Goal: Information Seeking & Learning: Check status

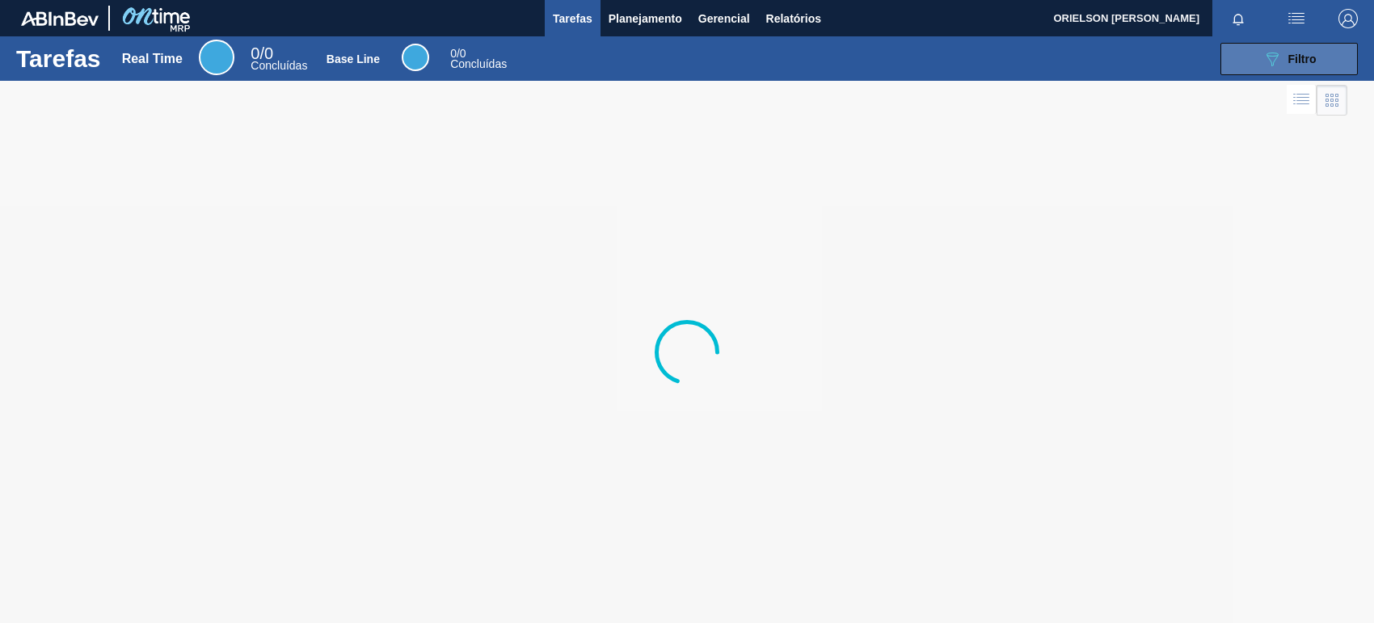
click at [1254, 58] on button "089F7B8B-B2A5-4AFE-B5C0-19BA573D28AC Filtro" at bounding box center [1289, 59] width 137 height 32
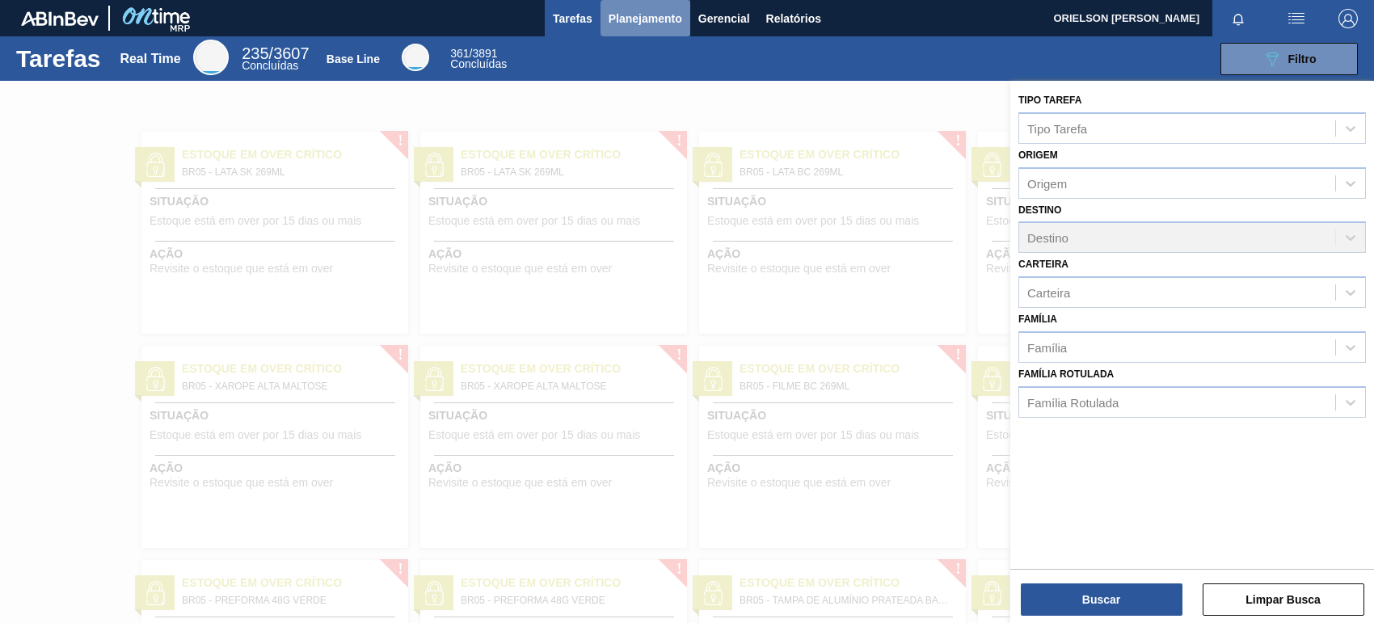
click at [681, 11] on button "Planejamento" at bounding box center [646, 18] width 90 height 36
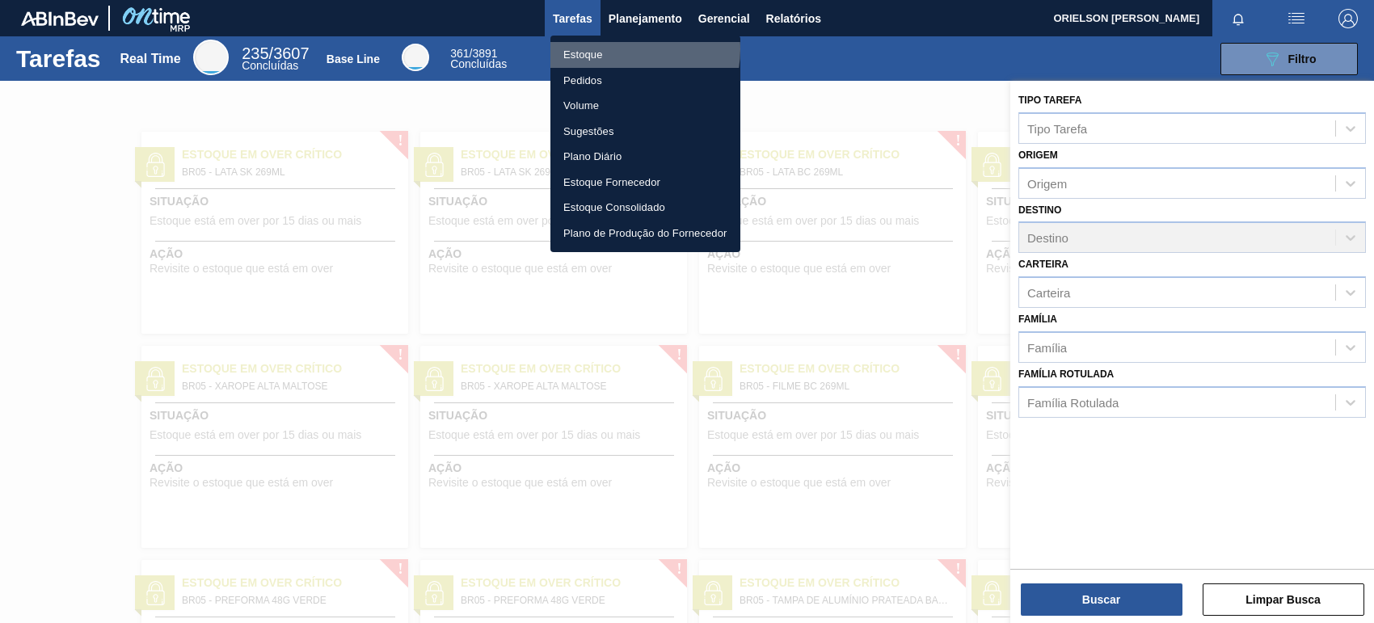
click at [623, 49] on li "Estoque" at bounding box center [646, 55] width 190 height 26
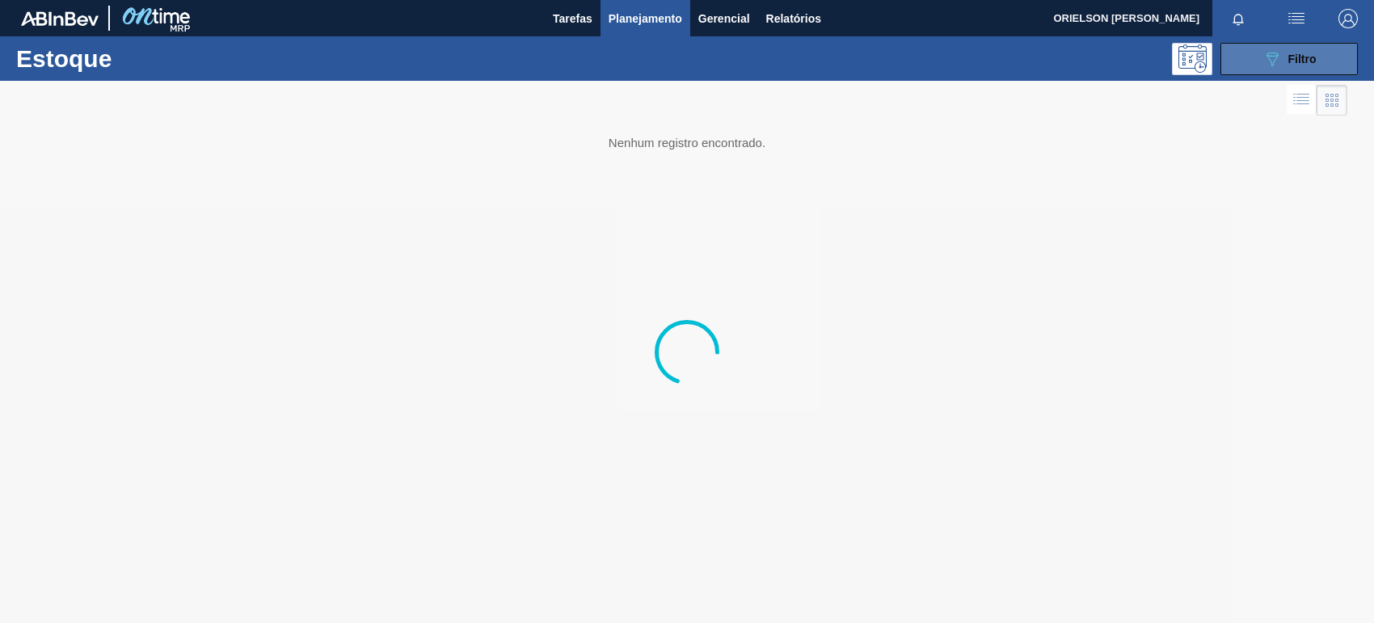
click at [1310, 65] on div "089F7B8B-B2A5-4AFE-B5C0-19BA573D28AC Filtro" at bounding box center [1290, 58] width 54 height 19
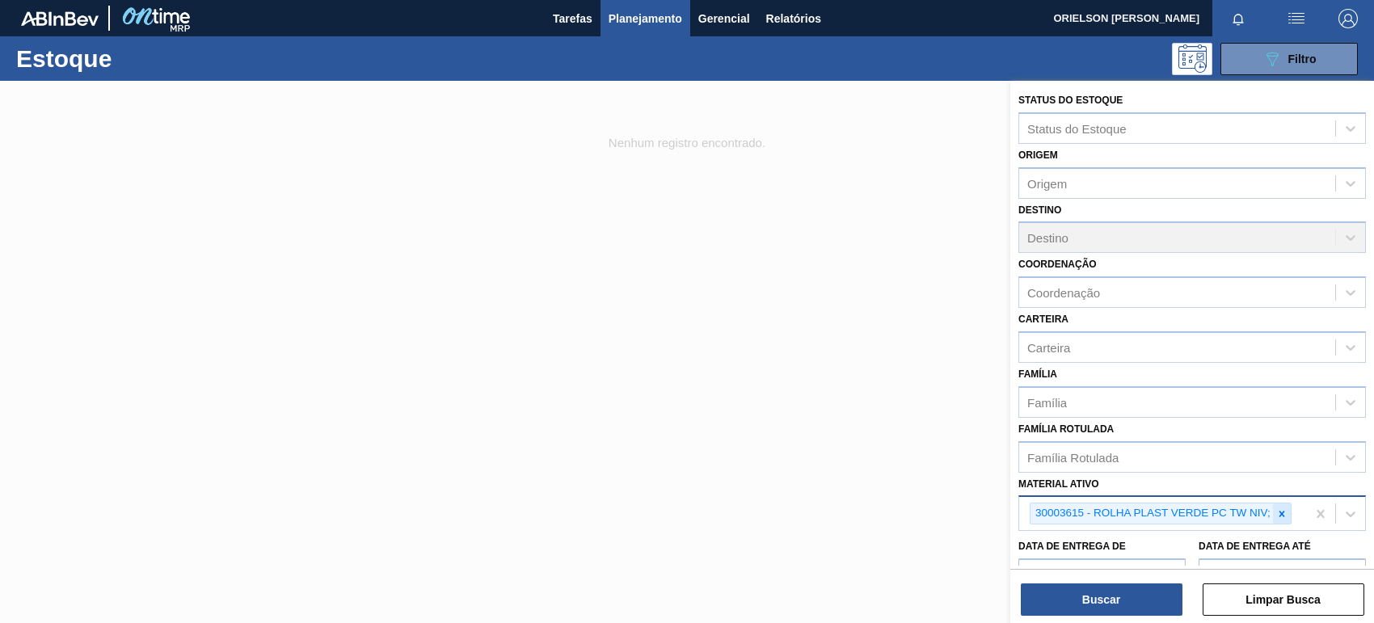
click at [1285, 514] on icon at bounding box center [1281, 513] width 11 height 11
paste ativo "30034389"
type ativo "30034389"
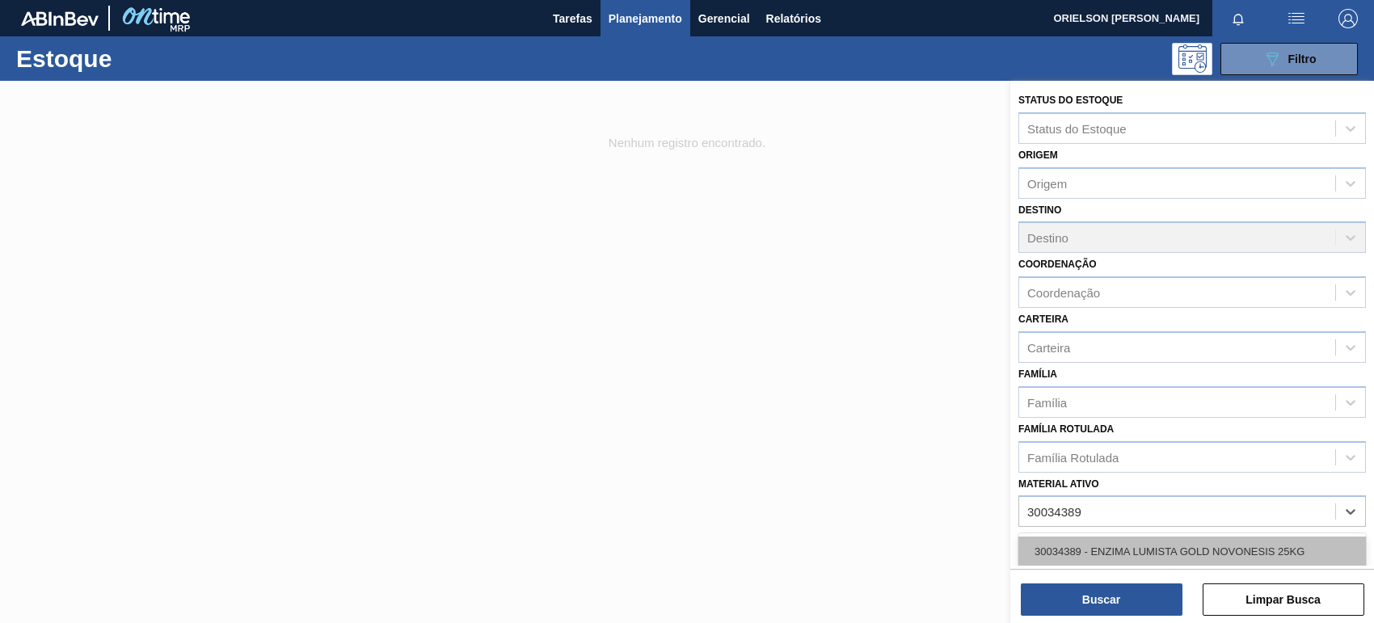
click at [1129, 537] on div "30034389 - ENZIMA LUMISTA GOLD NOVONESIS 25KG" at bounding box center [1193, 552] width 348 height 30
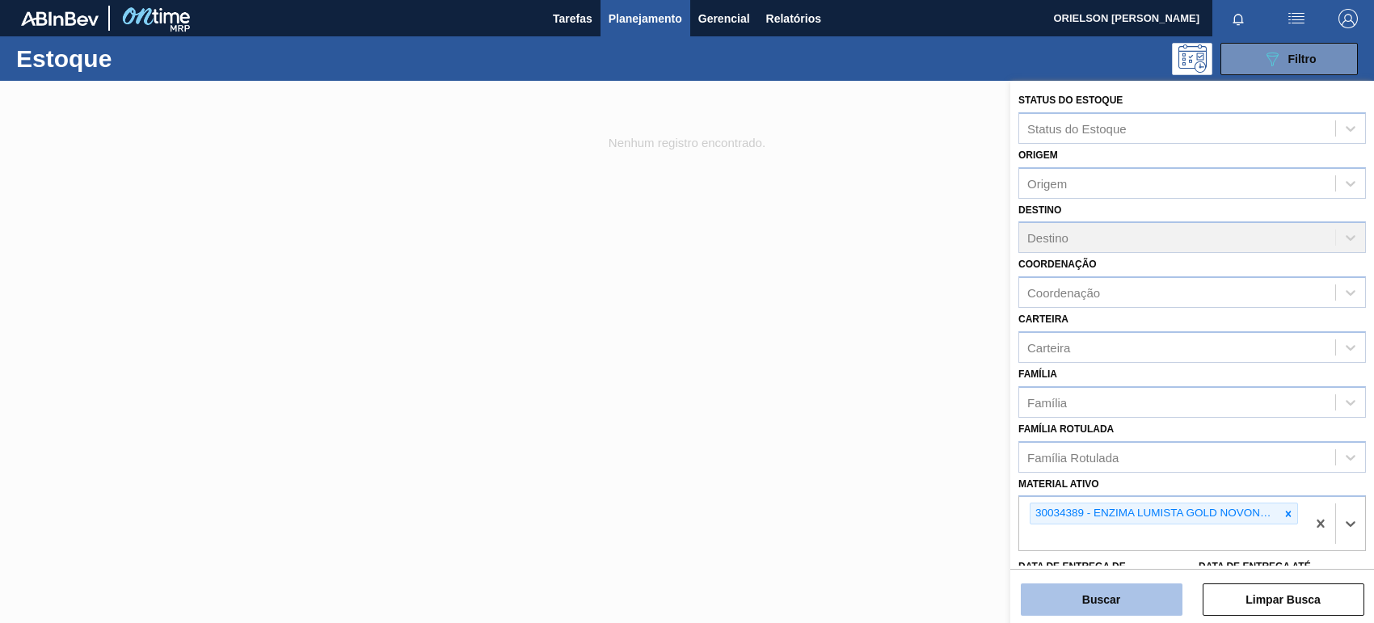
click at [1133, 598] on button "Buscar" at bounding box center [1102, 600] width 162 height 32
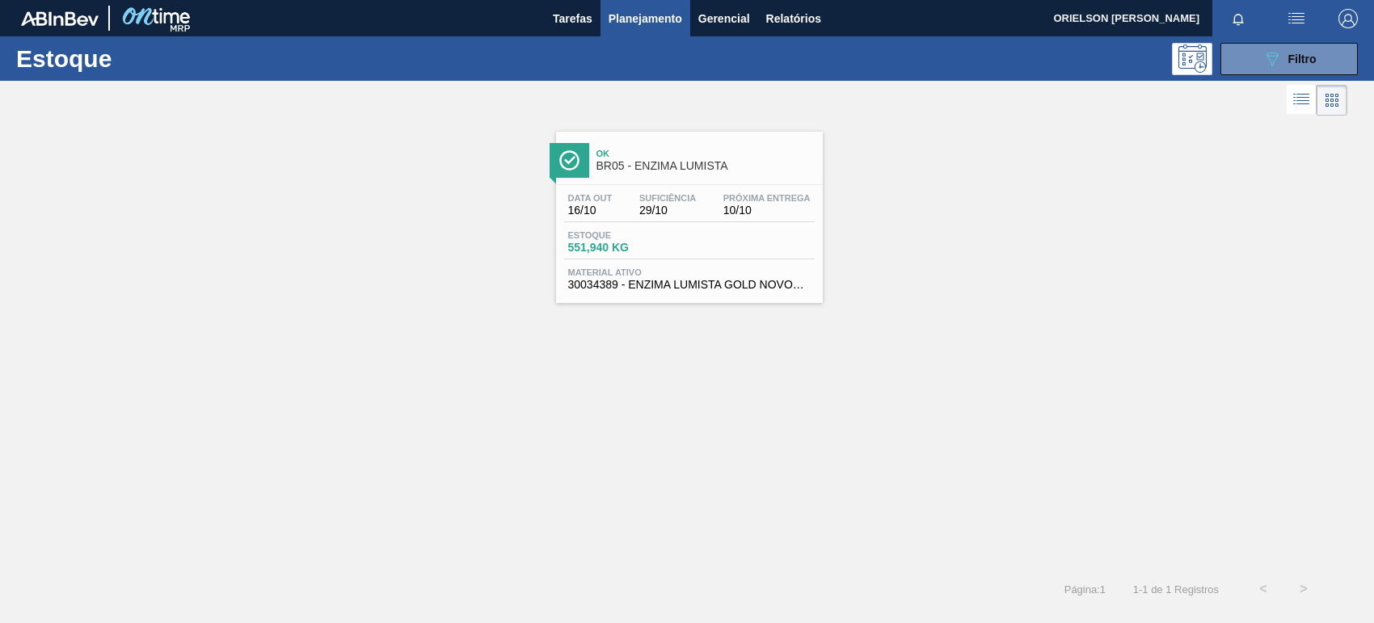
click at [660, 208] on span "29/10" at bounding box center [667, 211] width 57 height 12
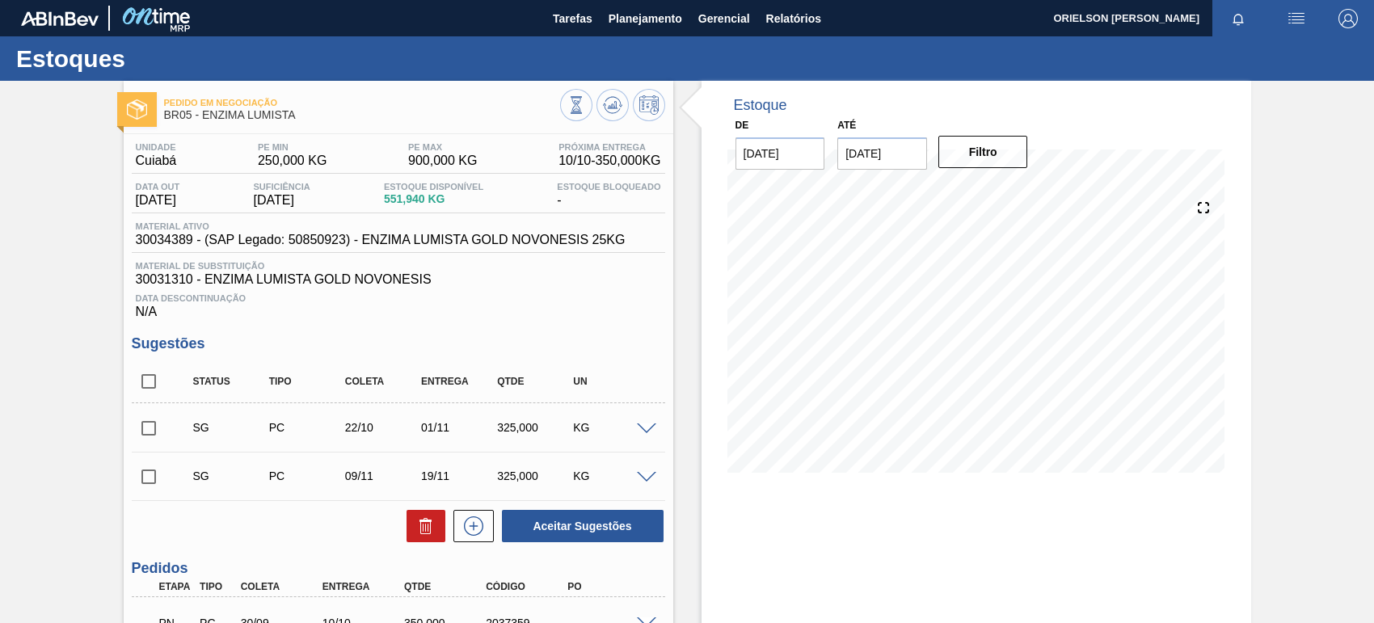
scroll to position [101, 0]
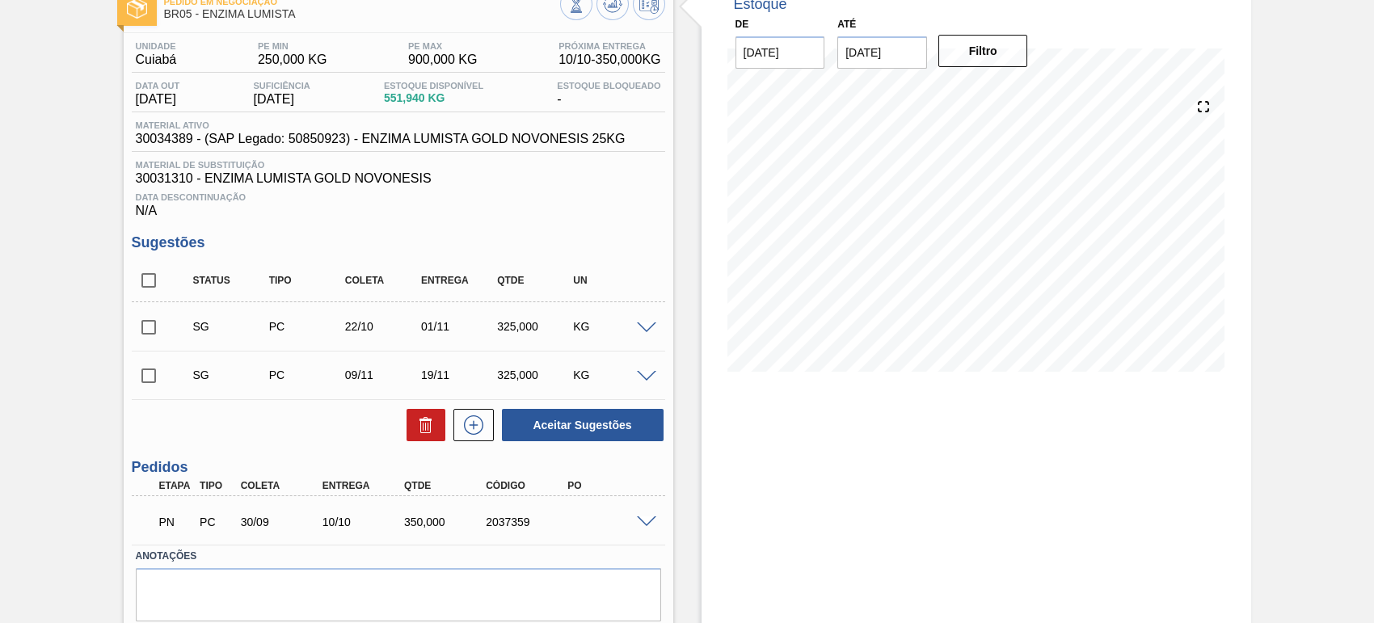
click at [251, 518] on div "PN PC 30/09 10/10 350,000 2037359" at bounding box center [394, 520] width 491 height 32
click at [255, 528] on div "30/09" at bounding box center [282, 522] width 91 height 13
click at [244, 525] on div "30/09" at bounding box center [282, 522] width 91 height 13
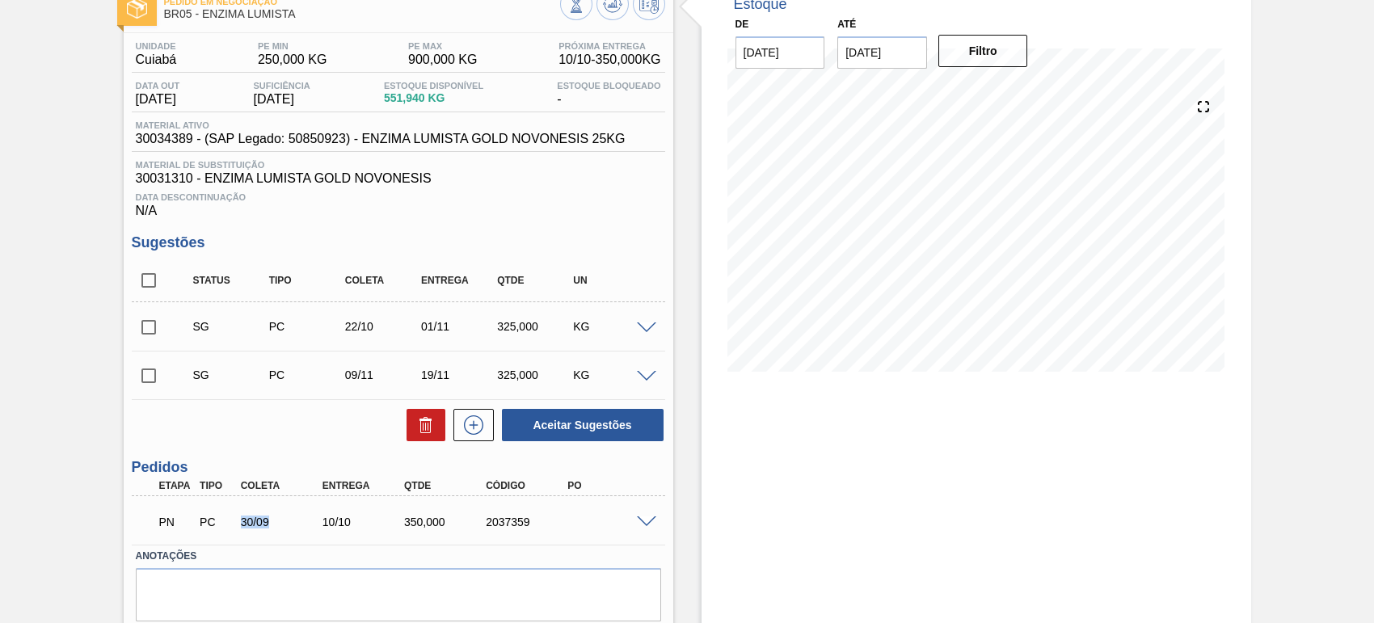
drag, startPoint x: 237, startPoint y: 526, endPoint x: 268, endPoint y: 530, distance: 31.8
click at [268, 529] on div "30/09" at bounding box center [282, 522] width 91 height 13
copy div "30/09"
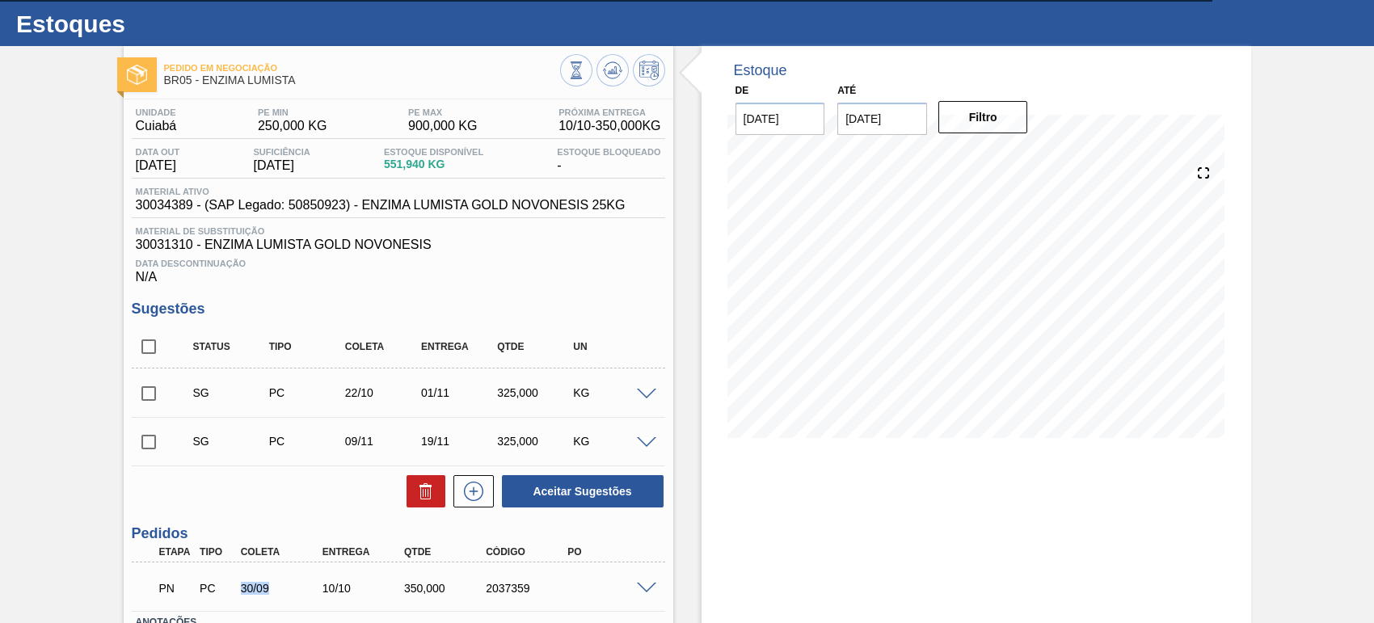
scroll to position [0, 0]
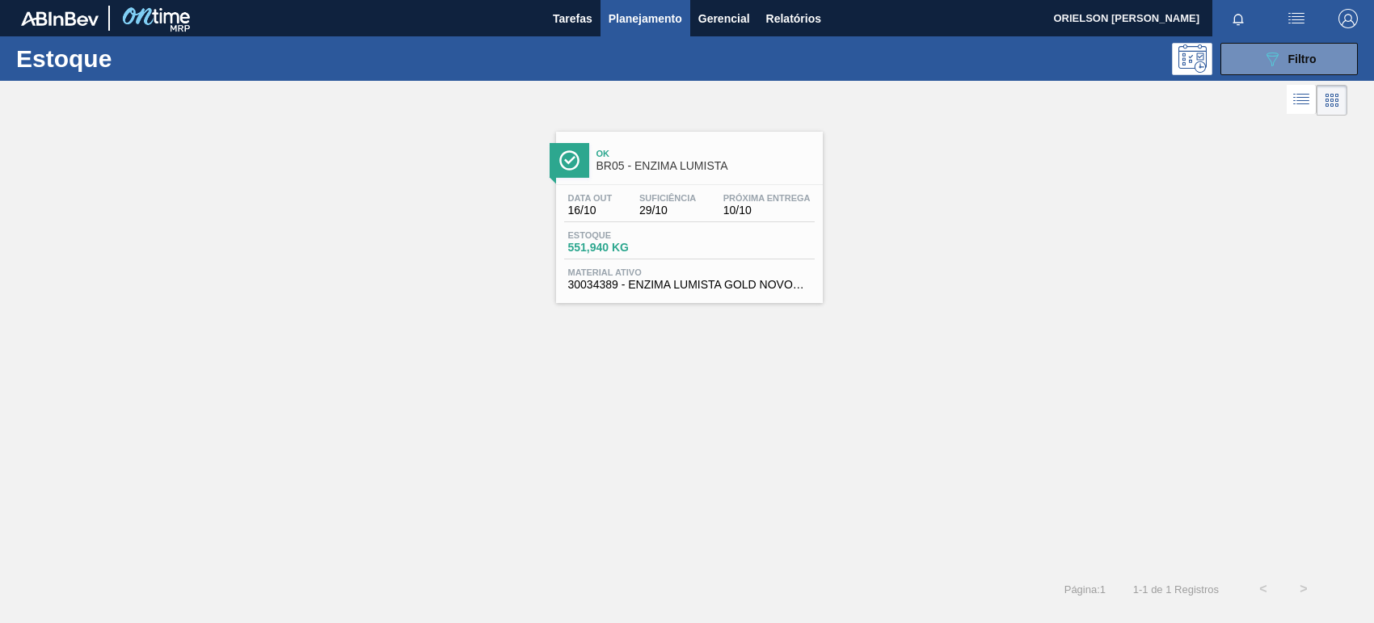
click at [591, 373] on div "Ok BR05 - ENZIMA LUMISTA Data out 16/10 Suficiência 29/10 Próxima Entrega 10/10…" at bounding box center [687, 344] width 1374 height 449
click at [766, 215] on span "10/10" at bounding box center [766, 211] width 87 height 12
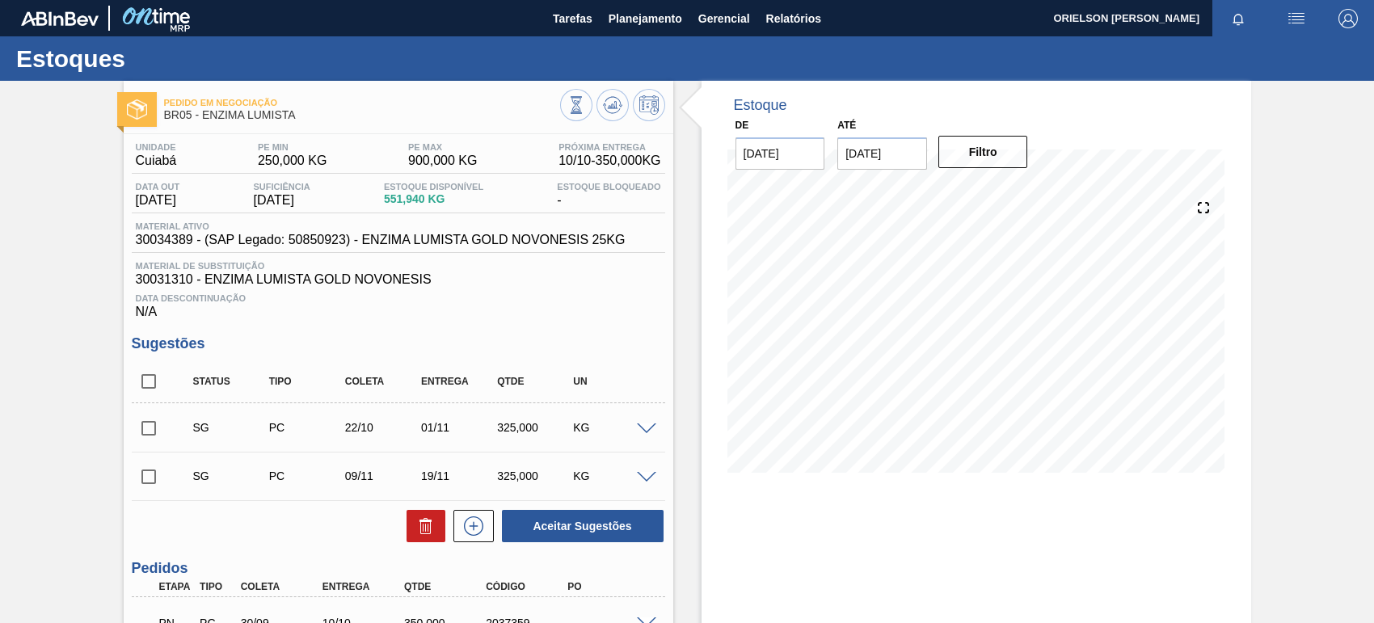
scroll to position [101, 0]
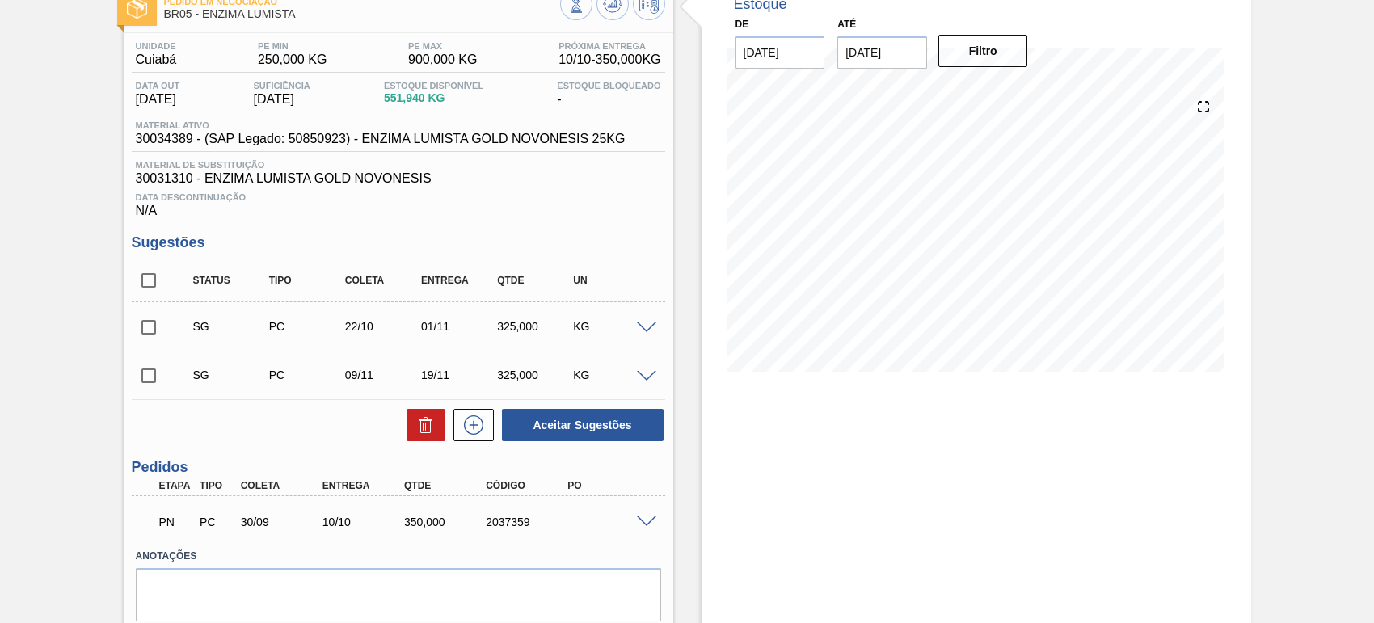
click at [337, 524] on div "10/10" at bounding box center [363, 522] width 91 height 13
click at [323, 537] on div "PN PC 30/09 10/10 350,000 2037359" at bounding box center [394, 520] width 491 height 32
drag, startPoint x: 317, startPoint y: 527, endPoint x: 356, endPoint y: 522, distance: 39.1
click at [356, 522] on div "10/10" at bounding box center [363, 522] width 91 height 13
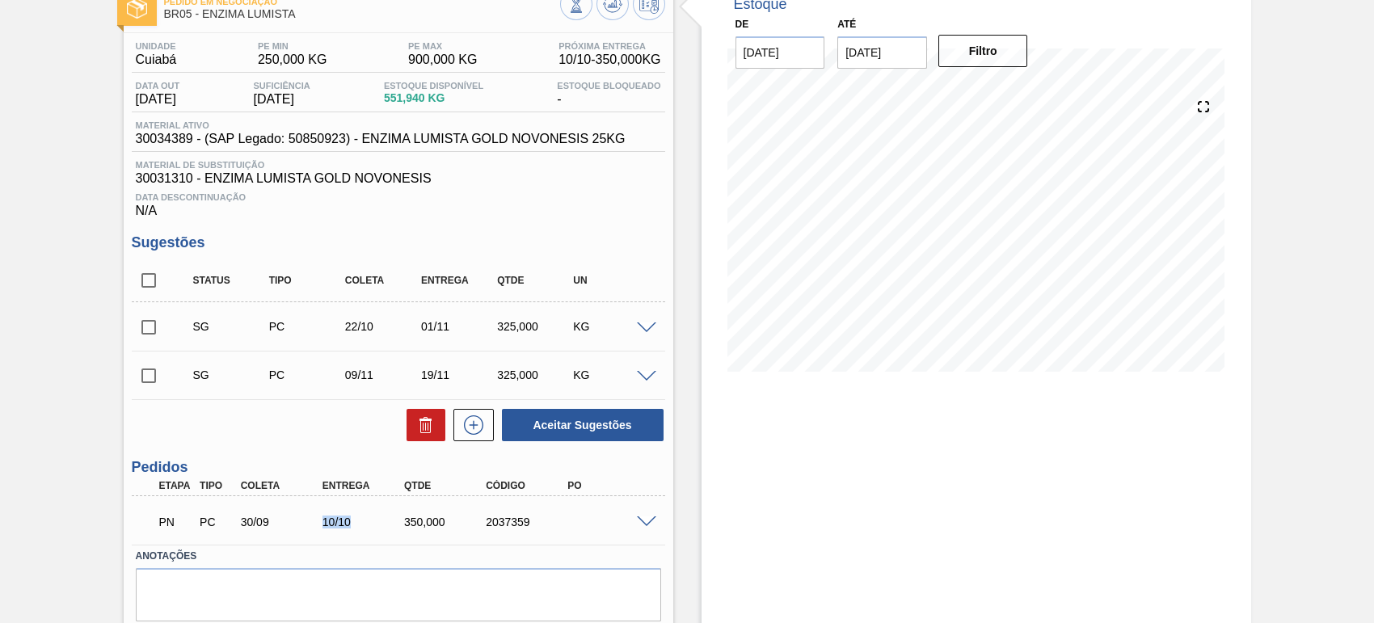
copy div "10/10"
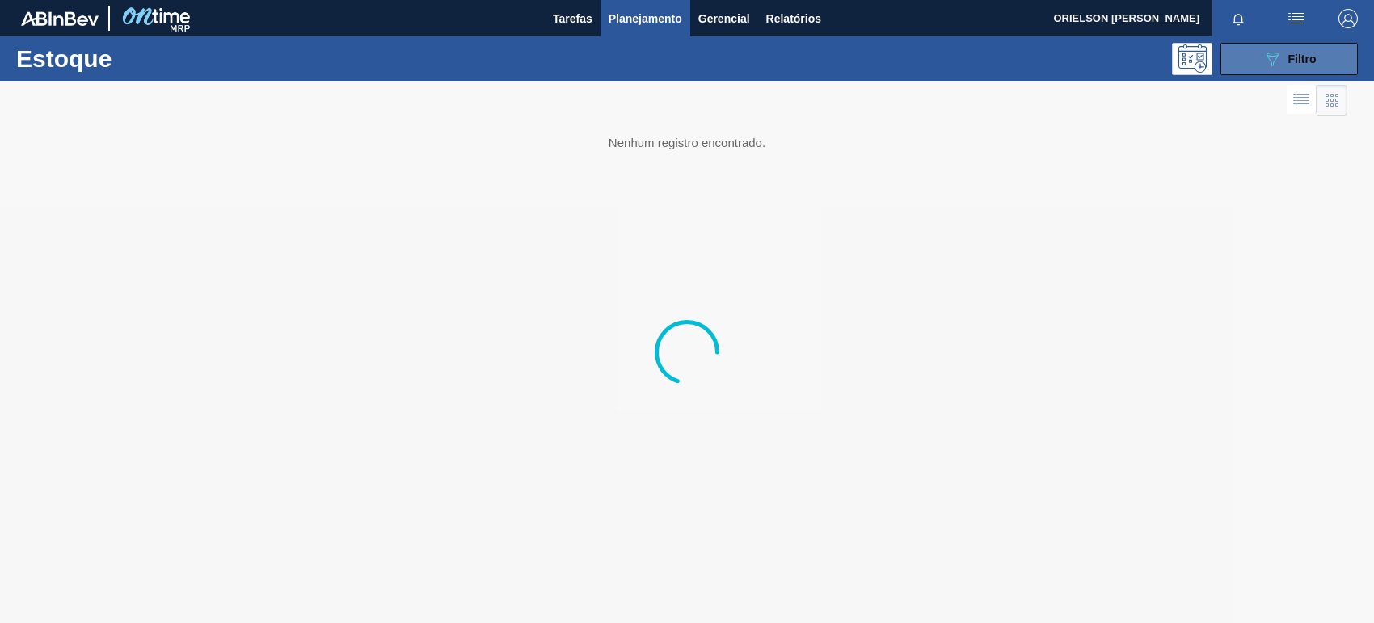
click at [1267, 63] on icon "089F7B8B-B2A5-4AFE-B5C0-19BA573D28AC" at bounding box center [1272, 58] width 19 height 19
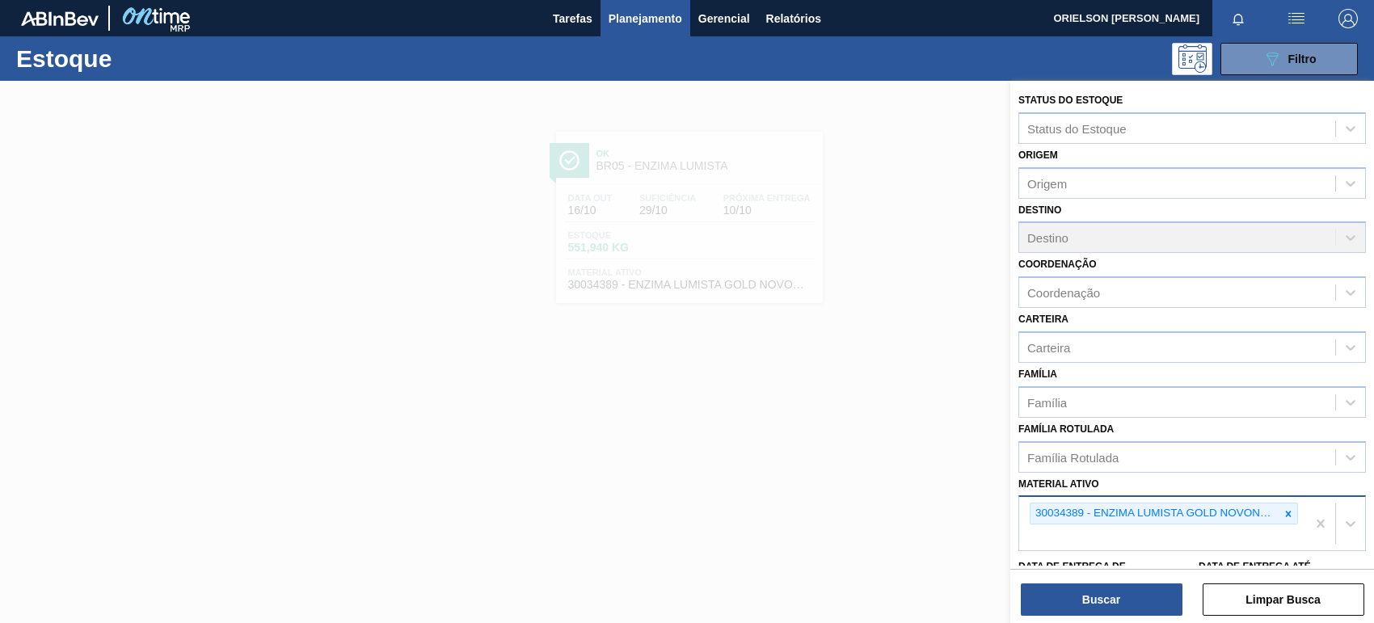
click at [1290, 509] on div at bounding box center [1289, 514] width 18 height 20
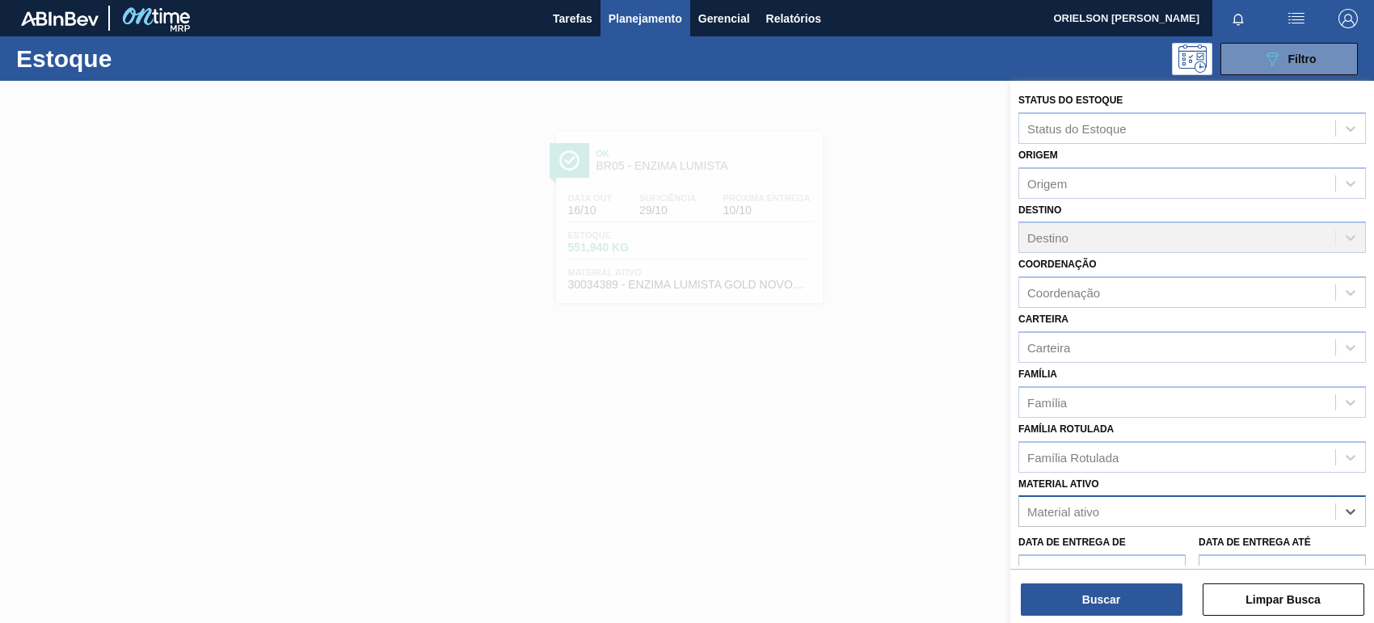
click at [1282, 513] on div "Material ativo" at bounding box center [1177, 511] width 316 height 23
paste ativo "30029274"
type ativo "30029274"
click at [1158, 547] on div "30029274 - TERRA INFUSORIA EP MINERALS FP3" at bounding box center [1193, 552] width 348 height 30
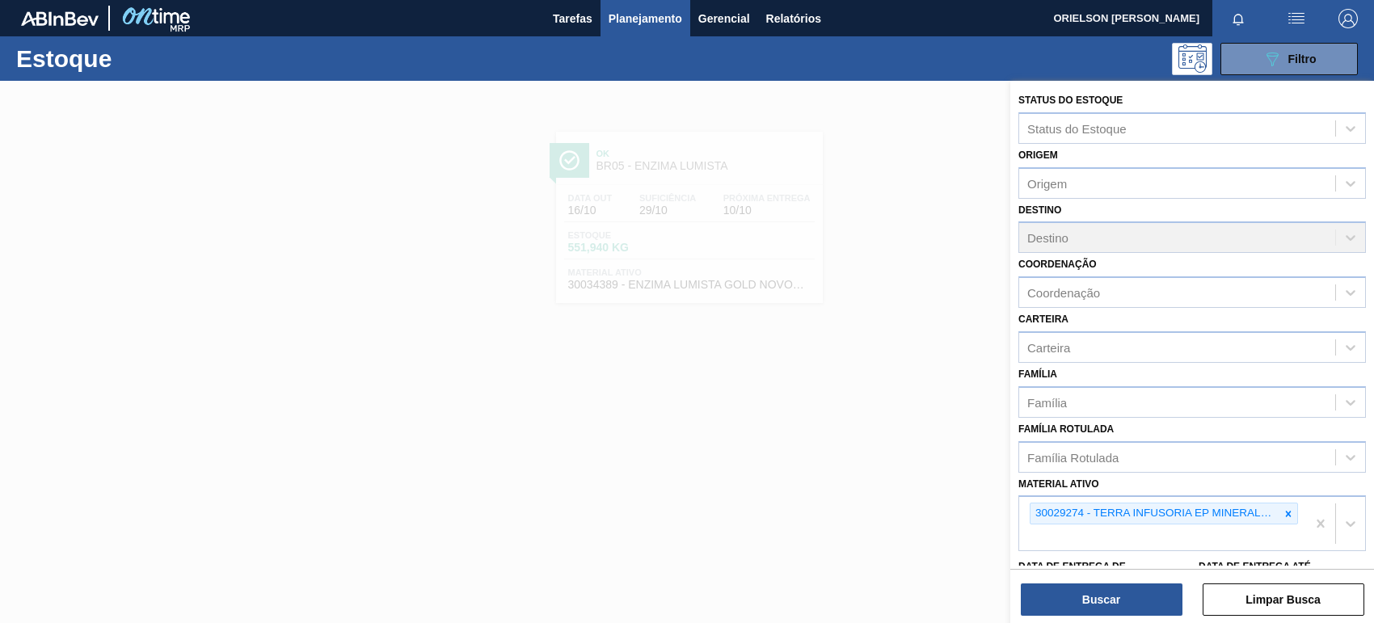
click at [1145, 578] on div "Buscar Limpar Busca" at bounding box center [1192, 591] width 364 height 45
click at [1128, 602] on button "Buscar" at bounding box center [1102, 600] width 162 height 32
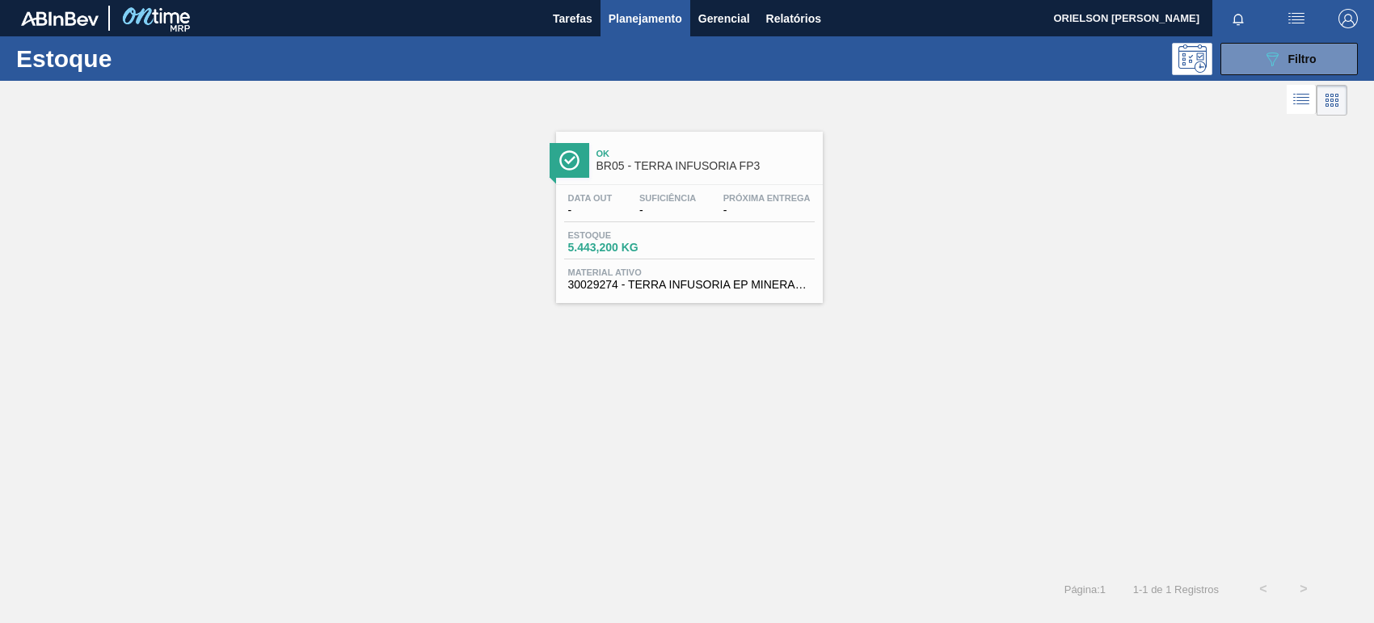
click at [724, 218] on div "Data out - Suficiência - Próxima Entrega -" at bounding box center [689, 207] width 251 height 29
click at [1268, 61] on icon "089F7B8B-B2A5-4AFE-B5C0-19BA573D28AC" at bounding box center [1272, 58] width 19 height 19
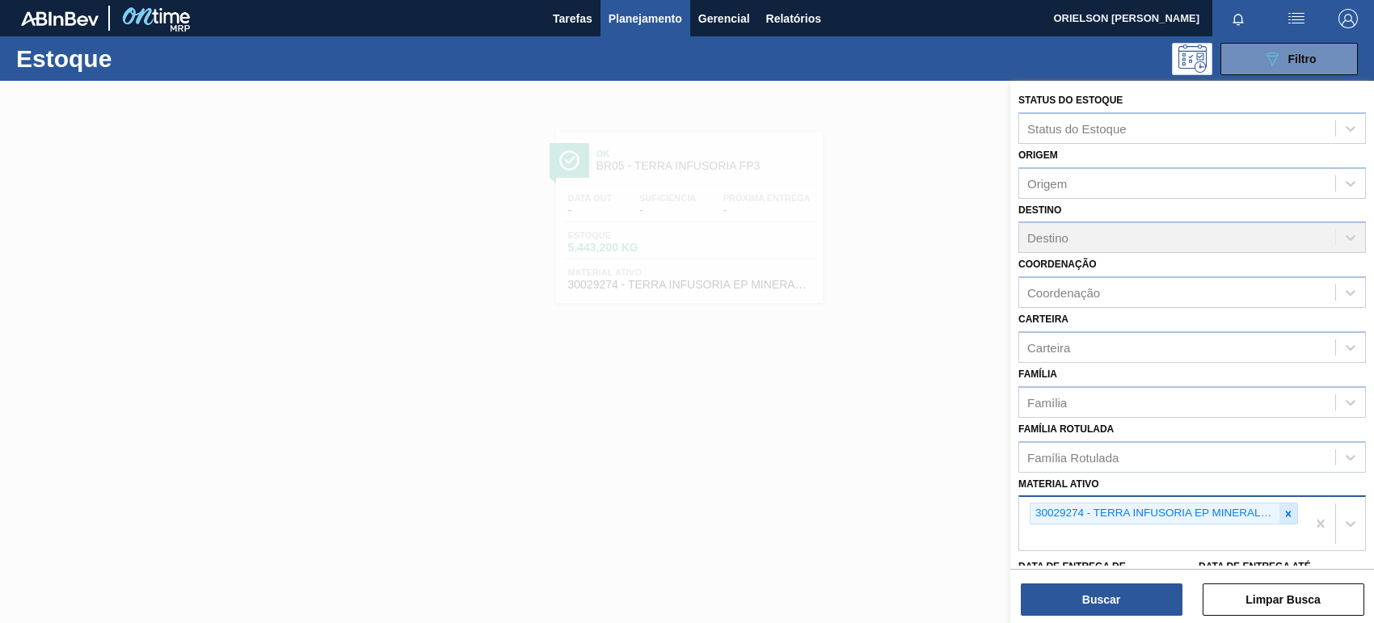
click at [1283, 508] on icon at bounding box center [1288, 513] width 11 height 11
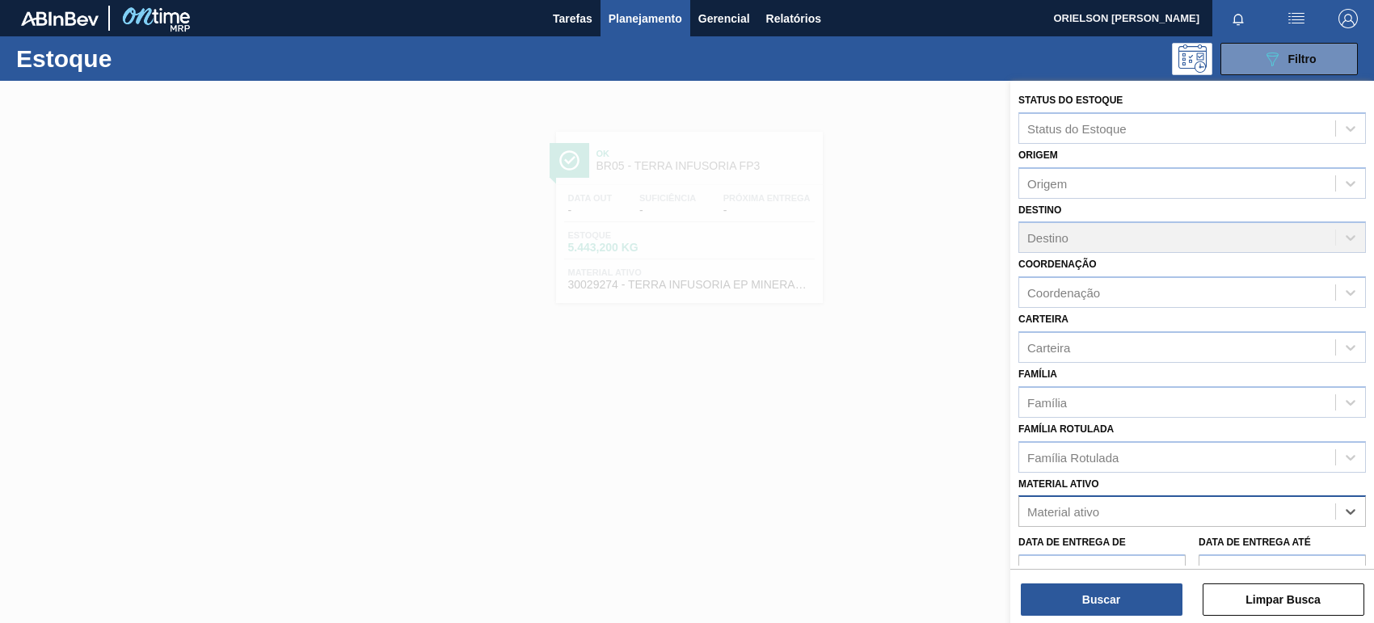
click at [1272, 522] on div "Material ativo" at bounding box center [1193, 512] width 348 height 32
click at [1247, 520] on div "Material ativo" at bounding box center [1177, 511] width 316 height 23
paste ativo "30003516"
type ativo "30003516"
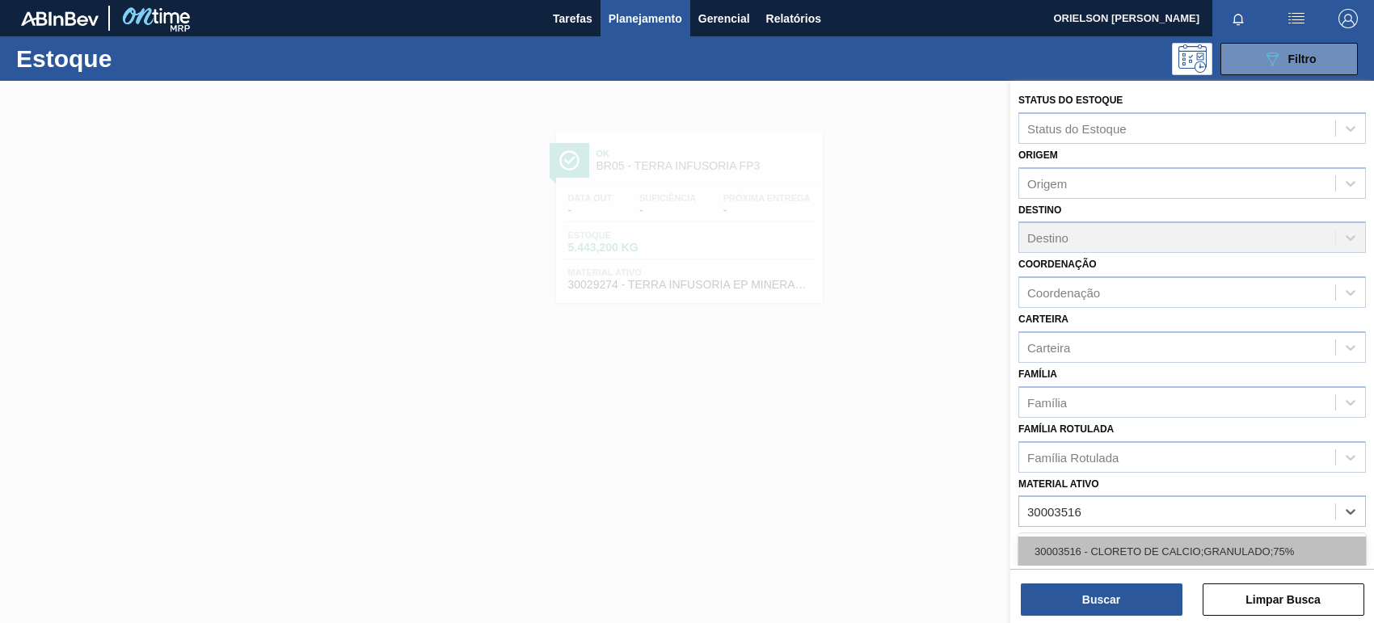
click at [1192, 543] on div "30003516 - CLORETO DE CALCIO;GRANULADO;75%" at bounding box center [1193, 552] width 348 height 30
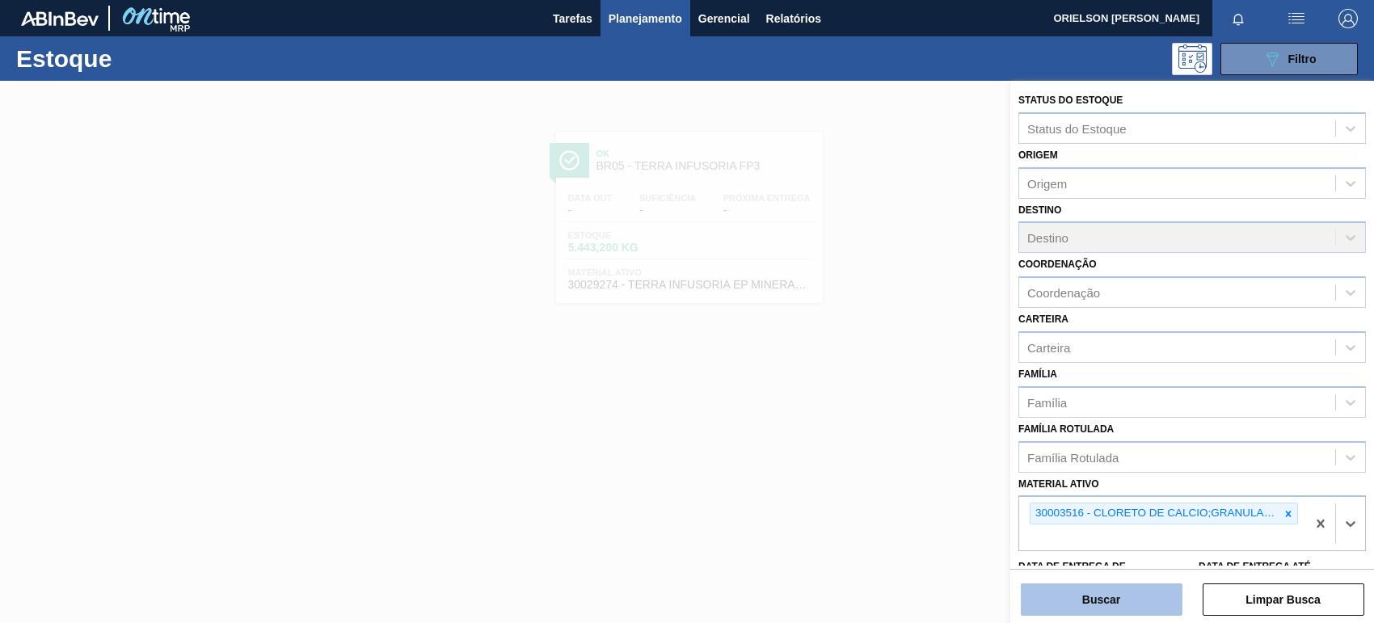
click at [1130, 593] on button "Buscar" at bounding box center [1102, 600] width 162 height 32
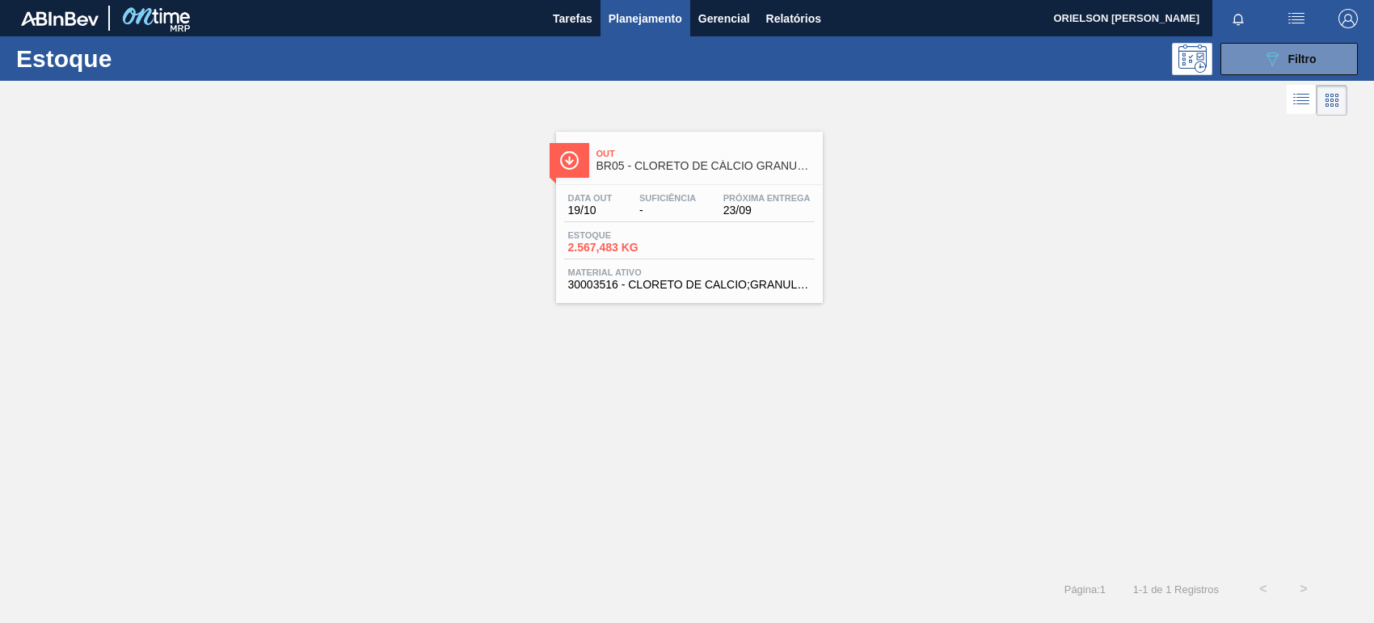
click at [712, 265] on div "Data out 19/10 Suficiência - Próxima Entrega 23/09 Estoque 2.567,483 KG Materia…" at bounding box center [689, 240] width 267 height 110
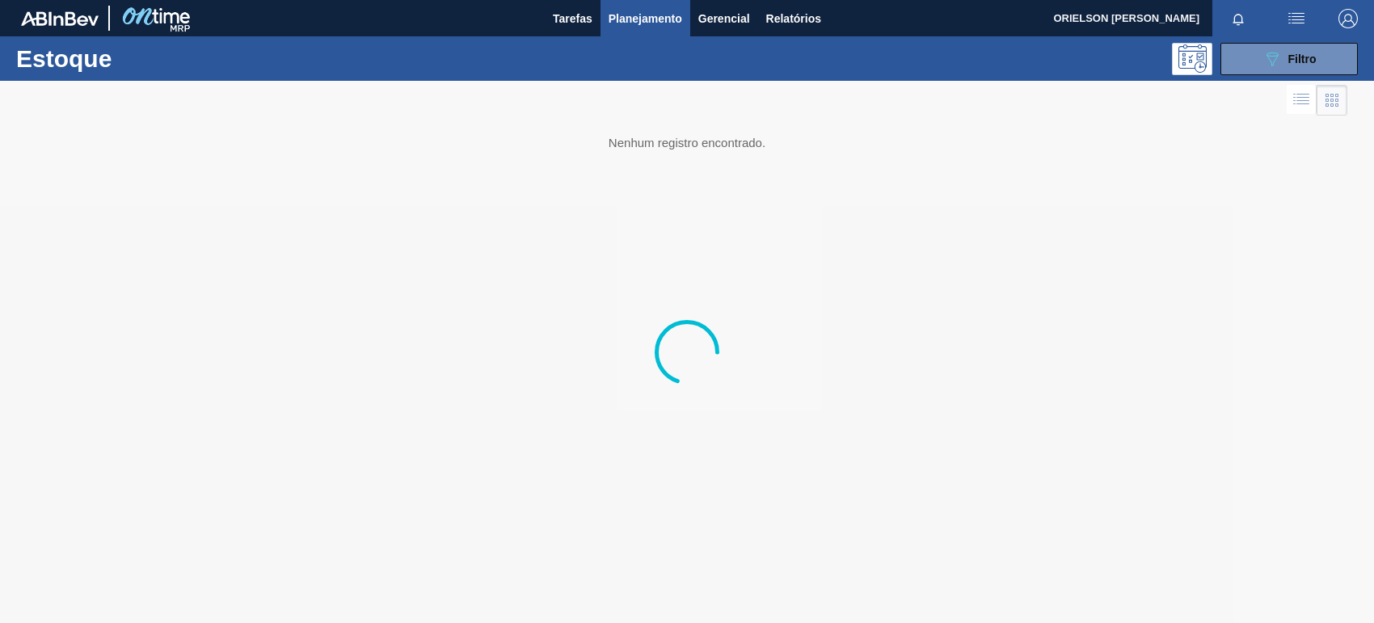
click at [1282, 75] on div "Estoque 089F7B8B-B2A5-4AFE-B5C0-19BA573D28AC Filtro" at bounding box center [687, 58] width 1374 height 44
click at [1271, 57] on icon "089F7B8B-B2A5-4AFE-B5C0-19BA573D28AC" at bounding box center [1272, 58] width 19 height 19
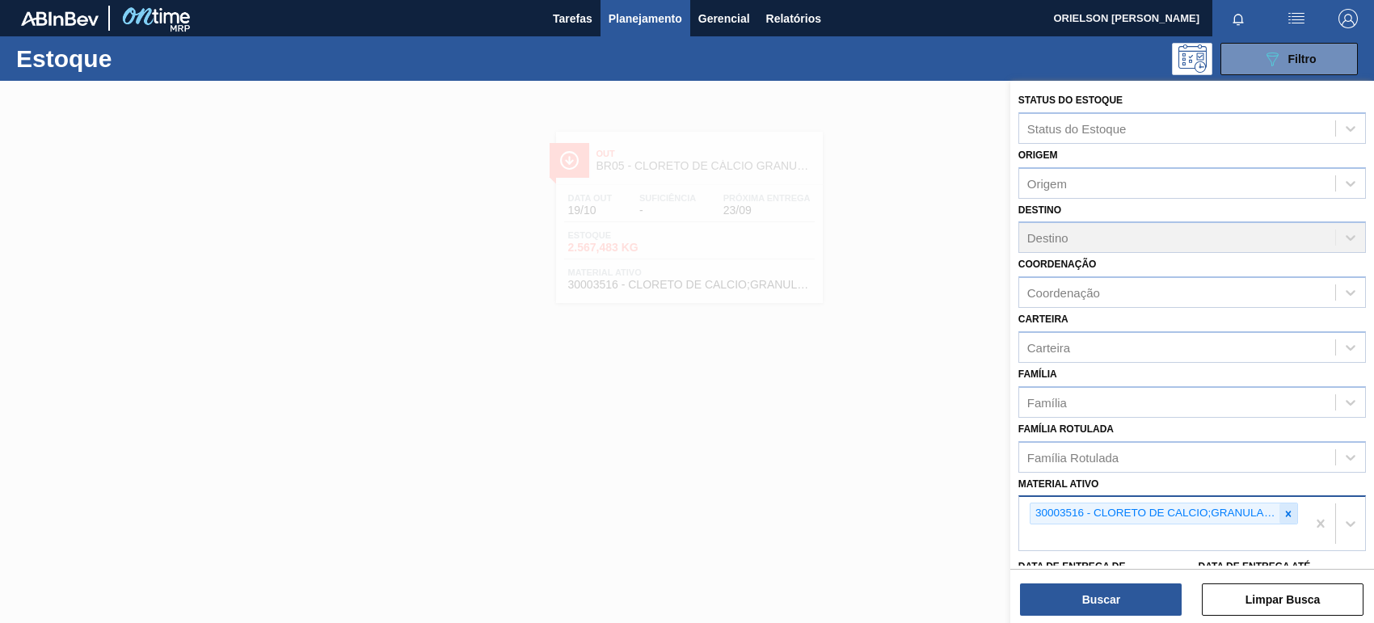
click at [1287, 511] on icon at bounding box center [1289, 514] width 6 height 6
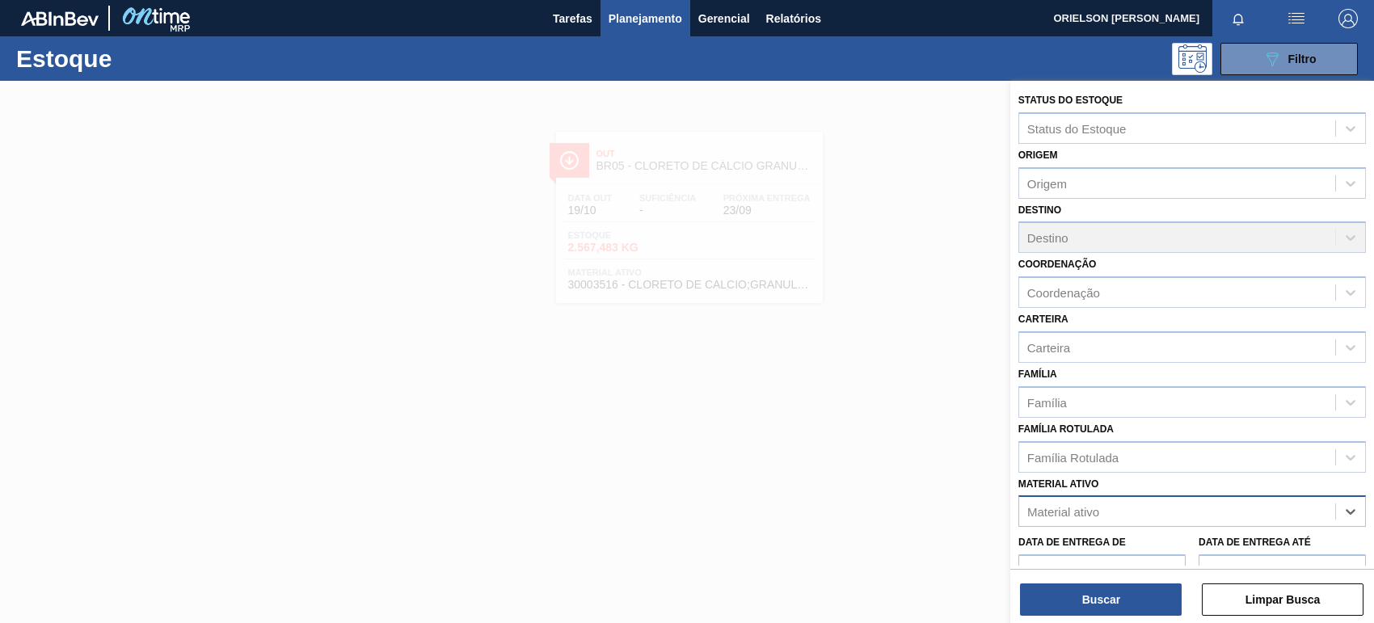
click at [1286, 511] on div "Material ativo" at bounding box center [1177, 511] width 316 height 23
paste ativo "30002268"
type ativo "30002268"
click at [1234, 537] on div "30002268 - LACRE CHOPP BC CLARO AF IN65" at bounding box center [1193, 552] width 348 height 30
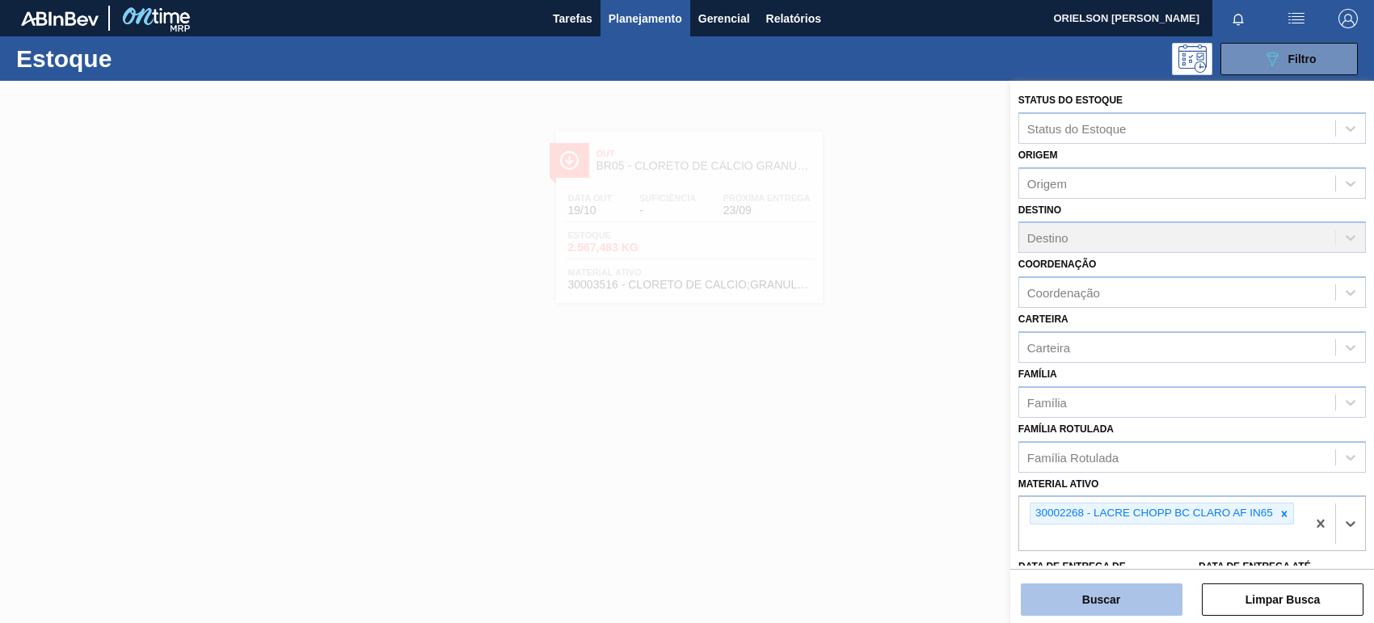
click at [1144, 599] on button "Buscar" at bounding box center [1102, 600] width 162 height 32
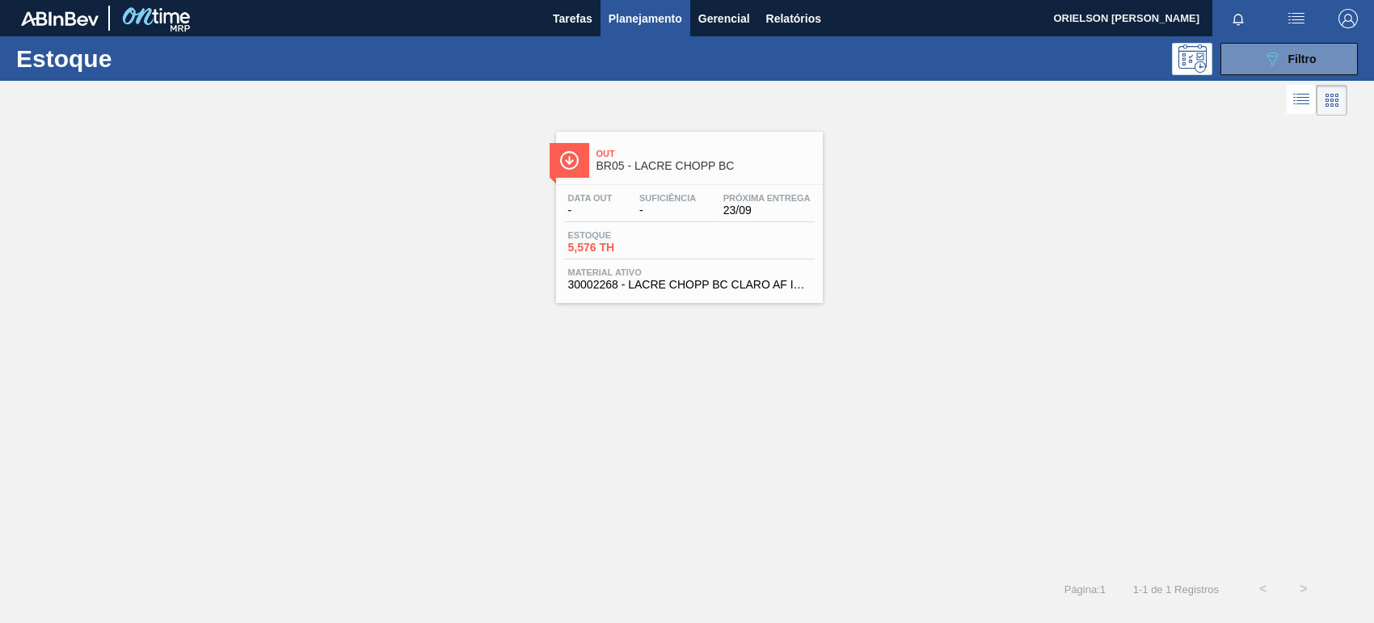
click at [596, 237] on span "Estoque" at bounding box center [624, 235] width 113 height 10
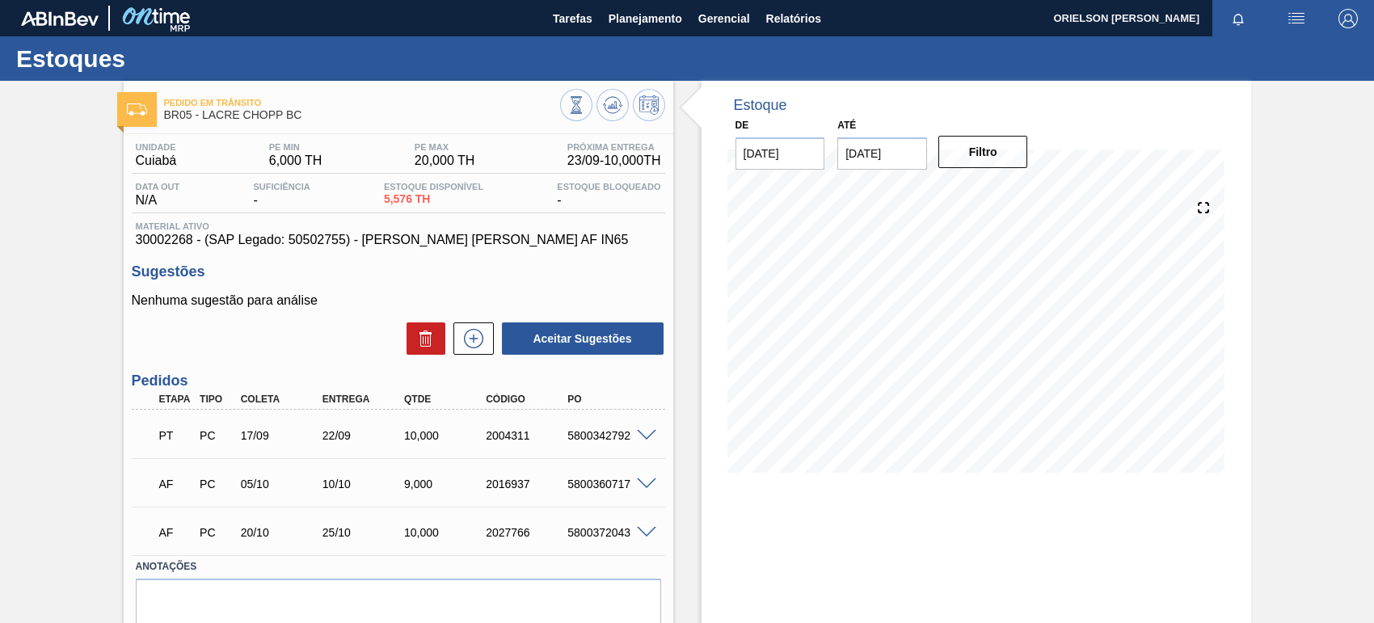
click at [341, 432] on div "22/09" at bounding box center [363, 435] width 91 height 13
click at [340, 454] on div "PT PC 17/09 22/09 10,000 2004311 5800342792" at bounding box center [399, 434] width 534 height 40
drag, startPoint x: 314, startPoint y: 439, endPoint x: 352, endPoint y: 441, distance: 38.9
click at [352, 441] on div "22/09" at bounding box center [353, 435] width 82 height 13
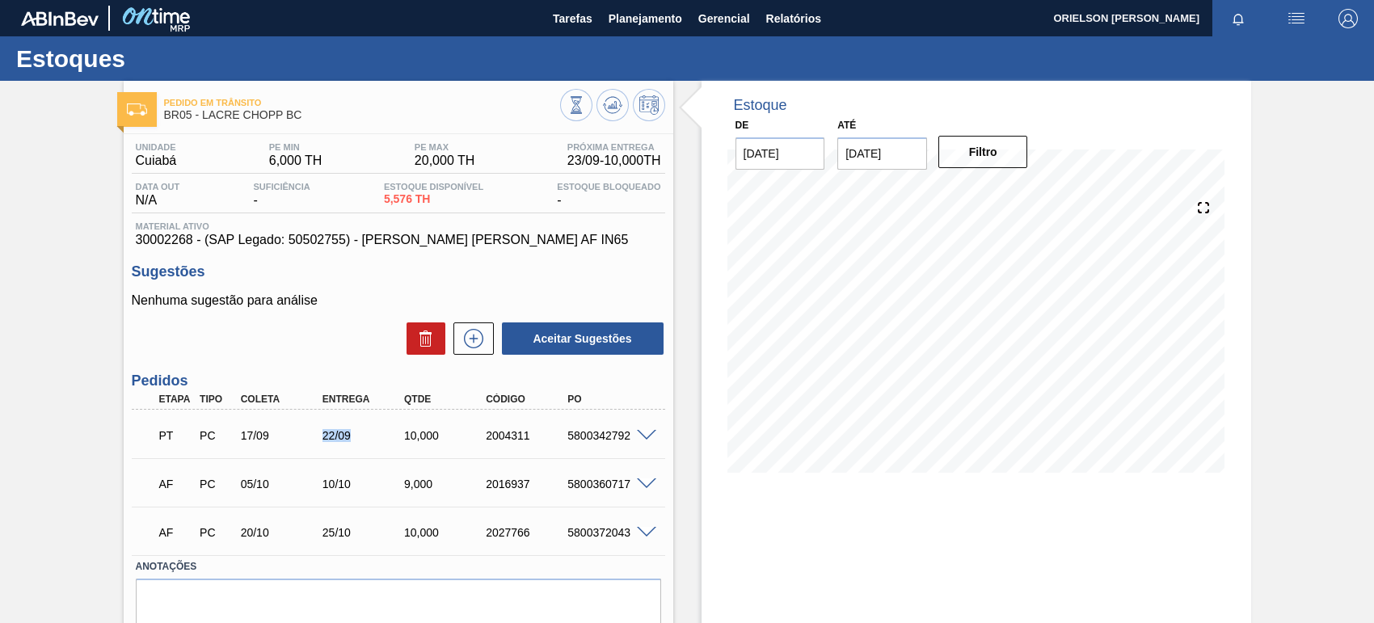
copy div "22/09"
click at [166, 231] on span "Material ativo" at bounding box center [398, 226] width 525 height 10
click at [167, 235] on span "30002268 - (SAP Legado: 50502755) - [PERSON_NAME] [PERSON_NAME] AF IN65" at bounding box center [398, 240] width 525 height 15
click at [164, 241] on span "30002268 - (SAP Legado: 50502755) - [PERSON_NAME] [PERSON_NAME] AF IN65" at bounding box center [398, 240] width 525 height 15
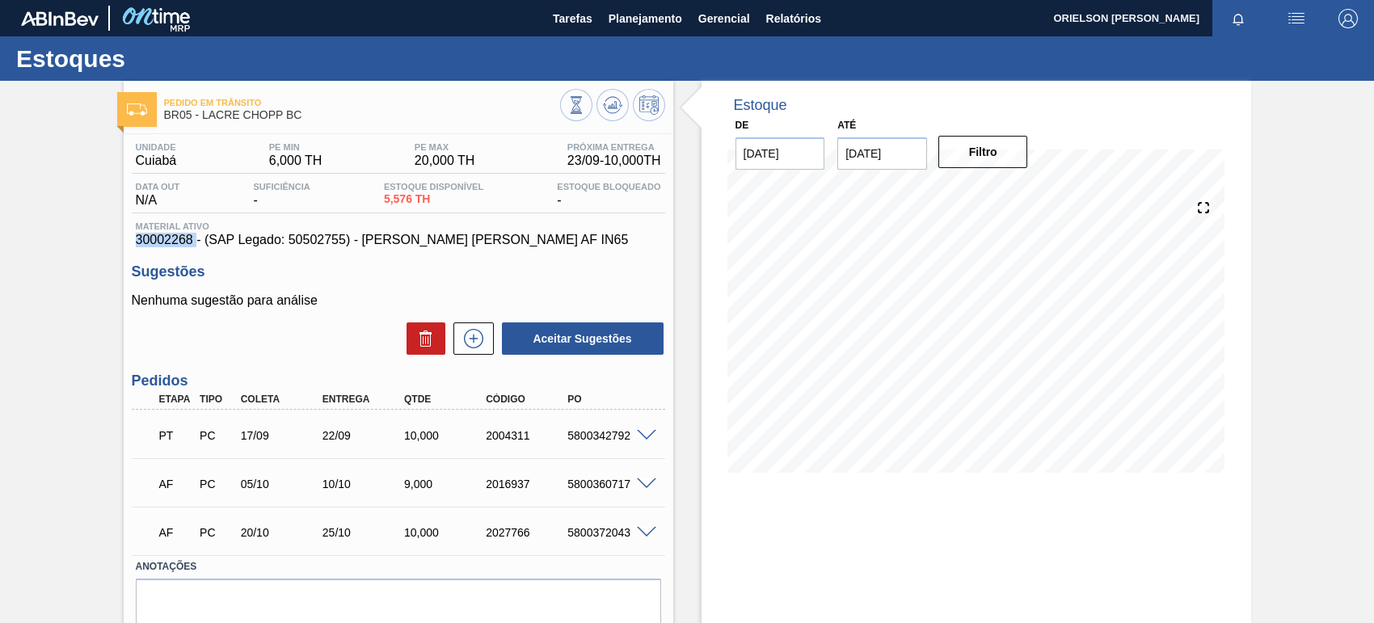
click at [164, 241] on span "30002268 - (SAP Legado: 50502755) - [PERSON_NAME] [PERSON_NAME] AF IN65" at bounding box center [398, 240] width 525 height 15
copy span "30002268"
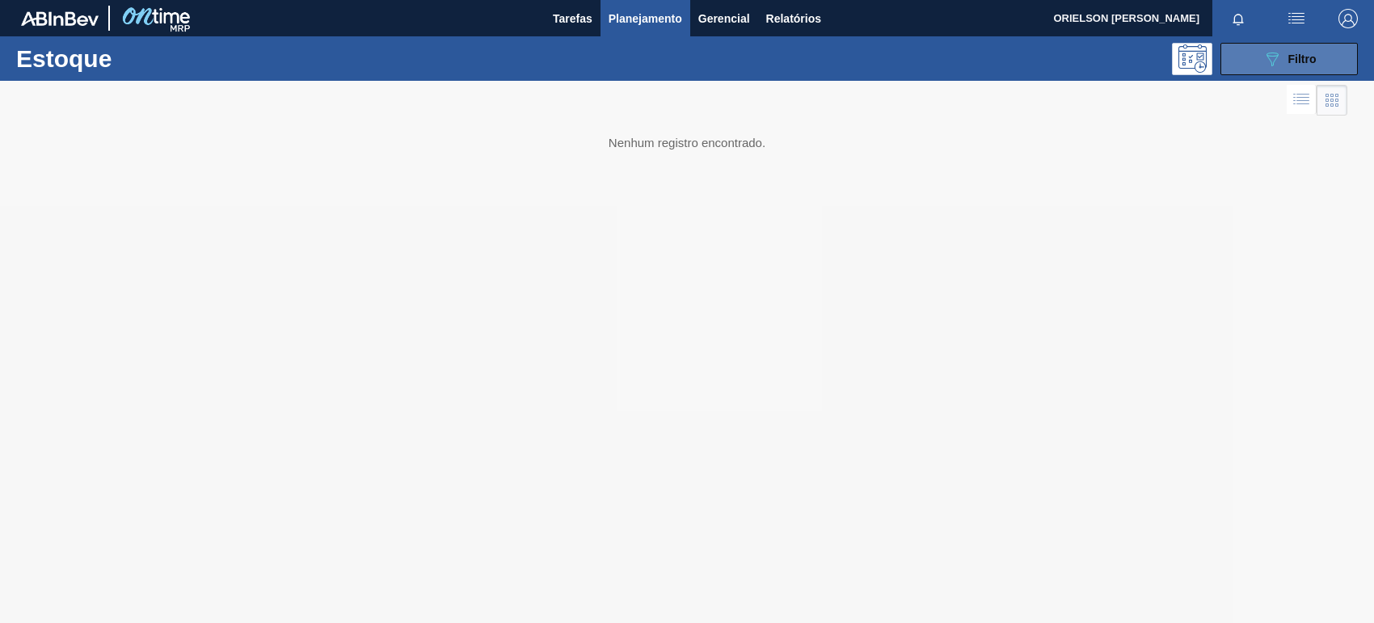
click at [1255, 73] on button "089F7B8B-B2A5-4AFE-B5C0-19BA573D28AC Filtro" at bounding box center [1289, 59] width 137 height 32
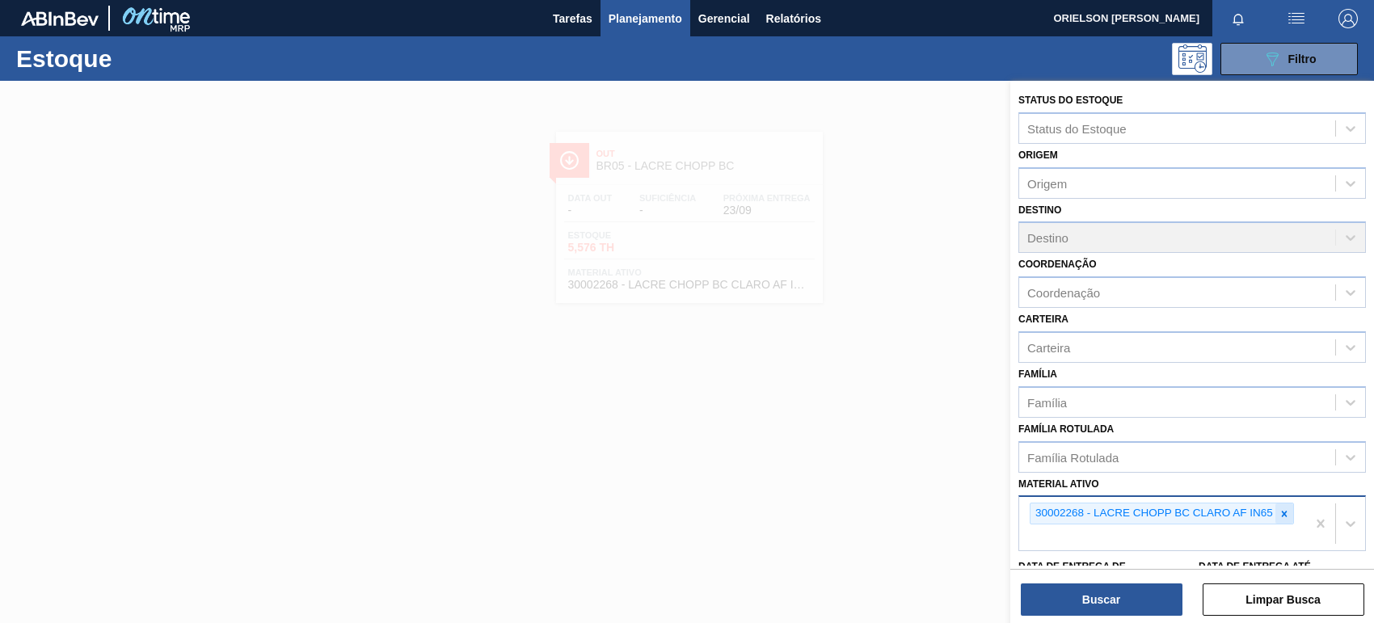
click at [1282, 508] on icon at bounding box center [1284, 513] width 11 height 11
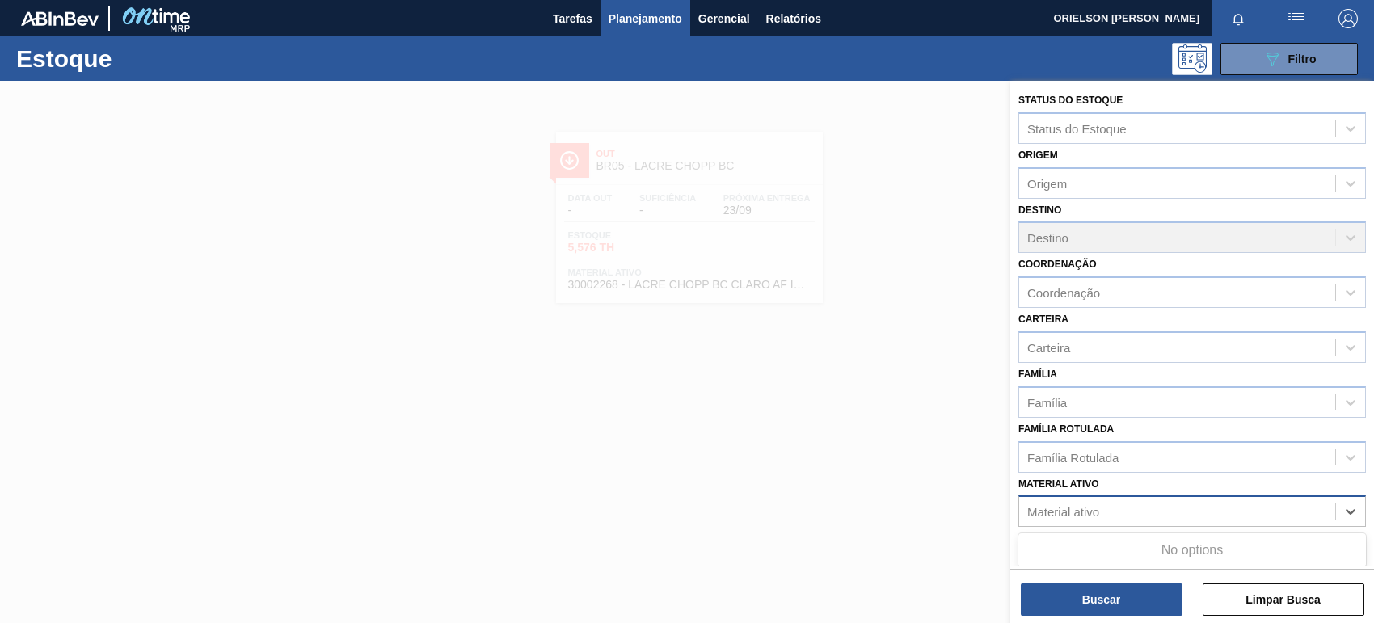
click at [1265, 508] on div "Material ativo" at bounding box center [1177, 511] width 316 height 23
paste ativo "20008810"
type ativo "20008810"
click at [1285, 508] on icon at bounding box center [1284, 513] width 11 height 11
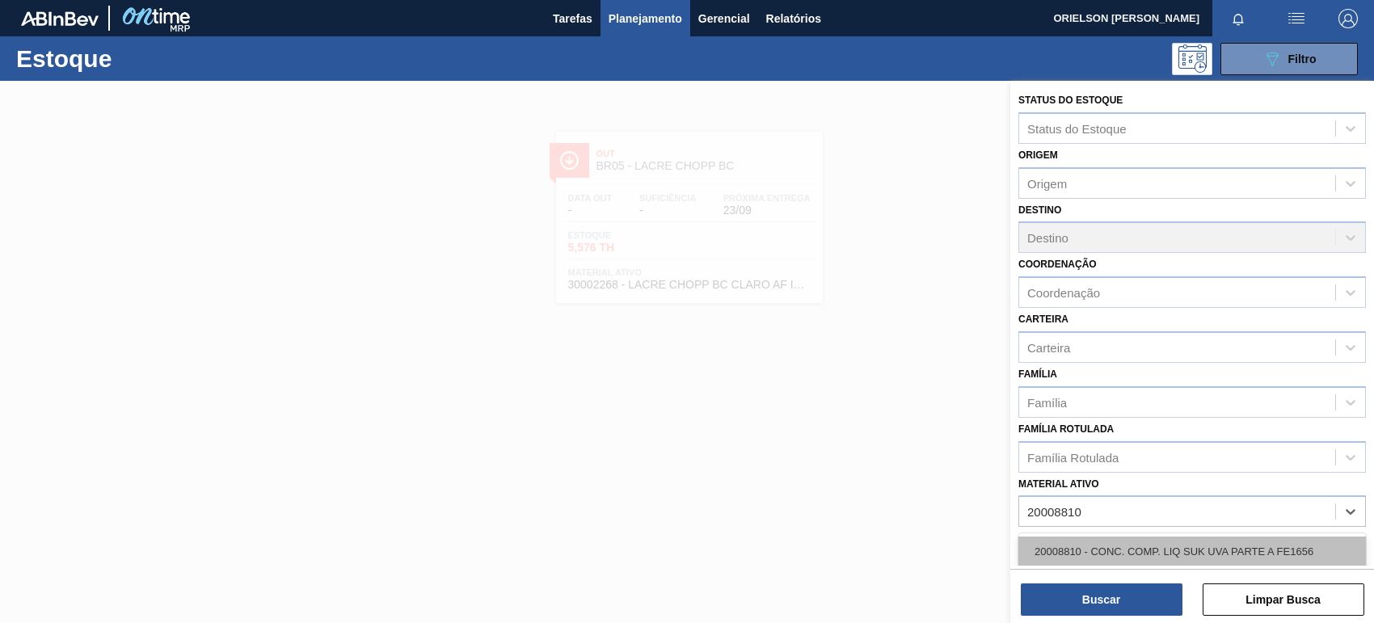
click at [1234, 537] on div "20008810 - CONC. COMP. LIQ SUK UVA PARTE A FE1656" at bounding box center [1193, 552] width 348 height 30
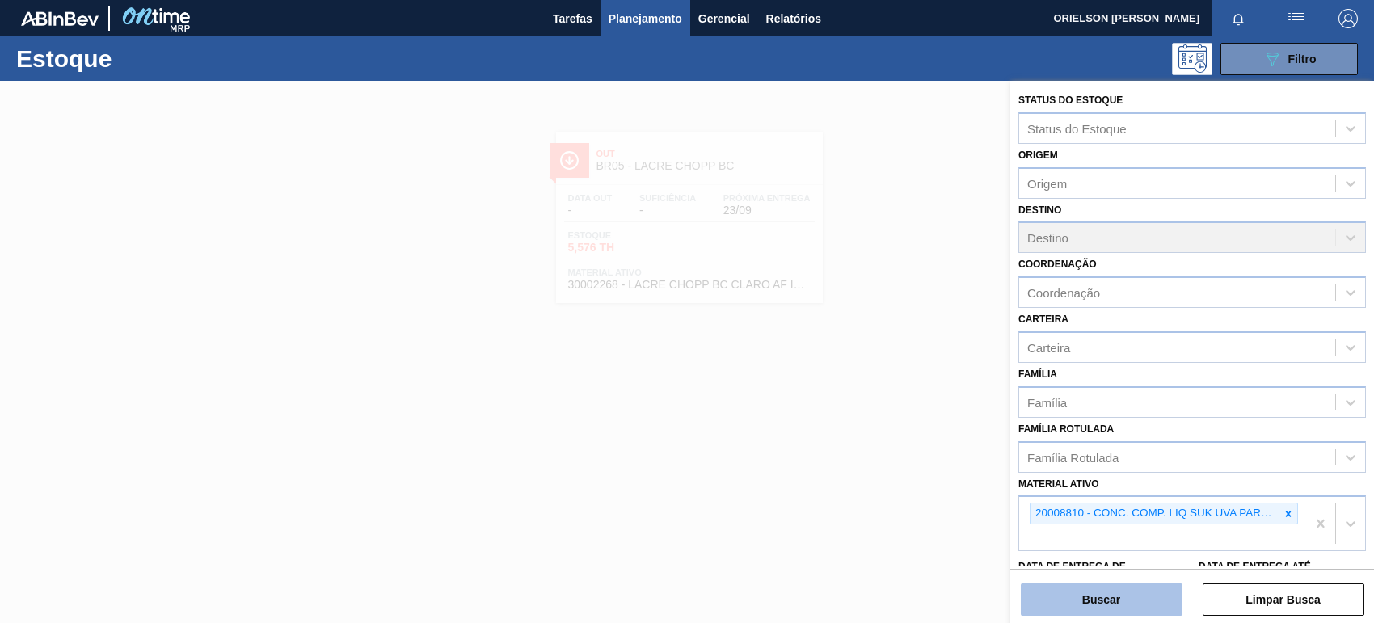
click at [1168, 603] on button "Buscar" at bounding box center [1102, 600] width 162 height 32
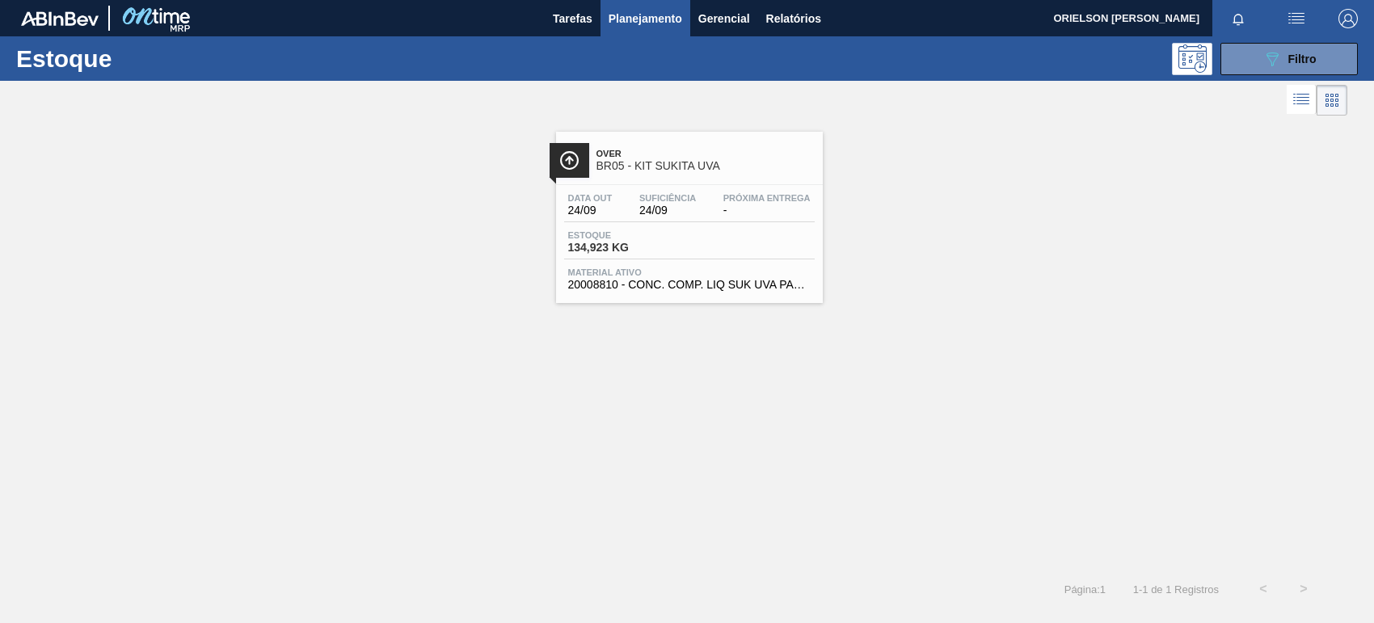
click at [730, 225] on div "Data out 24/09 Suficiência 24/09 Próxima Entrega - Estoque 134,923 KG Material …" at bounding box center [689, 240] width 267 height 110
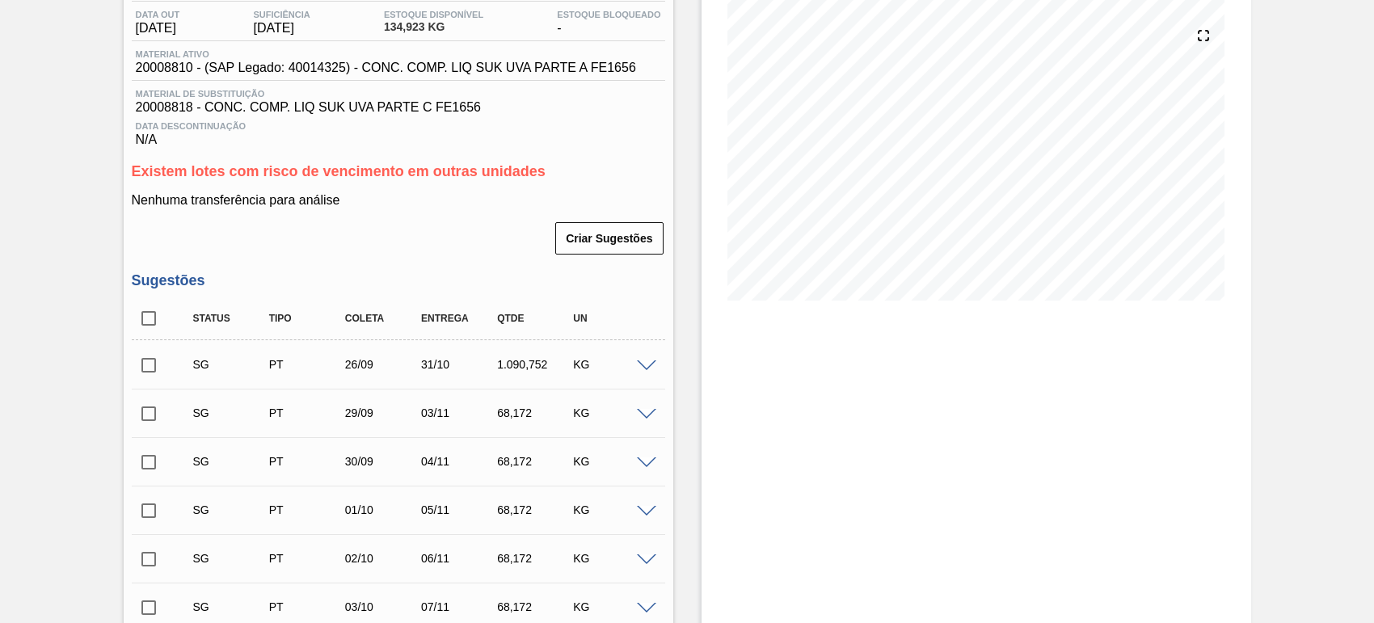
scroll to position [202, 0]
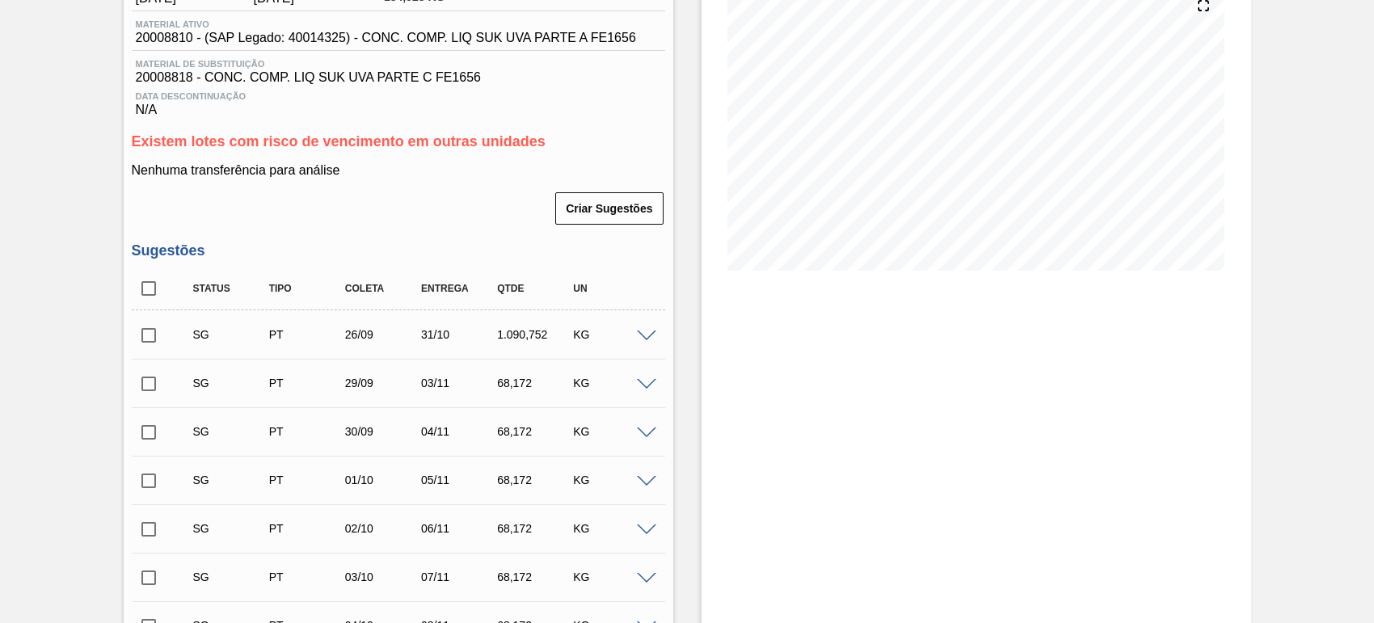
click at [443, 340] on div "31/10" at bounding box center [459, 334] width 84 height 13
click at [432, 336] on div "31/10" at bounding box center [459, 334] width 84 height 13
drag, startPoint x: 421, startPoint y: 337, endPoint x: 449, endPoint y: 340, distance: 28.4
click at [449, 340] on div "31/10" at bounding box center [459, 334] width 84 height 13
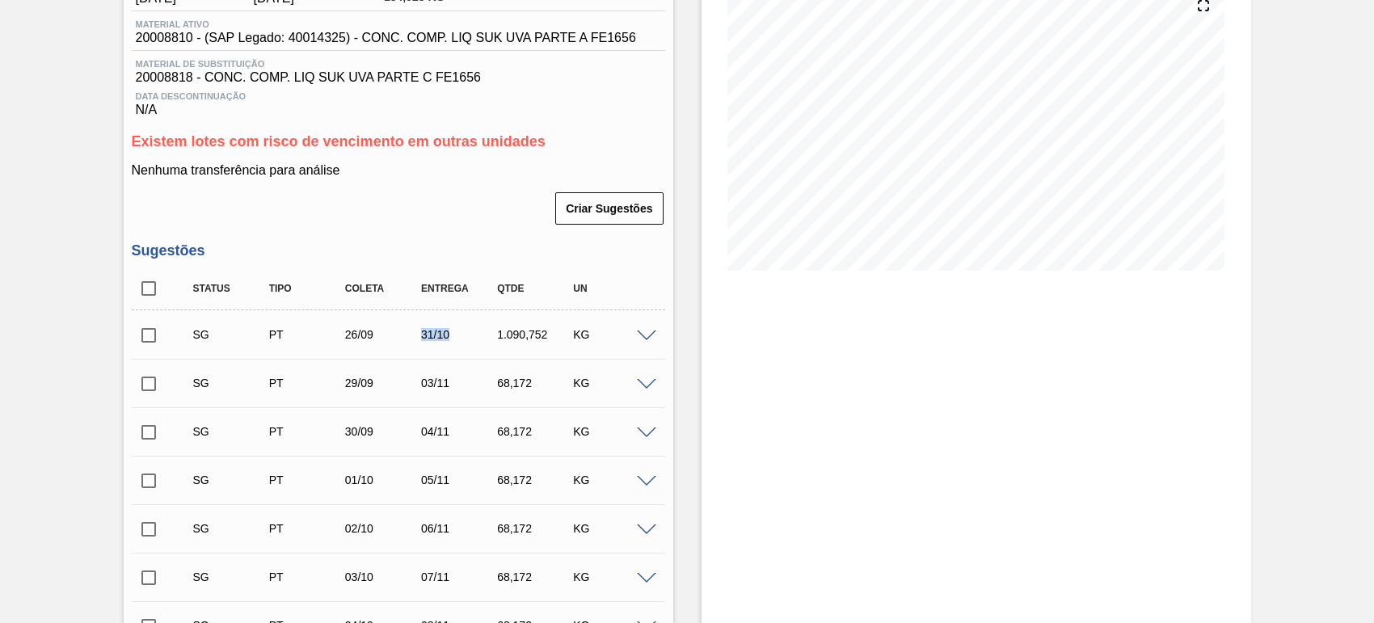
copy div "31/10"
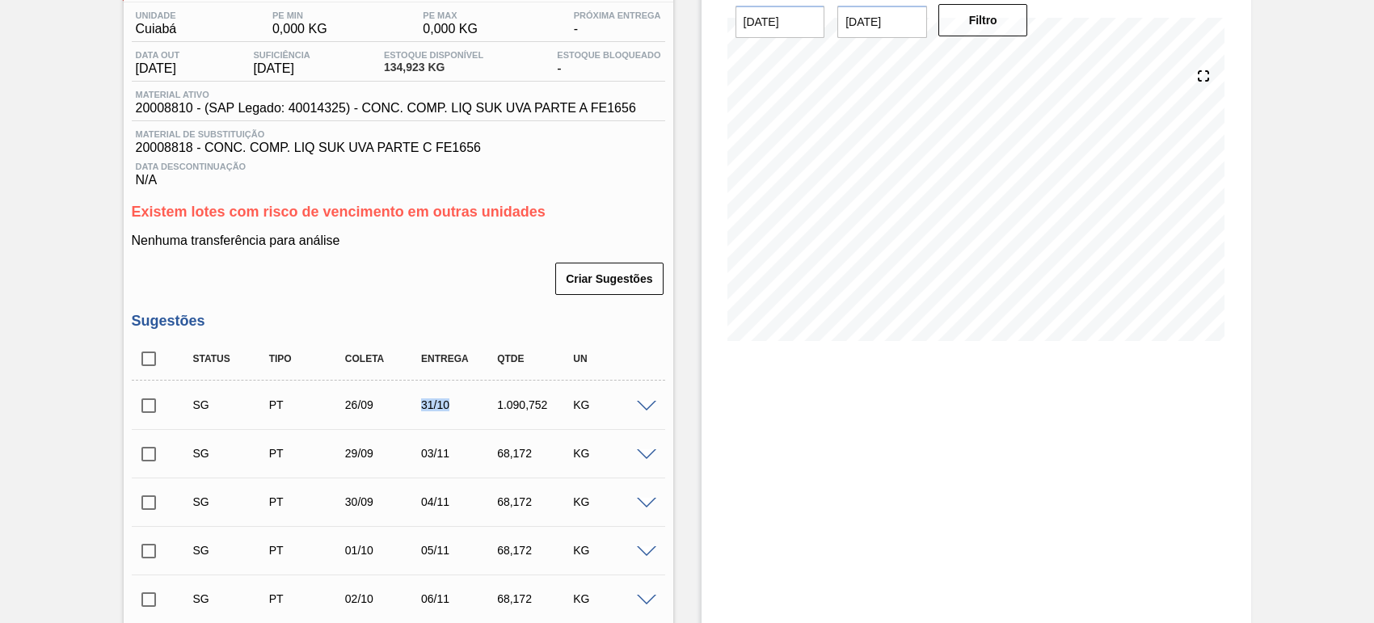
scroll to position [101, 0]
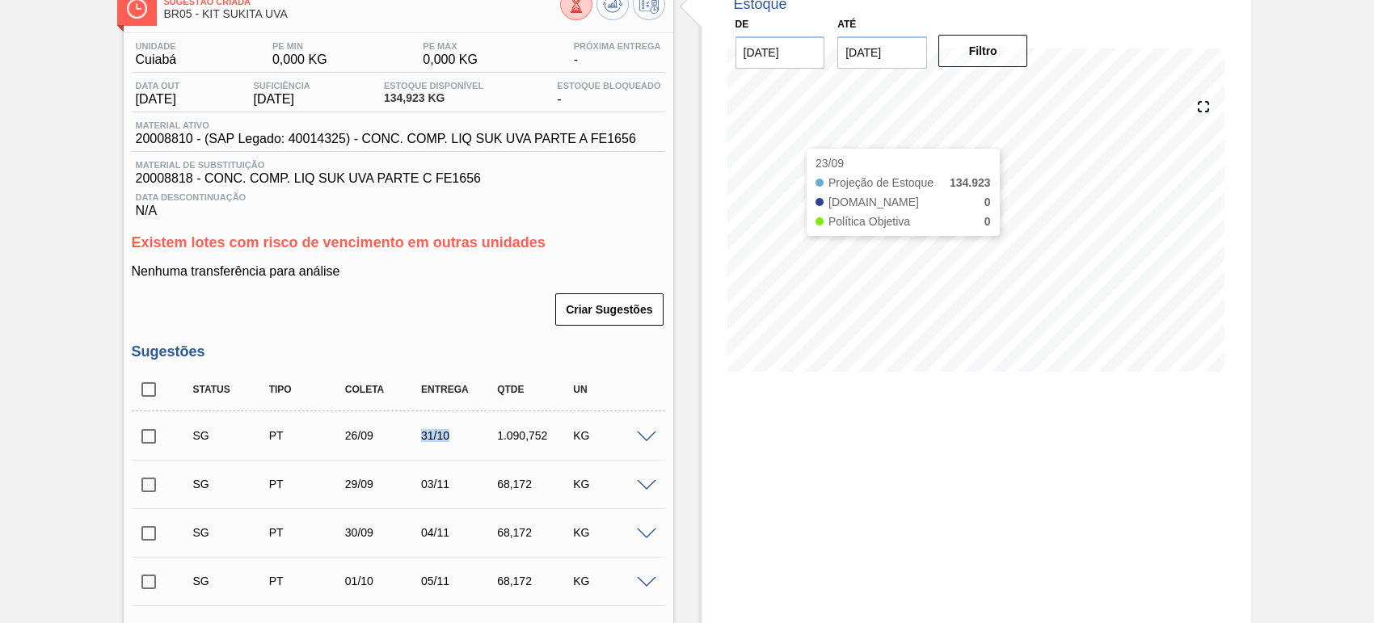
click at [777, 63] on input "[DATE]" at bounding box center [781, 52] width 90 height 32
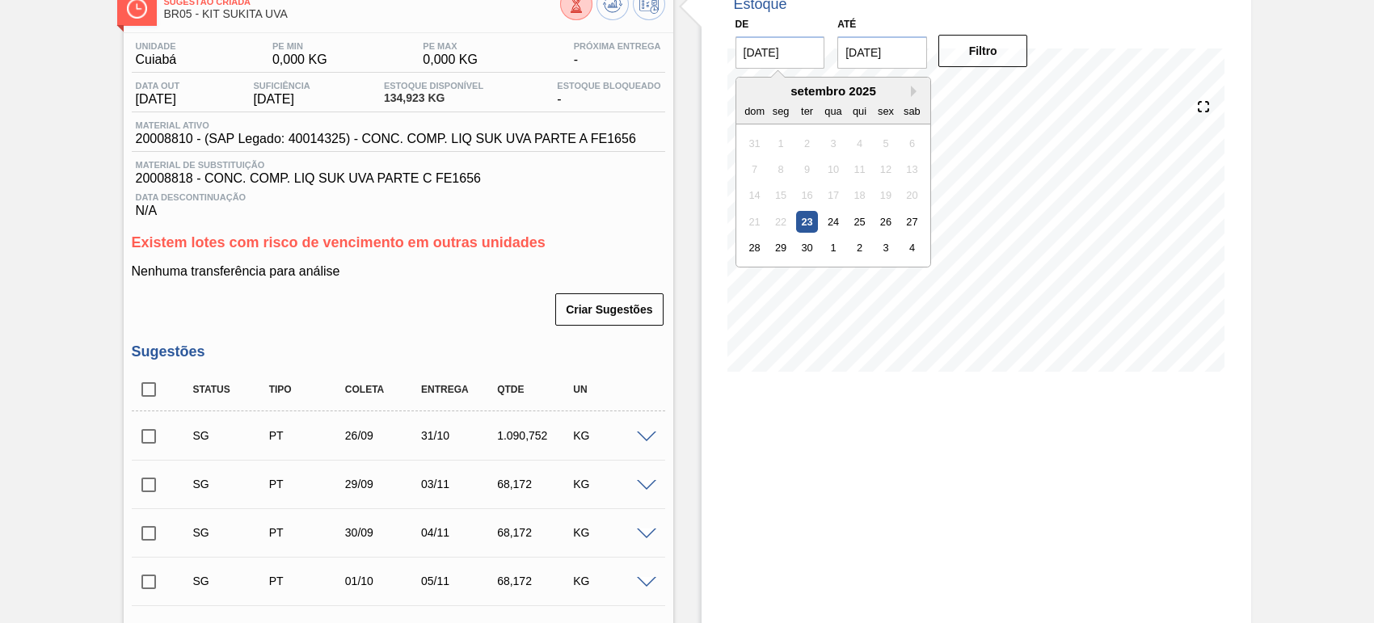
click at [807, 217] on div "23" at bounding box center [806, 222] width 22 height 22
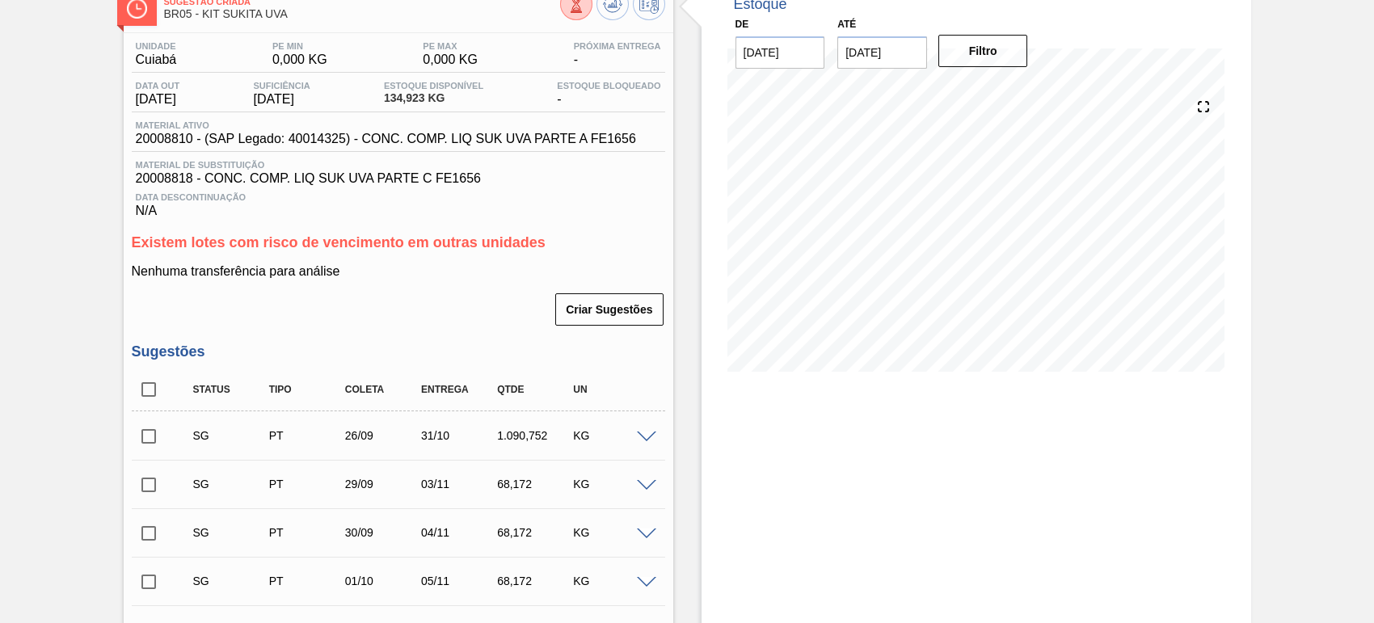
click at [766, 57] on input "[DATE]" at bounding box center [781, 52] width 90 height 32
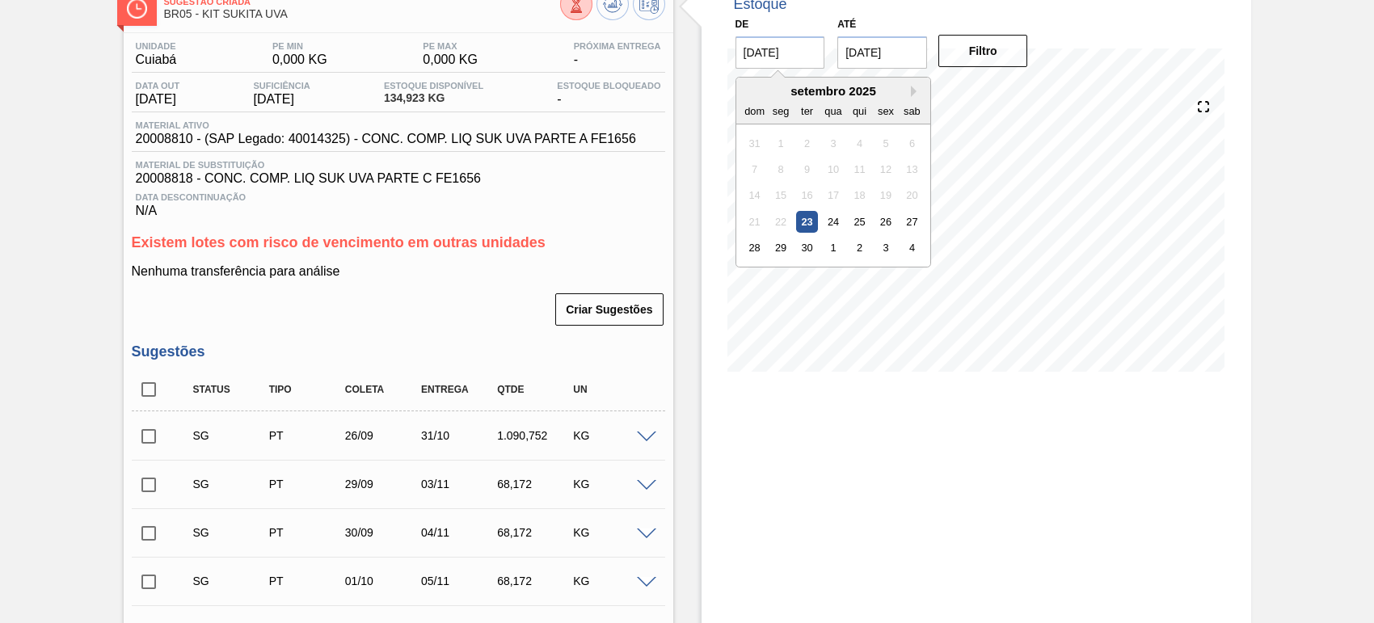
click at [781, 224] on div "22" at bounding box center [781, 222] width 22 height 22
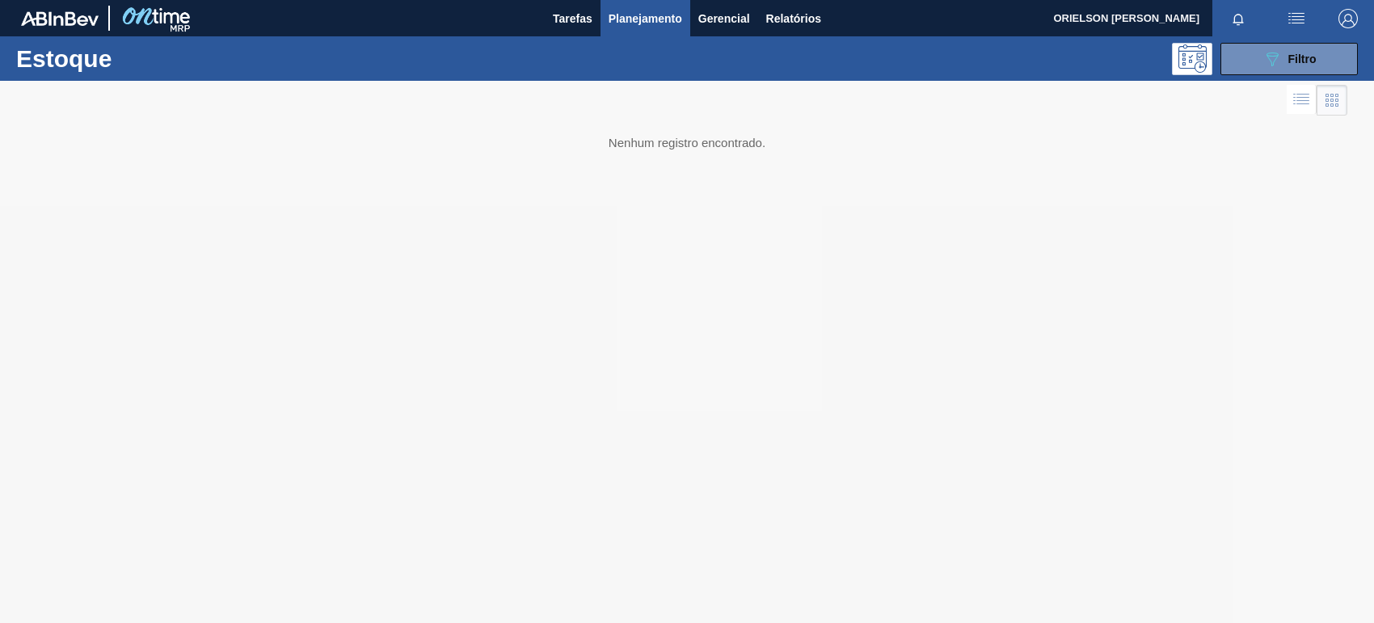
click at [1271, 36] on div "Estoque 089F7B8B-B2A5-4AFE-B5C0-19BA573D28AC Filtro" at bounding box center [687, 58] width 1374 height 44
click at [1273, 53] on icon "089F7B8B-B2A5-4AFE-B5C0-19BA573D28AC" at bounding box center [1272, 58] width 19 height 19
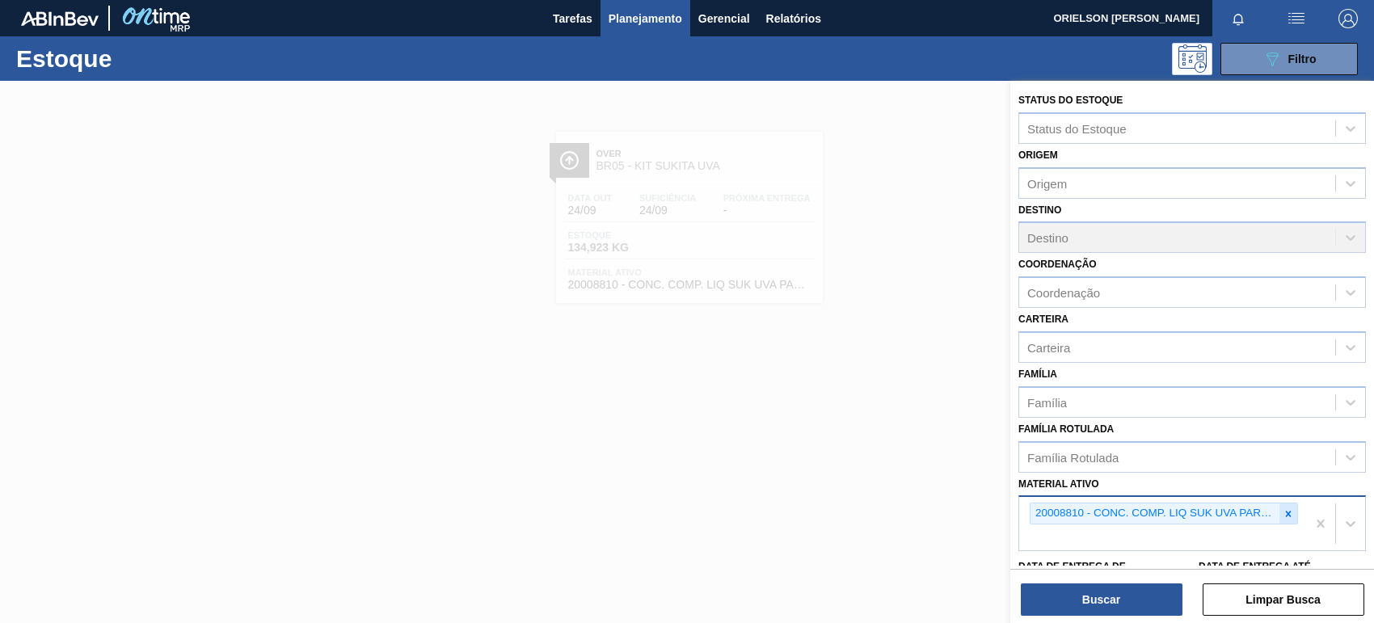
click at [1283, 508] on icon at bounding box center [1288, 513] width 11 height 11
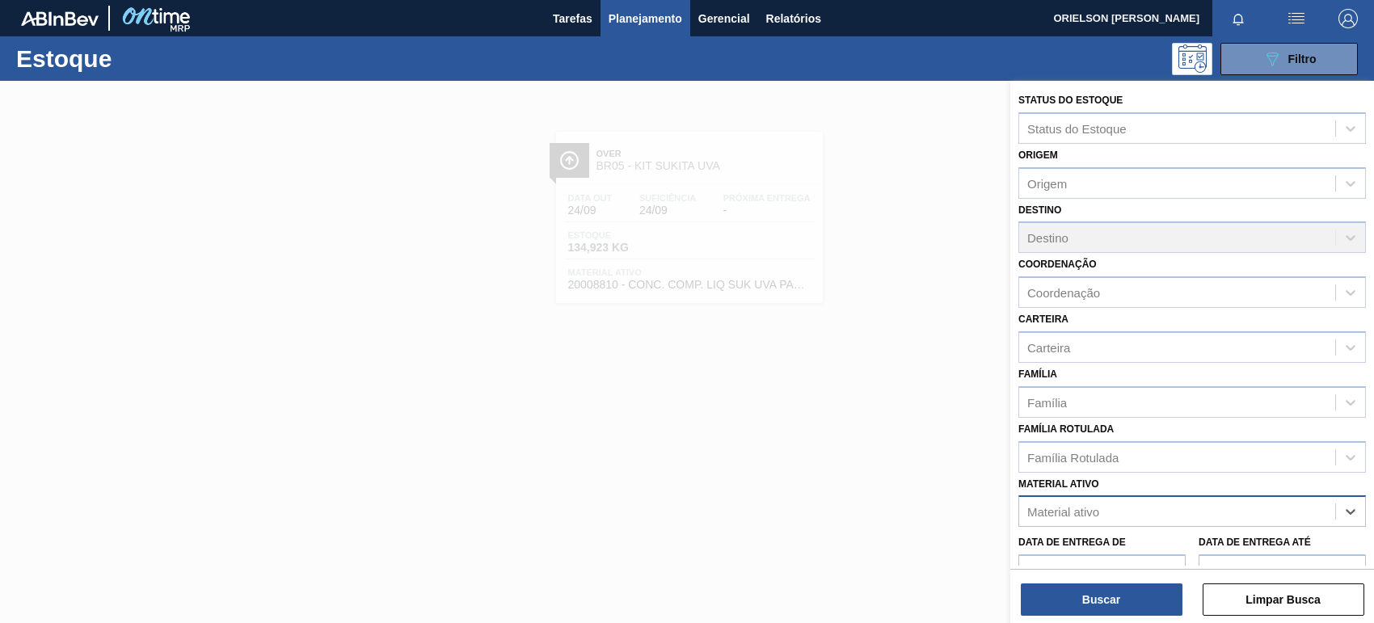
click at [1281, 514] on div "Material ativo" at bounding box center [1177, 511] width 316 height 23
paste ativo "20008818"
type ativo "20008818"
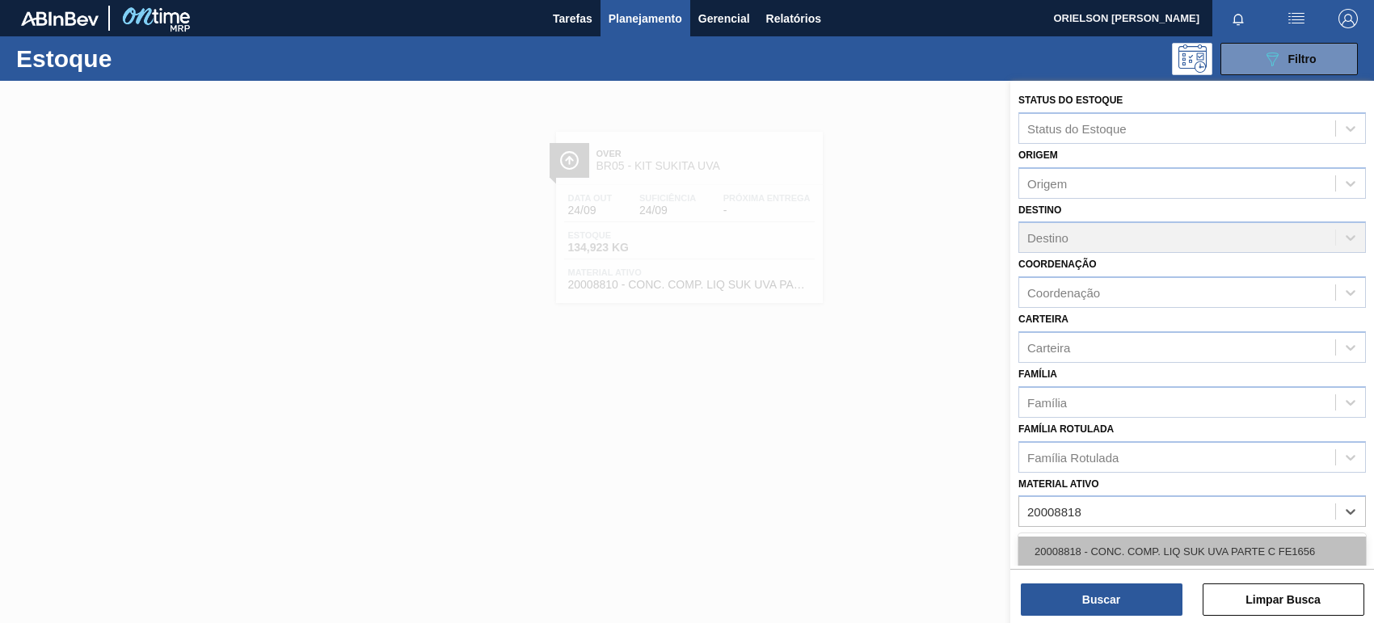
click at [1213, 552] on div "20008818 - CONC. COMP. LIQ SUK UVA PARTE C FE1656" at bounding box center [1193, 552] width 348 height 30
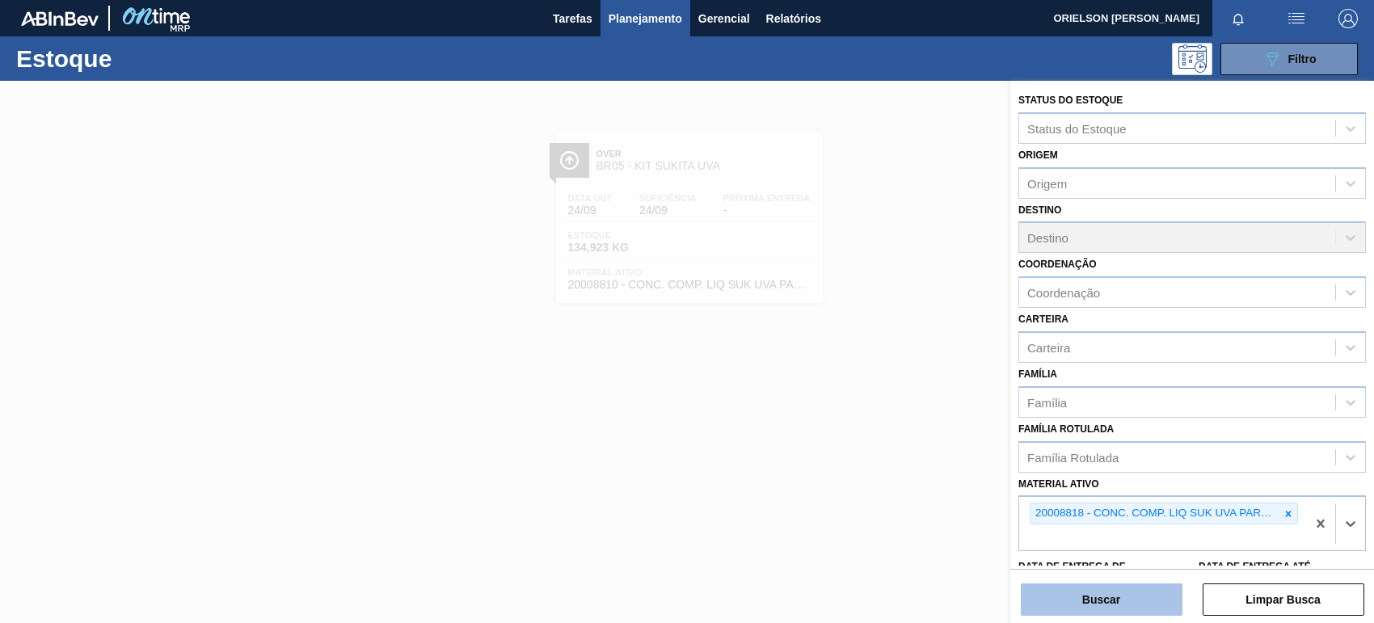
click at [1152, 586] on button "Buscar" at bounding box center [1102, 600] width 162 height 32
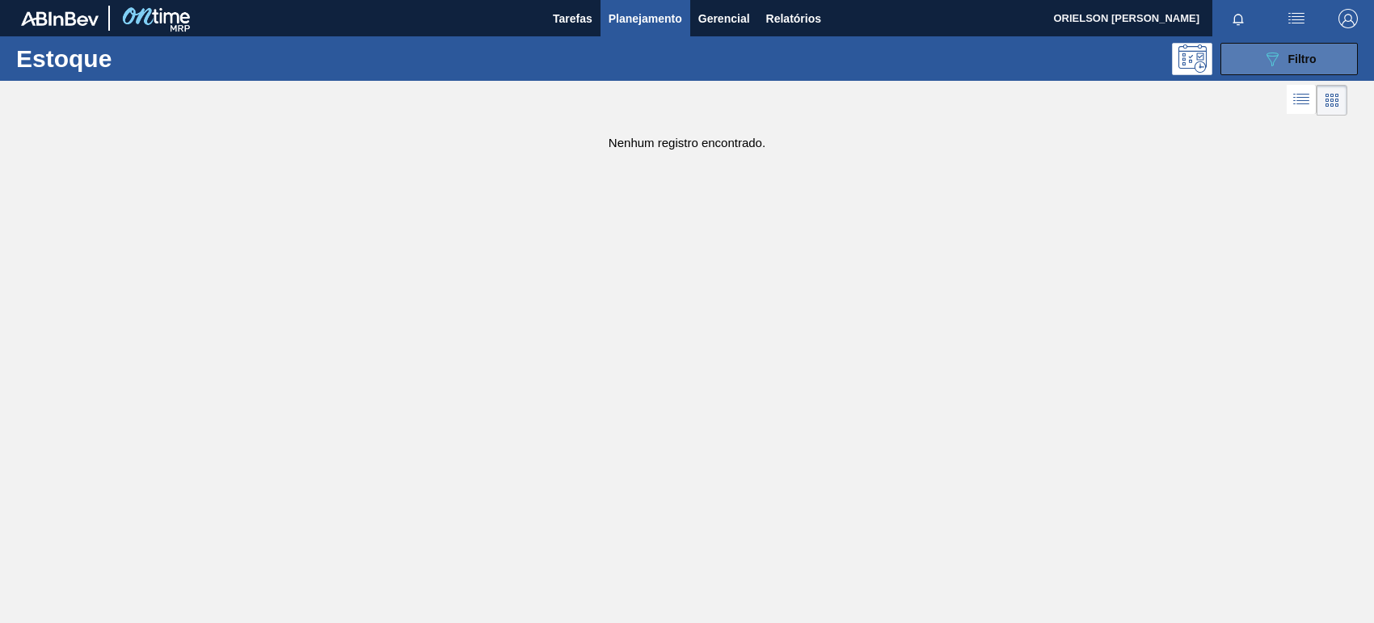
click at [1227, 54] on button "089F7B8B-B2A5-4AFE-B5C0-19BA573D28AC Filtro" at bounding box center [1289, 59] width 137 height 32
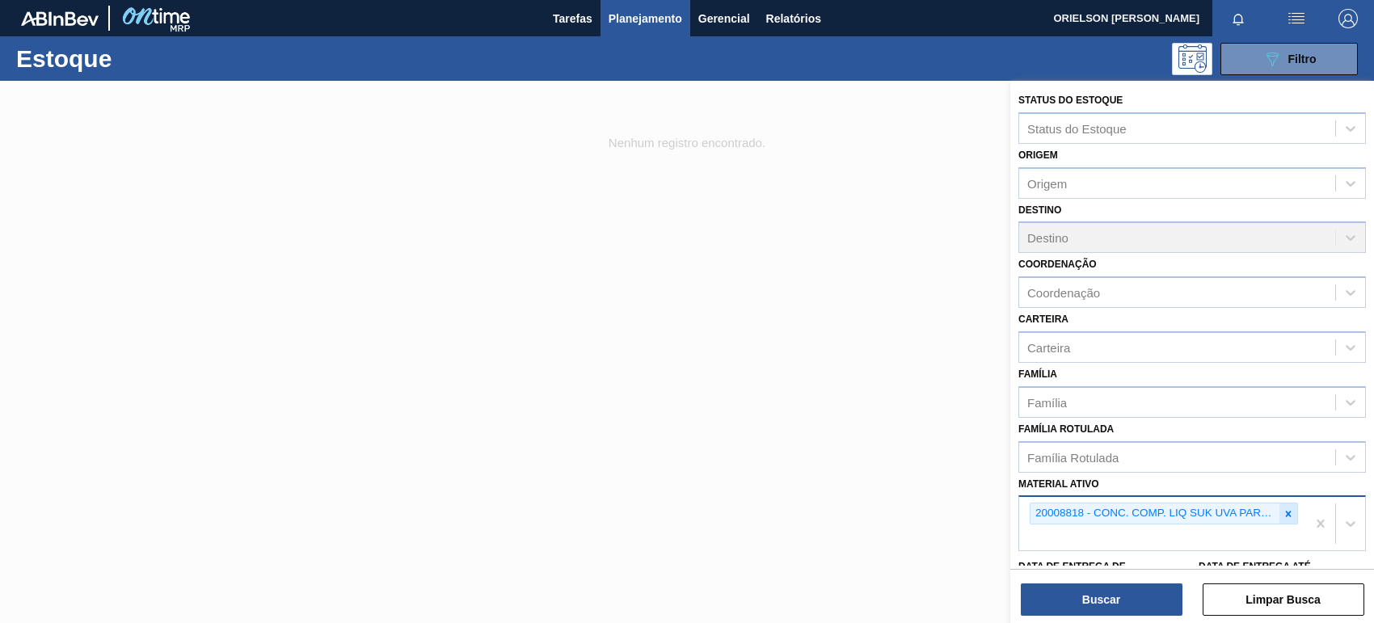
drag, startPoint x: 1269, startPoint y: 508, endPoint x: 1279, endPoint y: 511, distance: 10.2
click at [1271, 509] on div "20008818 - CONC. COMP. LIQ SUK UVA PARTE C FE1656" at bounding box center [1155, 514] width 249 height 20
click at [1283, 511] on icon at bounding box center [1288, 513] width 11 height 11
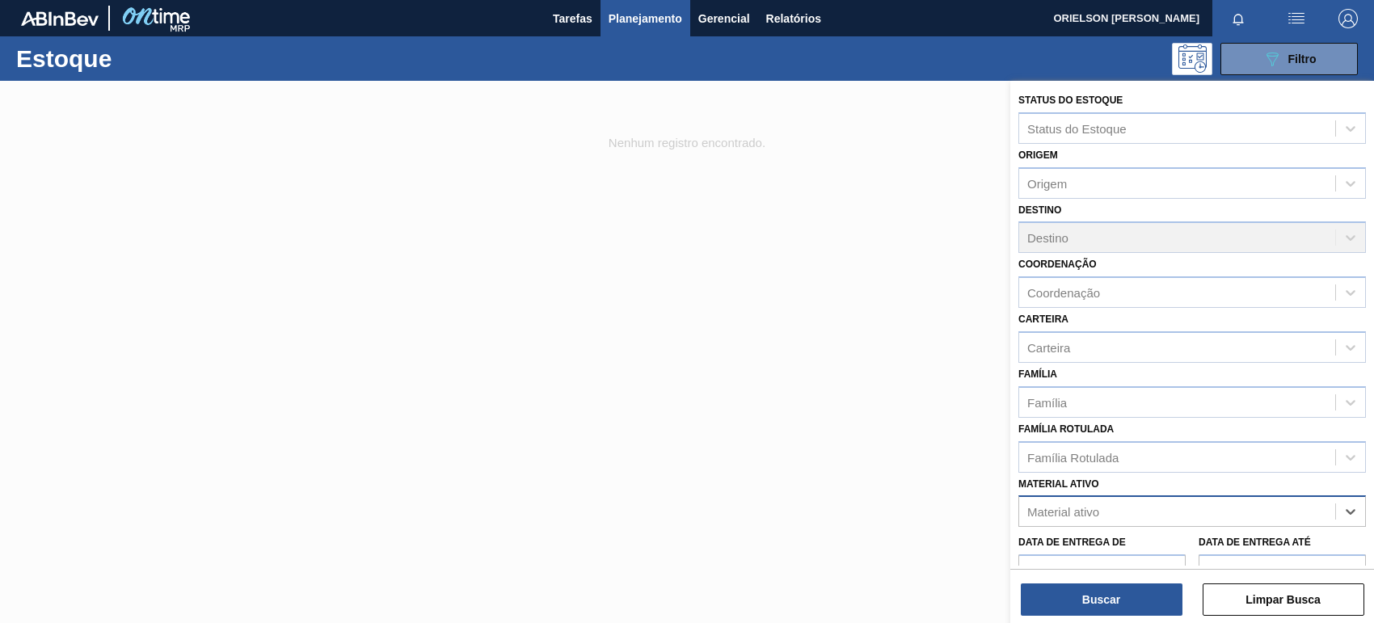
click at [1285, 518] on div "Material ativo" at bounding box center [1177, 511] width 316 height 23
paste ativo "20008816"
type ativo "20008816"
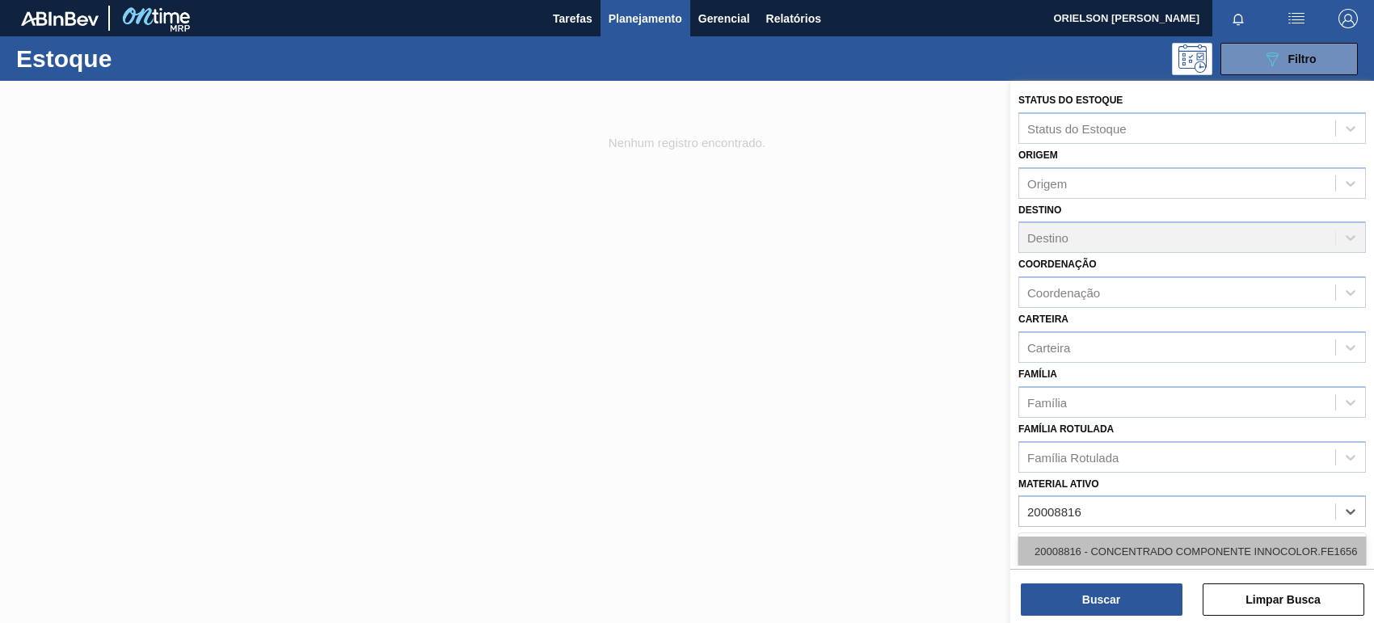
click at [1178, 546] on div "20008816 - CONCENTRADO COMPONENTE INNOCOLOR.FE1656" at bounding box center [1193, 552] width 348 height 30
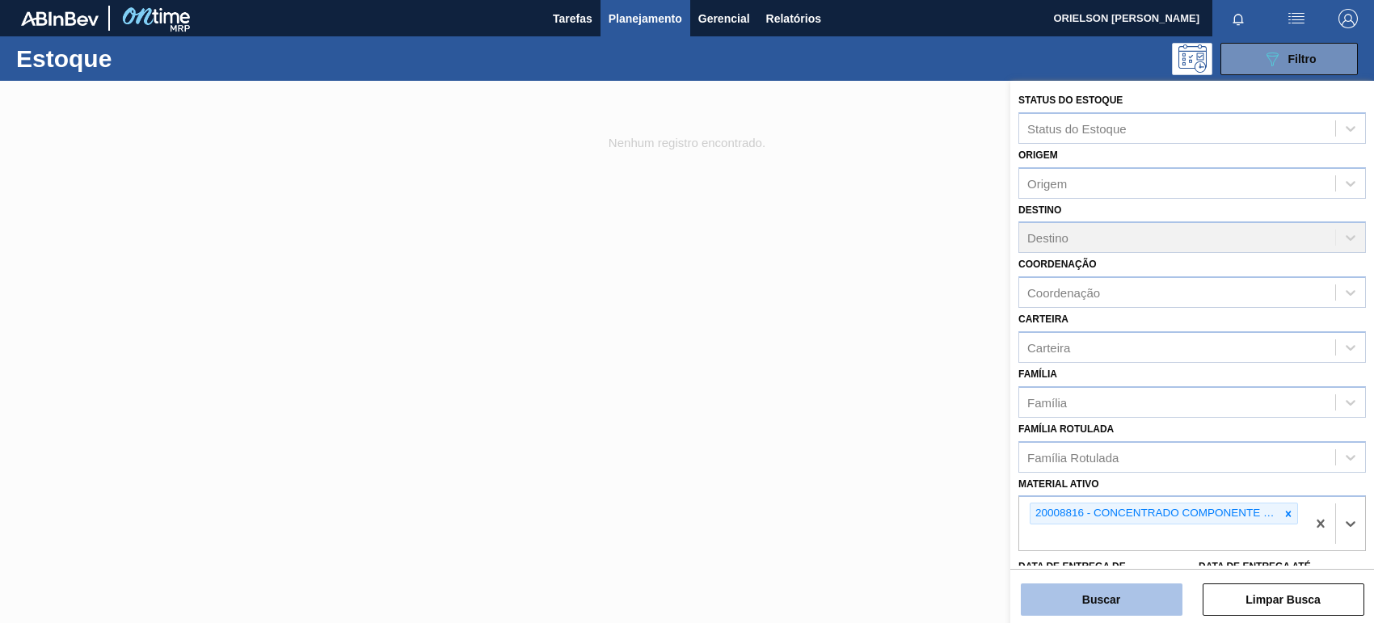
click at [1164, 588] on button "Buscar" at bounding box center [1102, 600] width 162 height 32
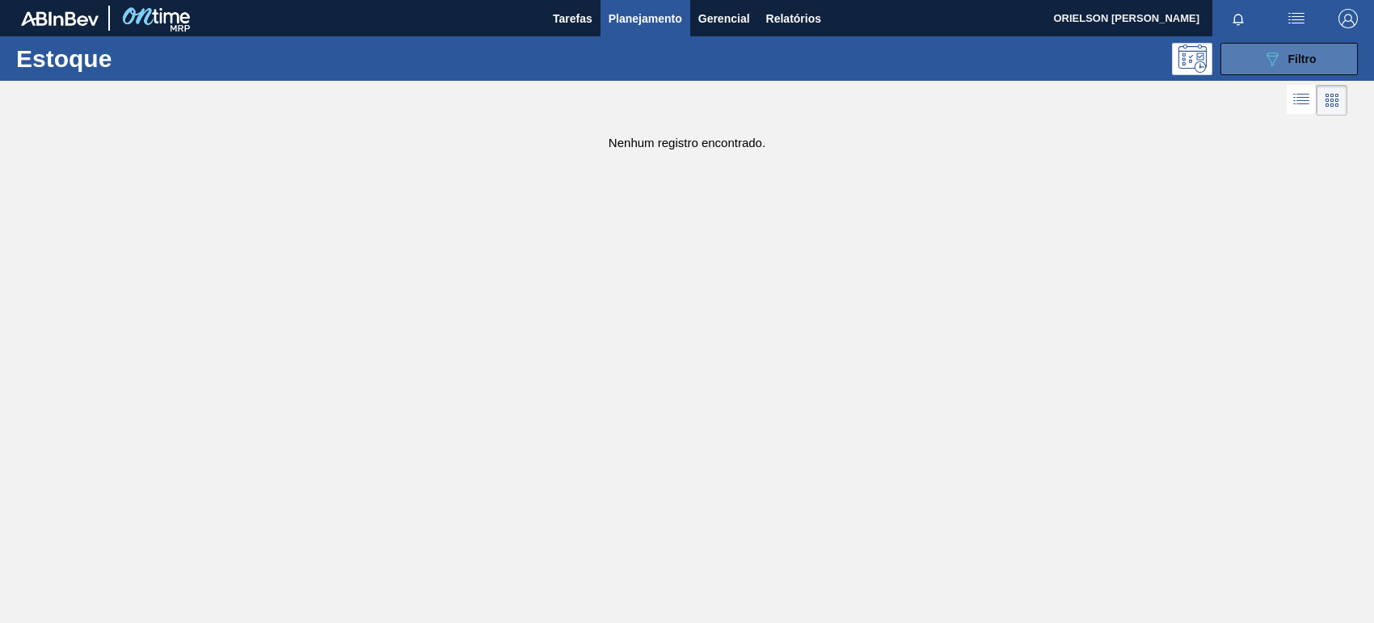
click at [1251, 55] on button "089F7B8B-B2A5-4AFE-B5C0-19BA573D28AC Filtro" at bounding box center [1289, 59] width 137 height 32
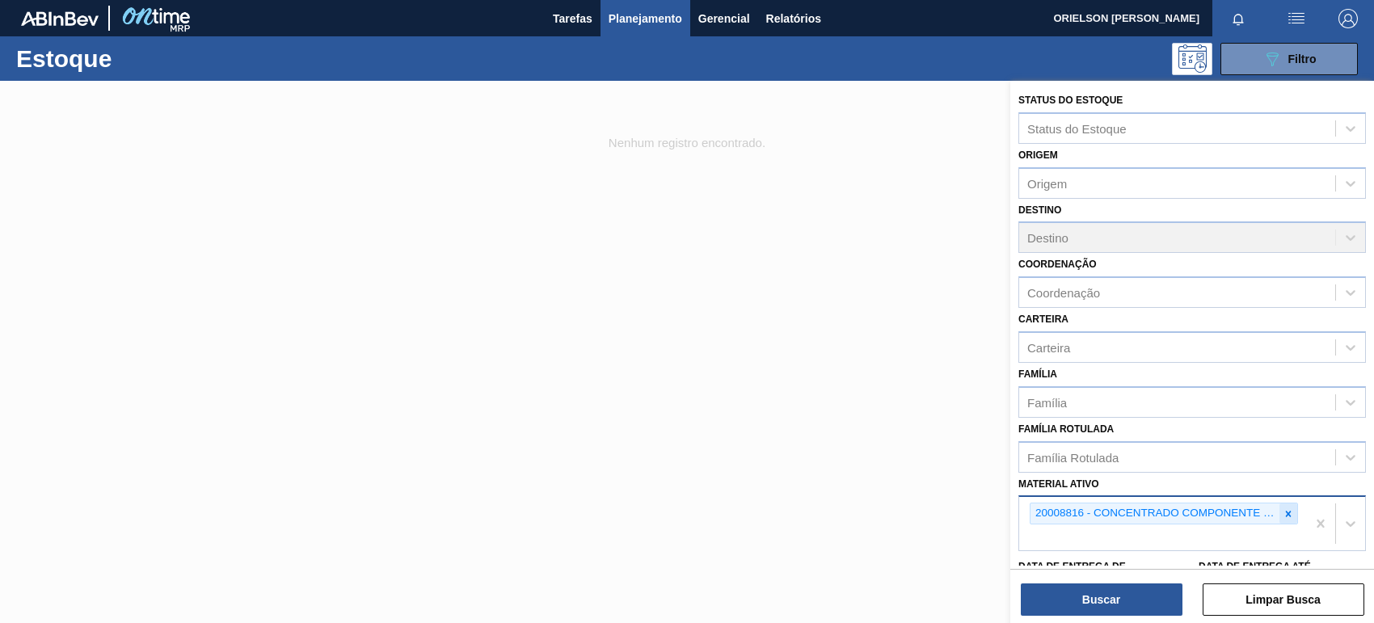
click at [1284, 510] on icon at bounding box center [1288, 513] width 11 height 11
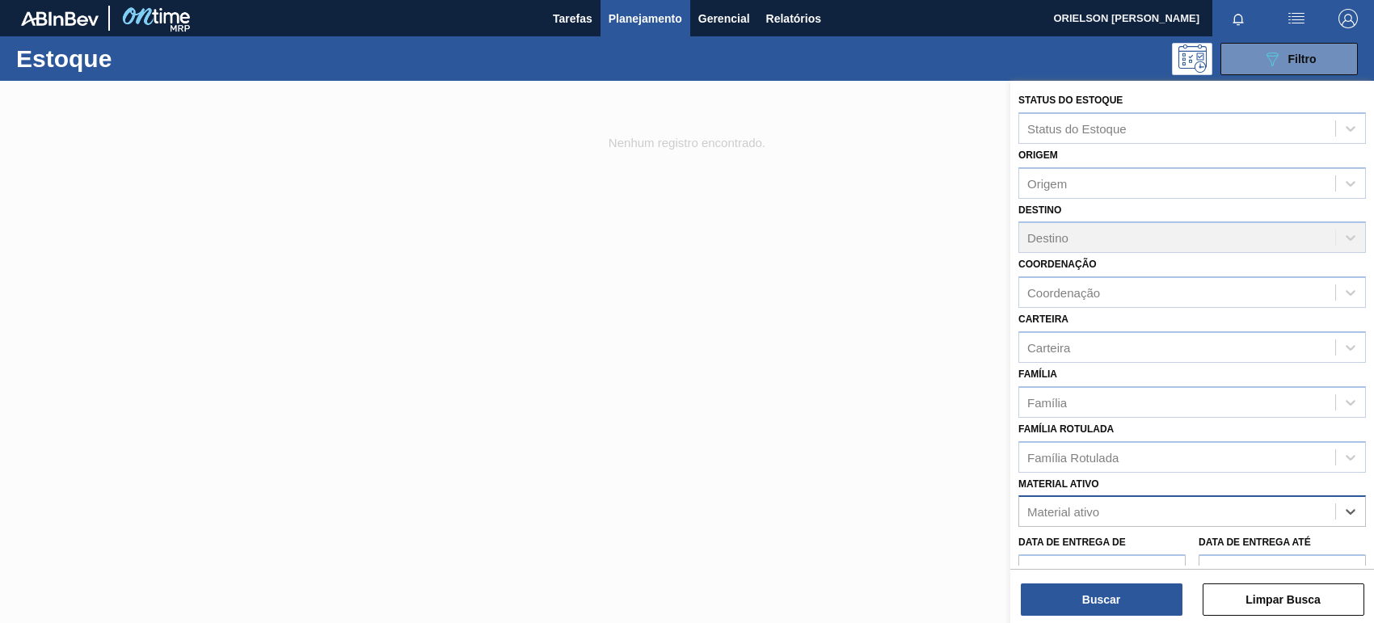
click at [1280, 517] on div "Material ativo" at bounding box center [1177, 511] width 316 height 23
paste ativo "20008801"
type ativo "20008801"
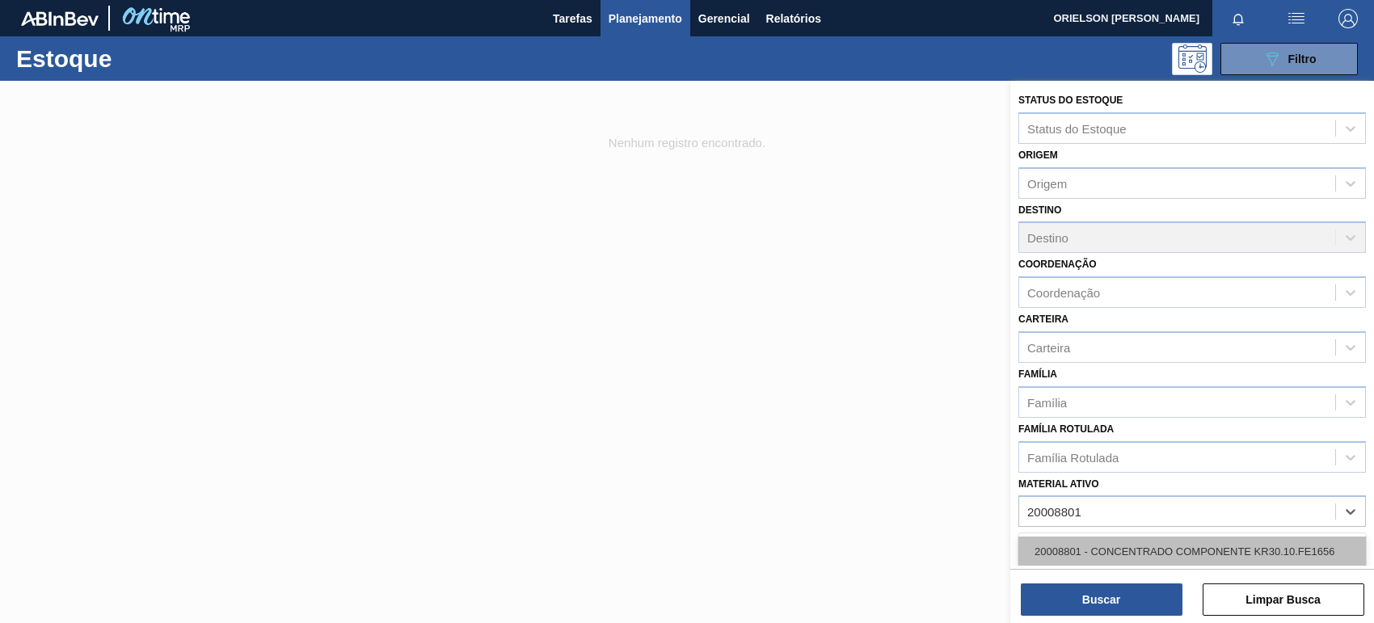
click at [1201, 550] on div "20008801 - CONCENTRADO COMPONENTE KR30.10.FE1656" at bounding box center [1193, 552] width 348 height 30
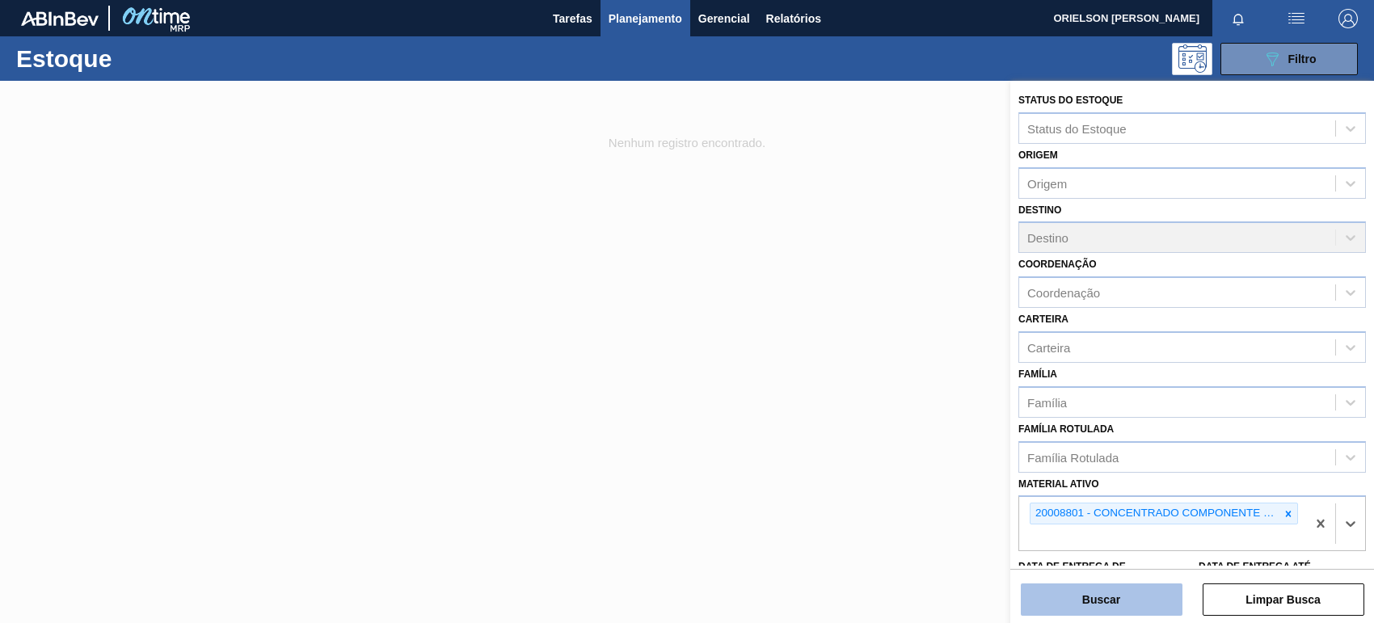
click at [1153, 588] on button "Buscar" at bounding box center [1102, 600] width 162 height 32
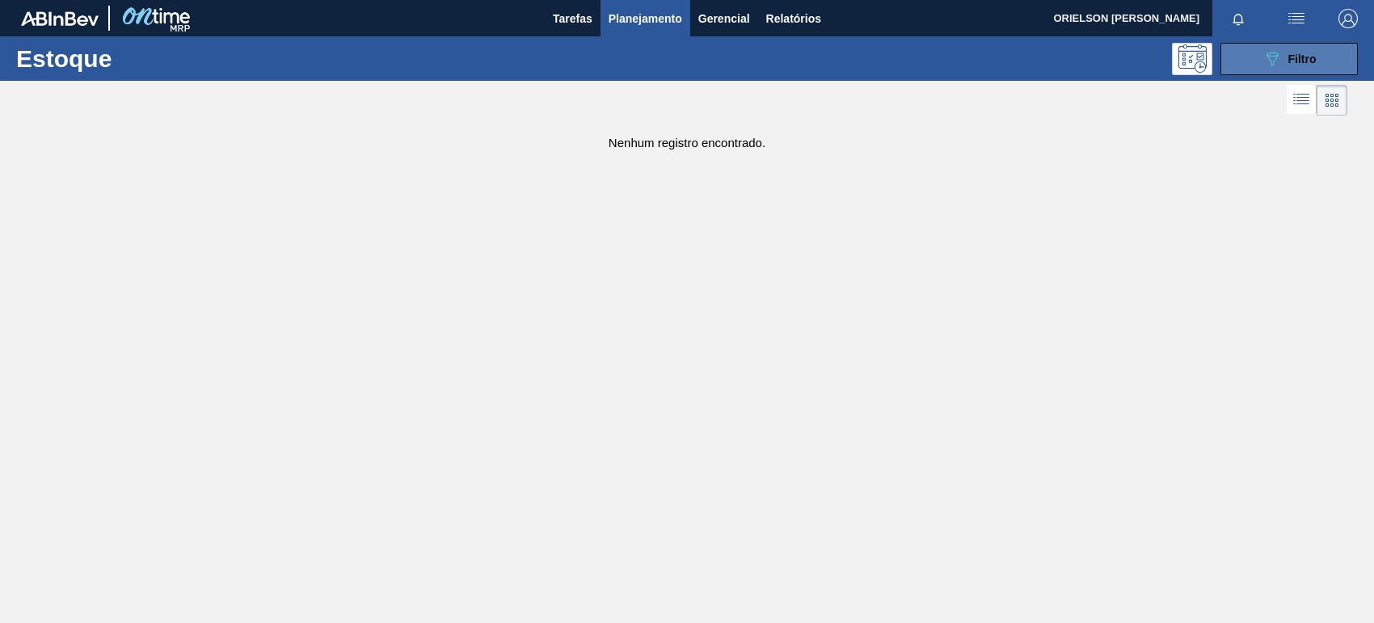
click at [1263, 66] on icon "089F7B8B-B2A5-4AFE-B5C0-19BA573D28AC" at bounding box center [1272, 58] width 19 height 19
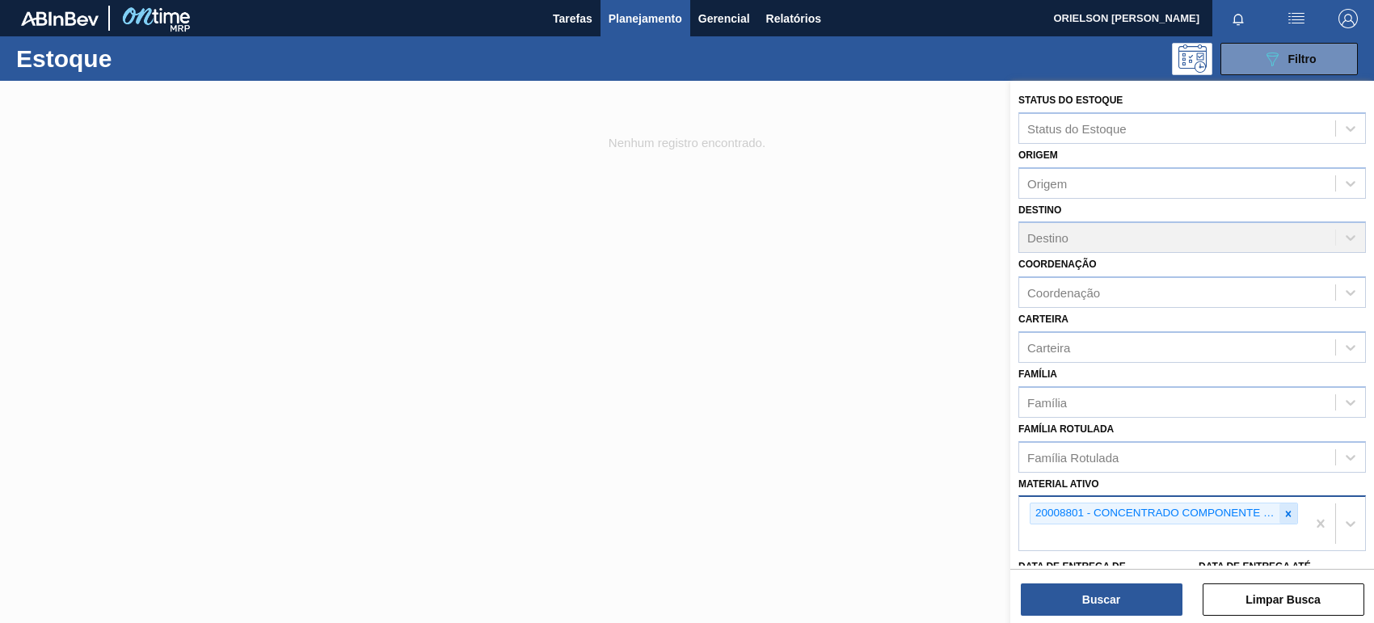
click at [1283, 511] on icon at bounding box center [1288, 513] width 11 height 11
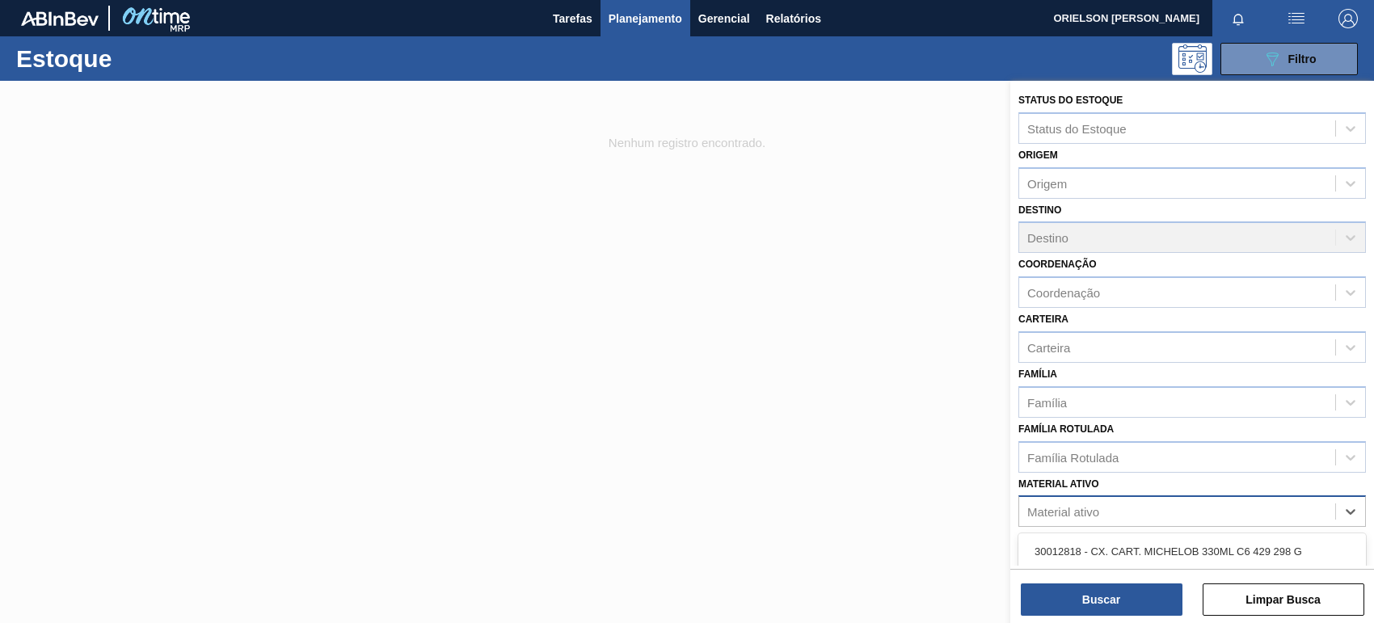
click at [1258, 516] on div "Material ativo" at bounding box center [1177, 511] width 316 height 23
paste ativo "20008813"
type ativo "20008813"
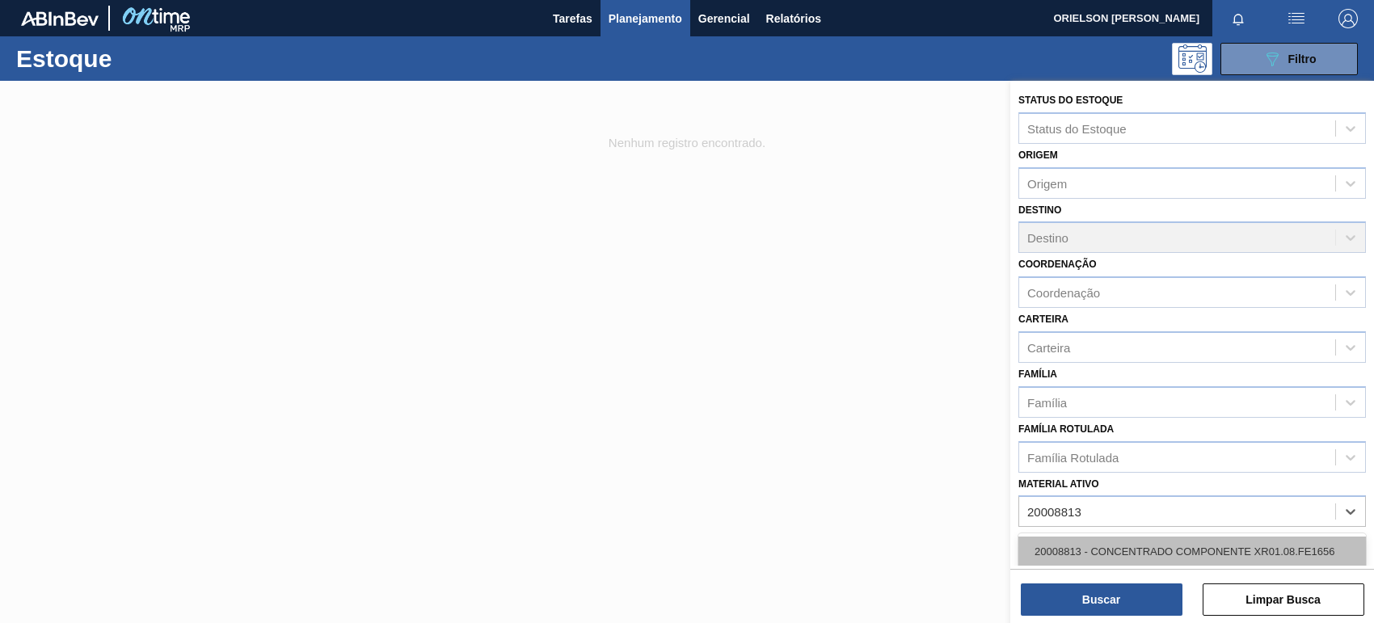
click at [1221, 542] on div "20008813 - CONCENTRADO COMPONENTE XR01.08.FE1656" at bounding box center [1193, 552] width 348 height 30
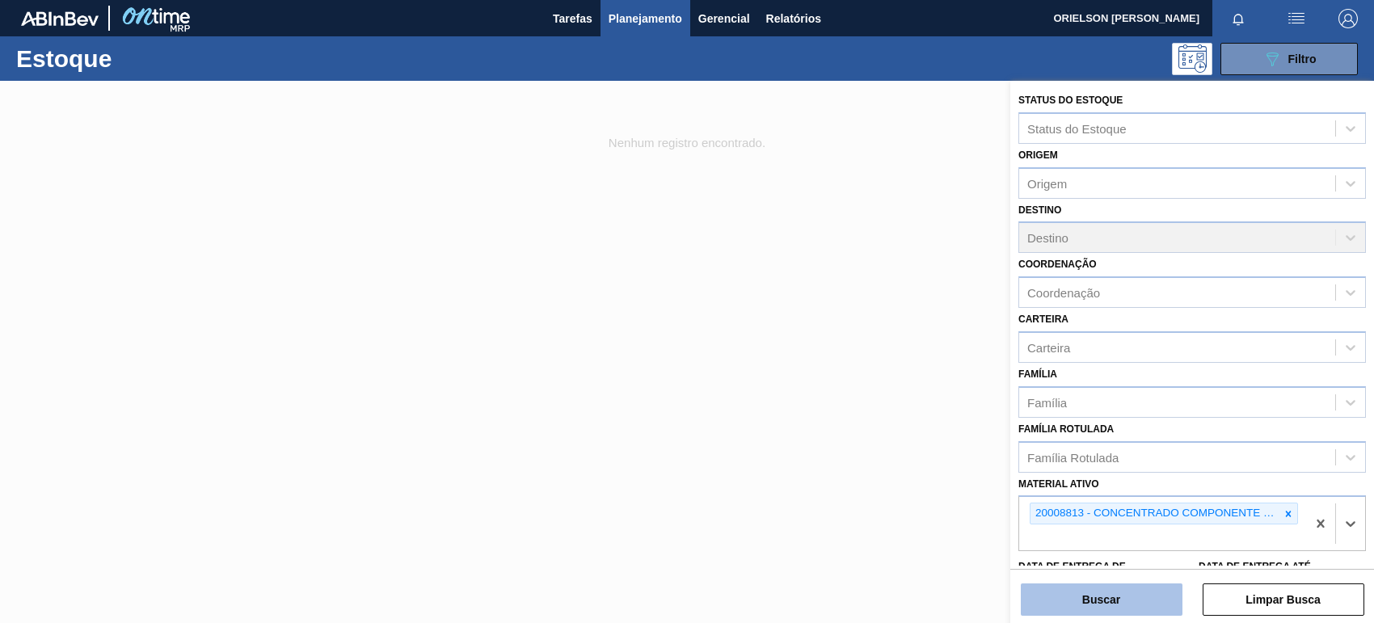
click at [1106, 593] on button "Buscar" at bounding box center [1102, 600] width 162 height 32
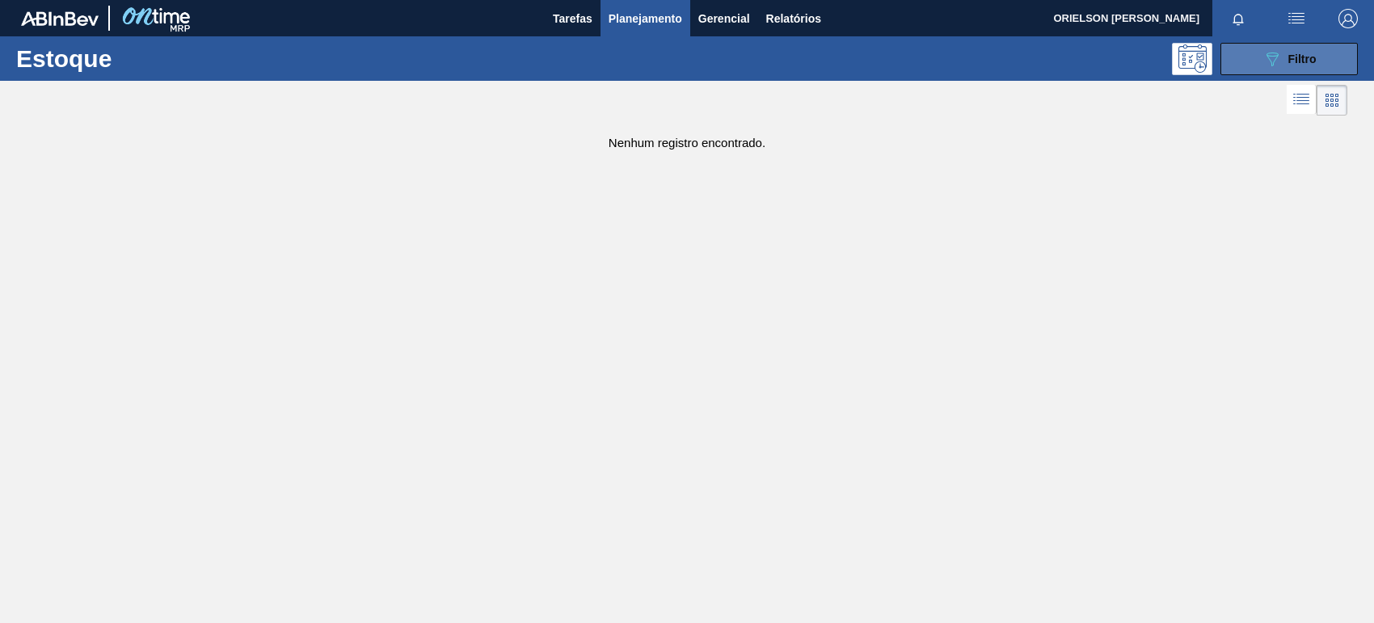
click at [1230, 54] on button "089F7B8B-B2A5-4AFE-B5C0-19BA573D28AC Filtro" at bounding box center [1289, 59] width 137 height 32
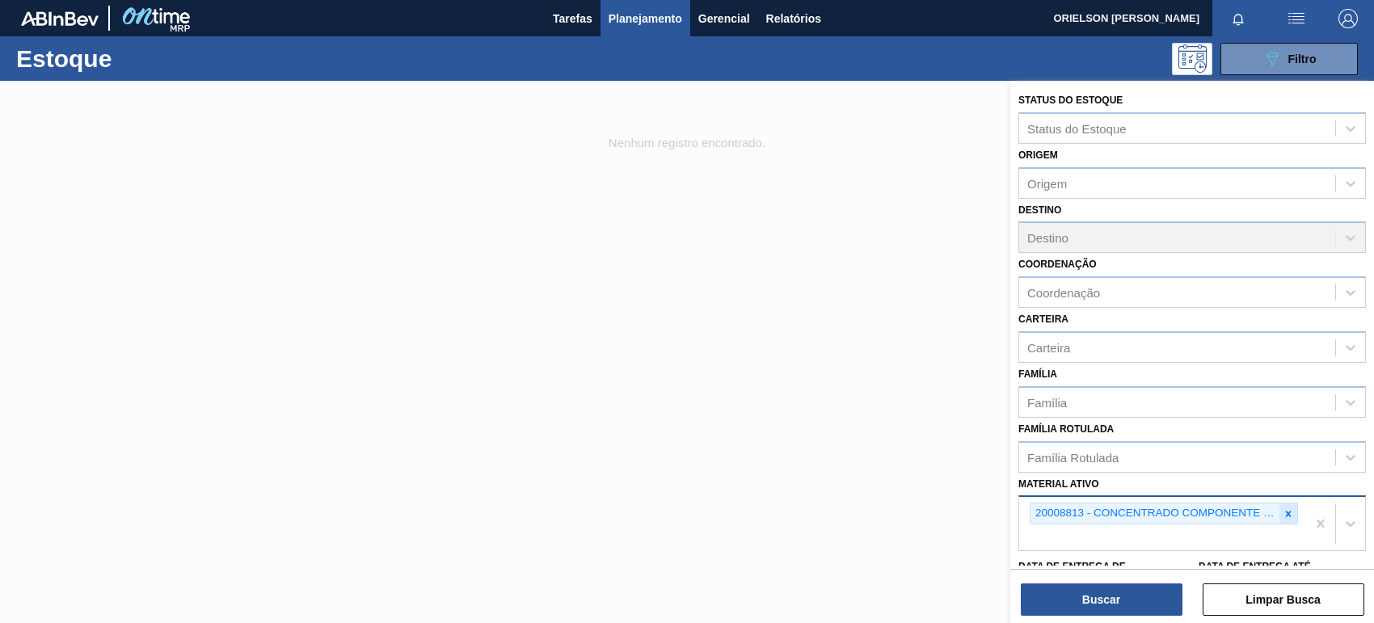
click at [1287, 514] on icon at bounding box center [1288, 513] width 11 height 11
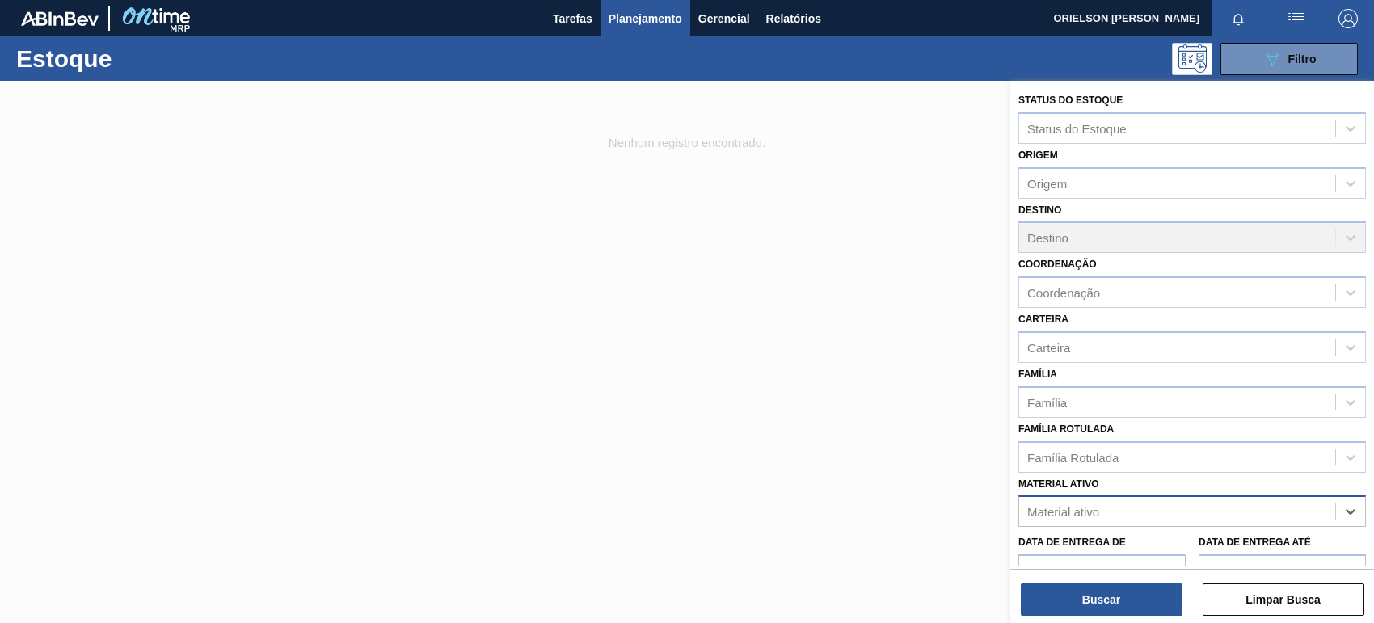
click at [1243, 504] on div "Material ativo" at bounding box center [1177, 511] width 316 height 23
paste ativo "20008807"
type ativo "20008807"
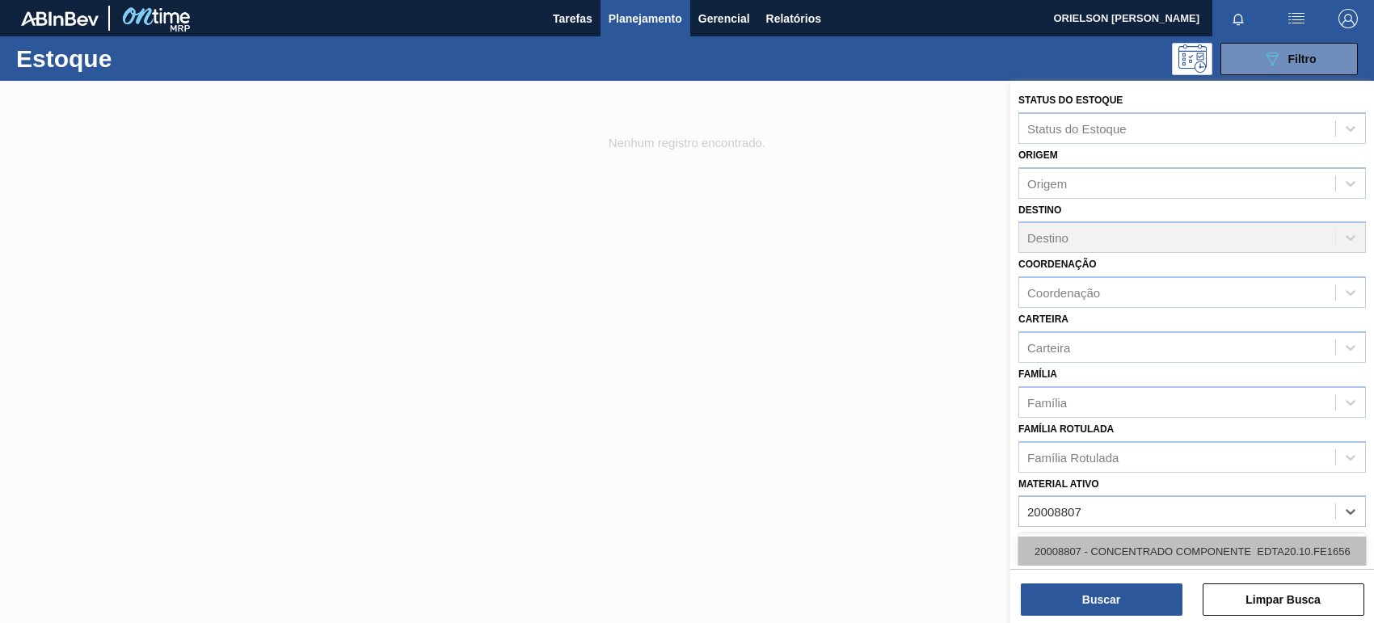
click at [1173, 540] on div "20008807 - CONCENTRADO COMPONENTE EDTA20.10.FE1656" at bounding box center [1193, 552] width 348 height 30
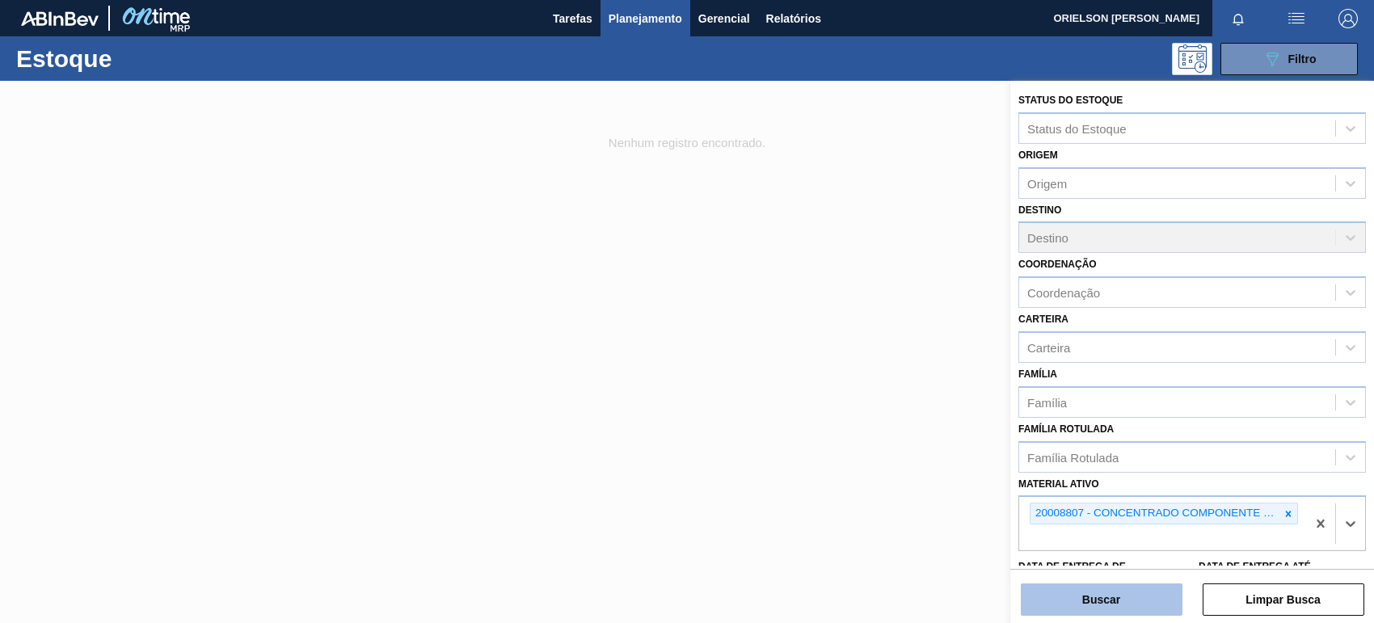
click at [1150, 597] on button "Buscar" at bounding box center [1102, 600] width 162 height 32
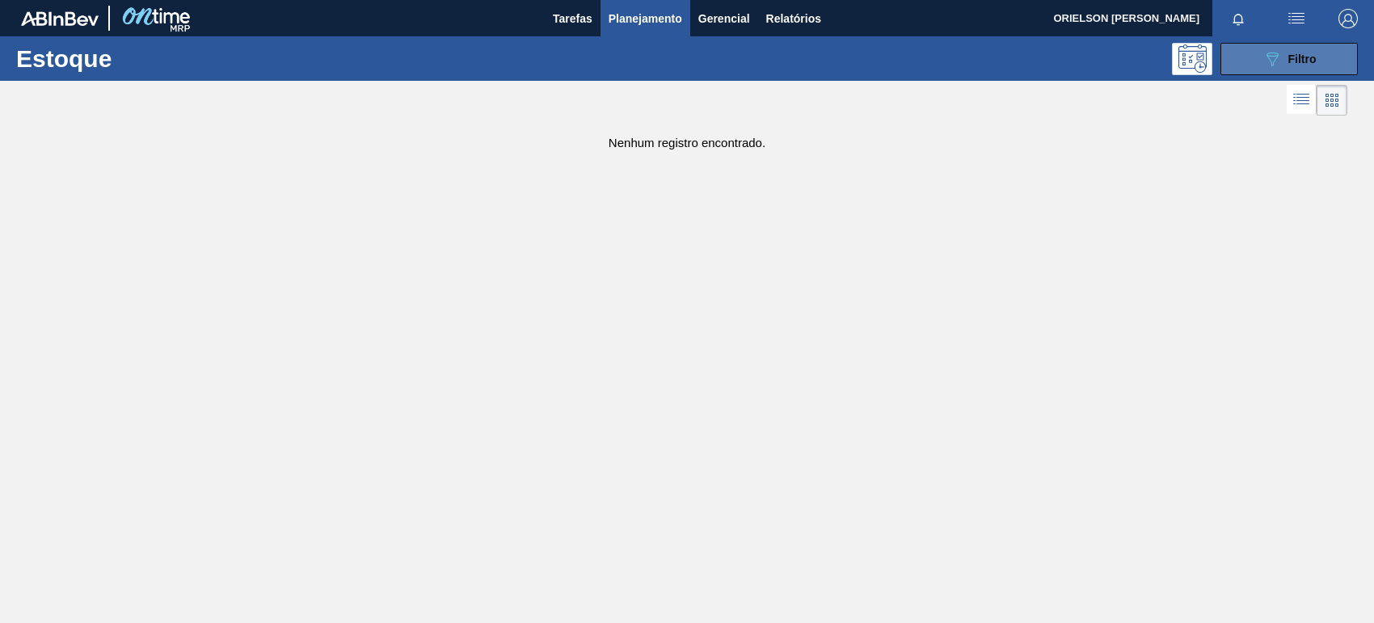
click at [1255, 65] on button "089F7B8B-B2A5-4AFE-B5C0-19BA573D28AC Filtro" at bounding box center [1289, 59] width 137 height 32
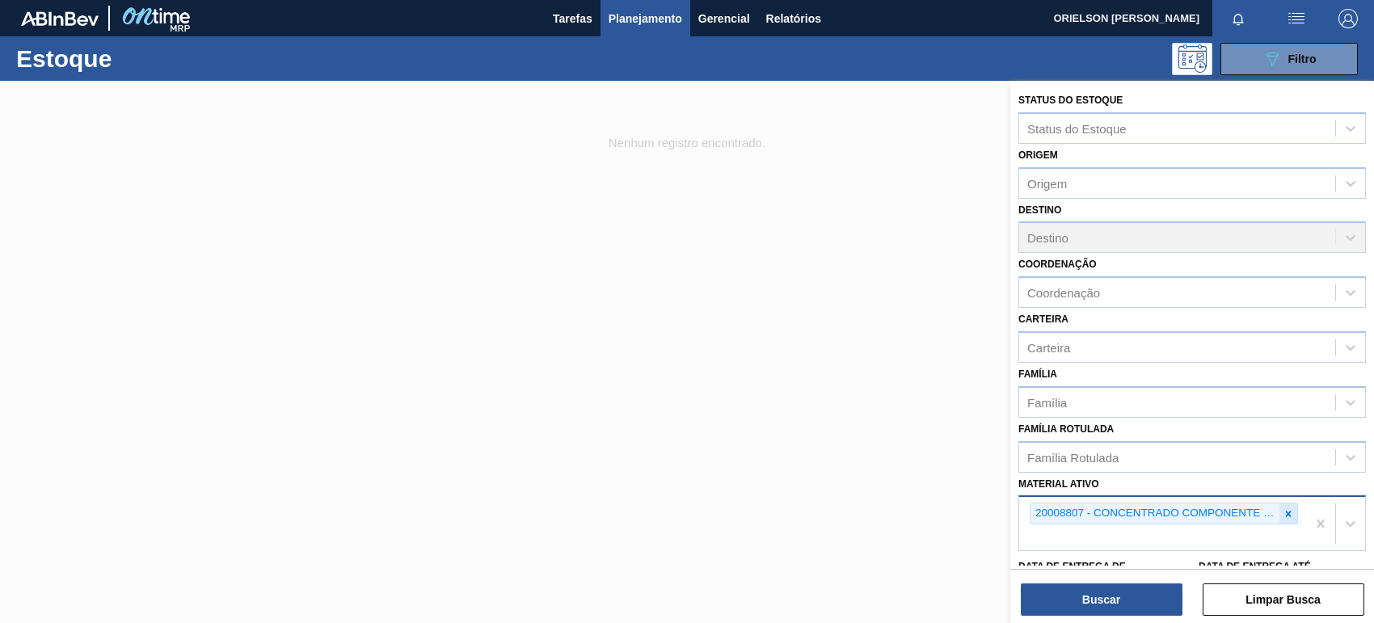
click at [1283, 511] on icon at bounding box center [1288, 513] width 11 height 11
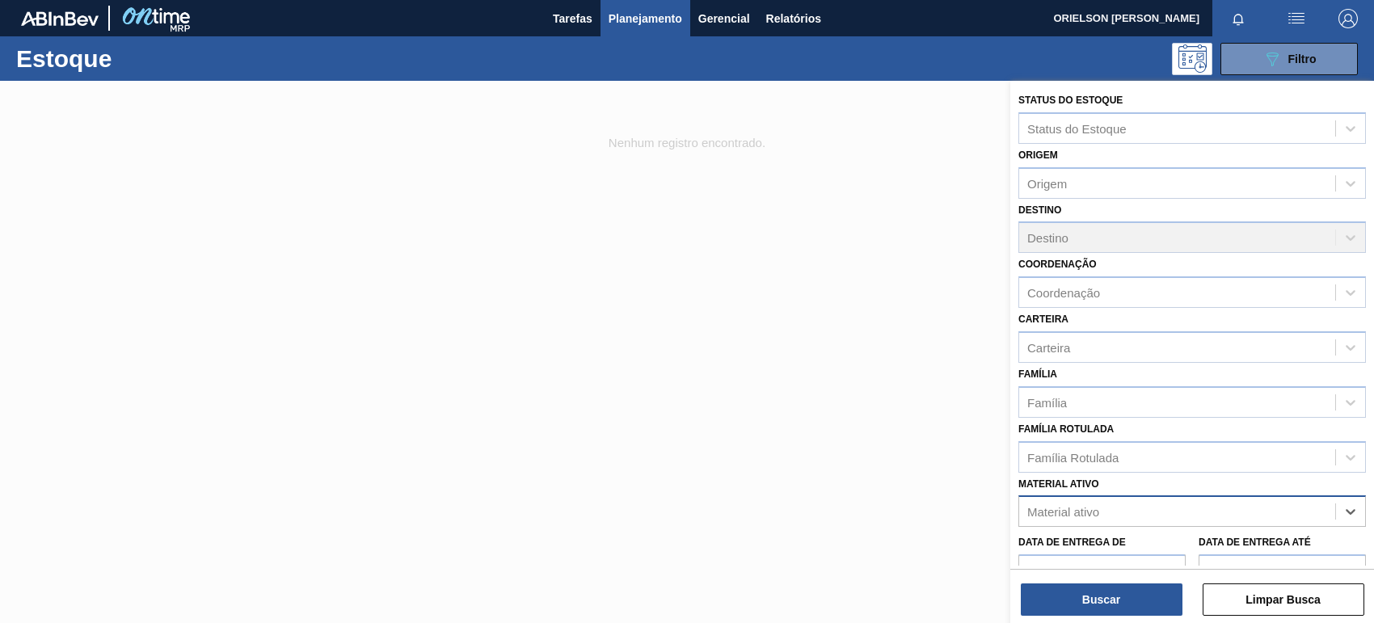
click at [1247, 515] on div "Material ativo" at bounding box center [1177, 511] width 316 height 23
paste ativo "20008819"
type ativo "20008819"
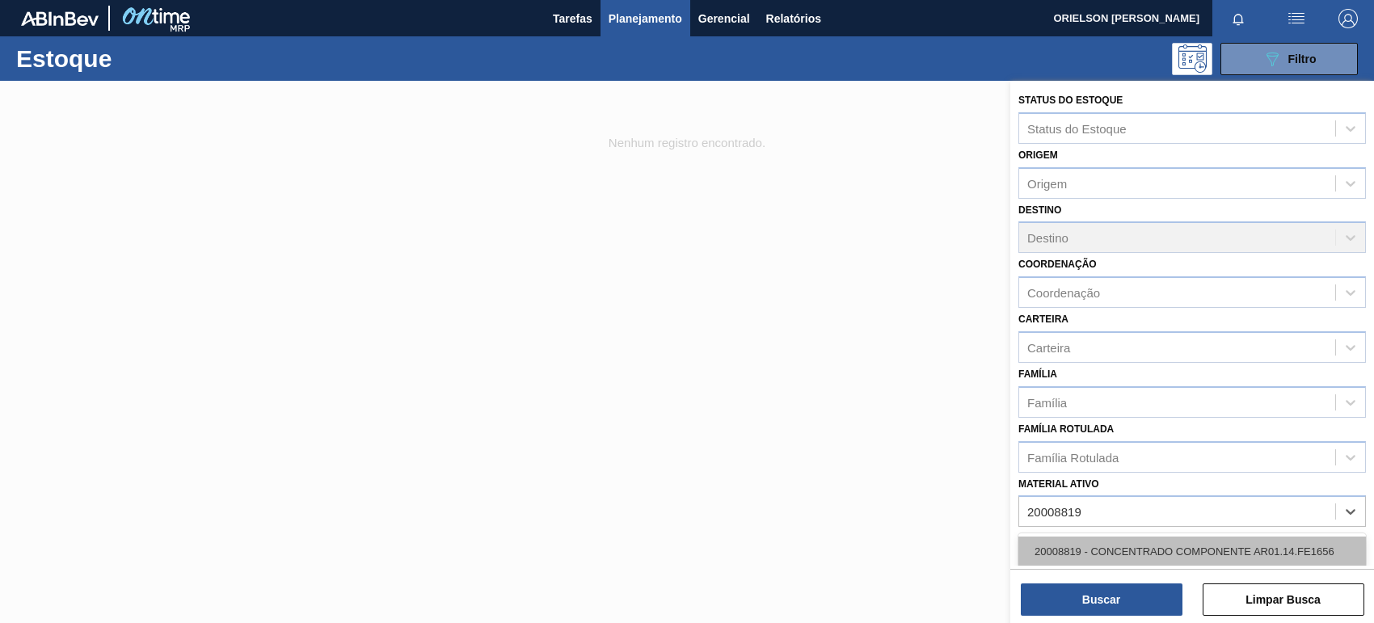
click at [1189, 551] on div "20008819 - CONCENTRADO COMPONENTE AR01.14.FE1656" at bounding box center [1193, 552] width 348 height 30
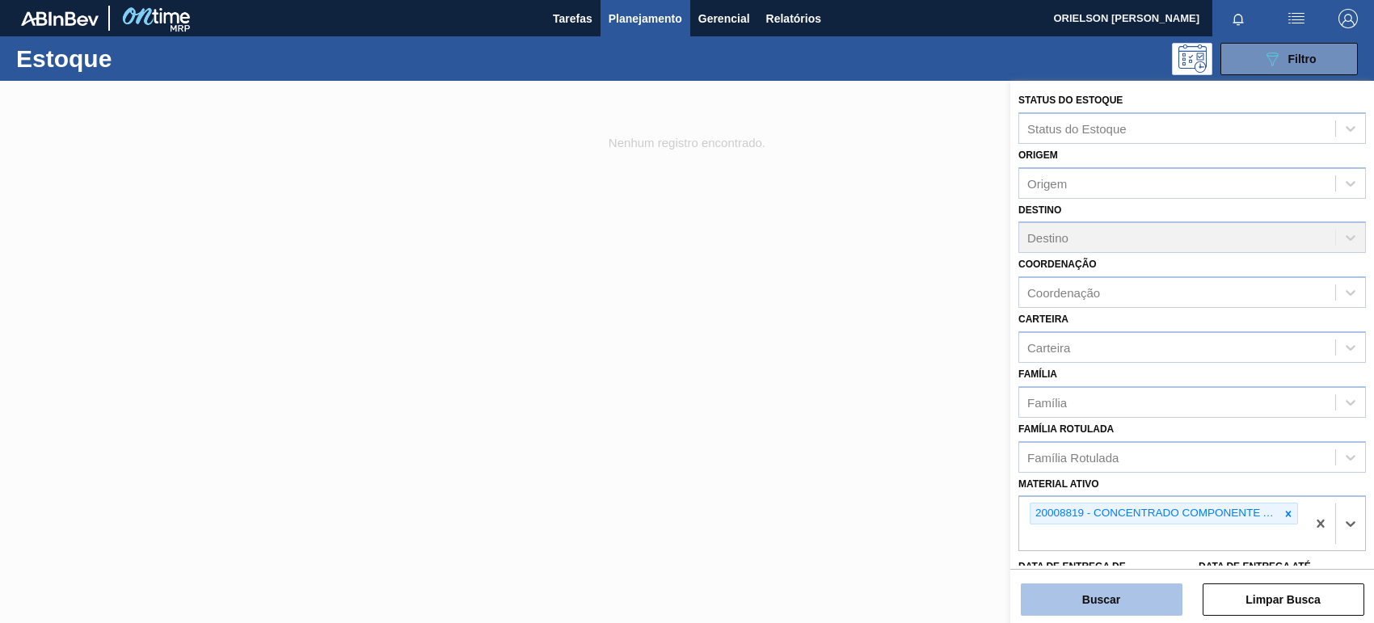
click at [1153, 590] on button "Buscar" at bounding box center [1102, 600] width 162 height 32
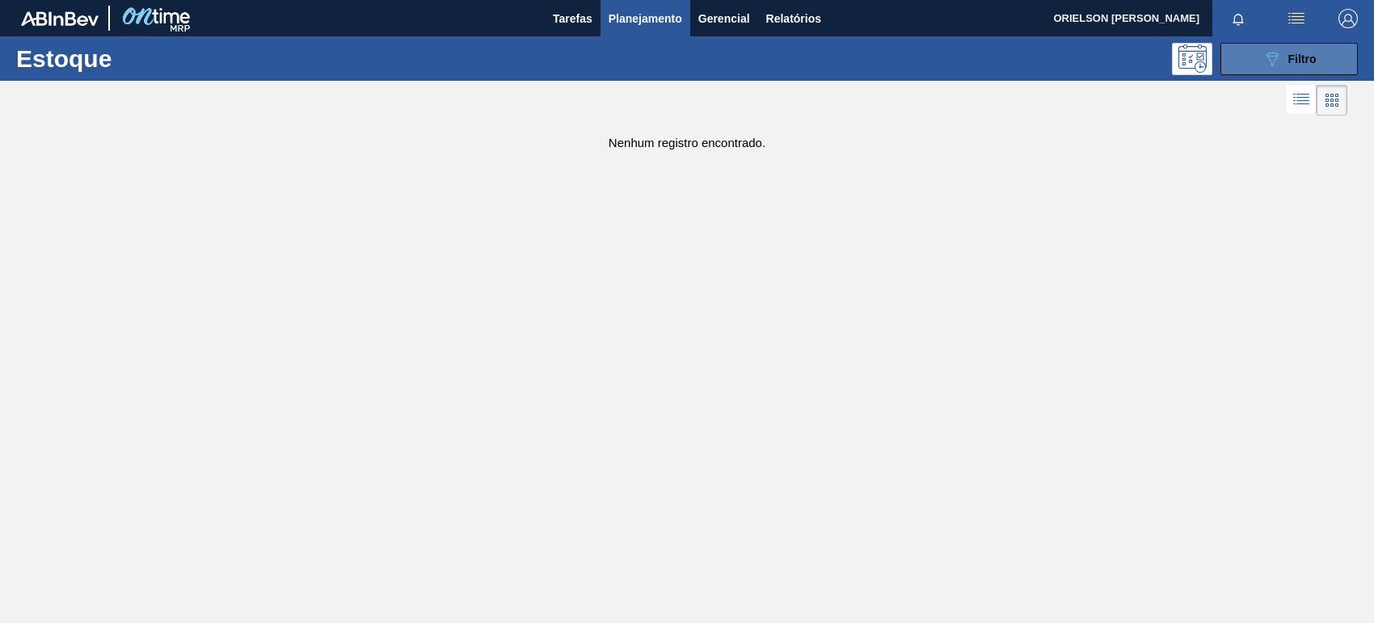
click at [1293, 54] on span "Filtro" at bounding box center [1303, 59] width 28 height 13
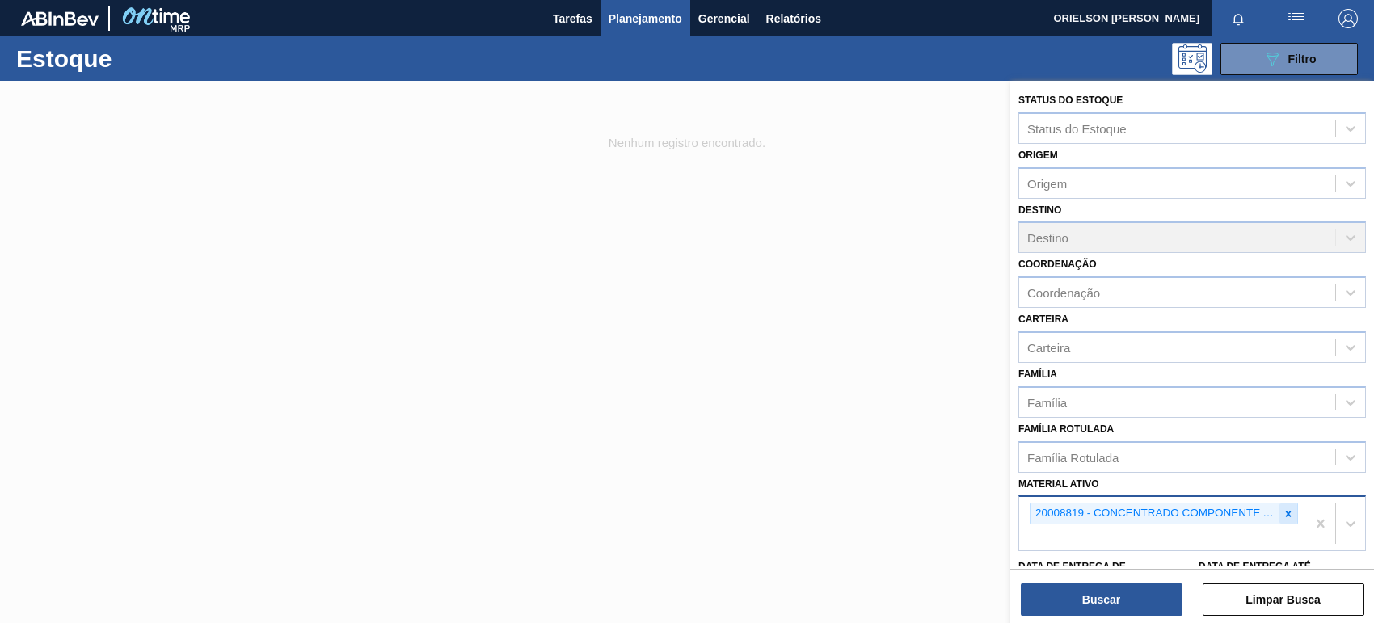
click at [1284, 512] on icon at bounding box center [1288, 513] width 11 height 11
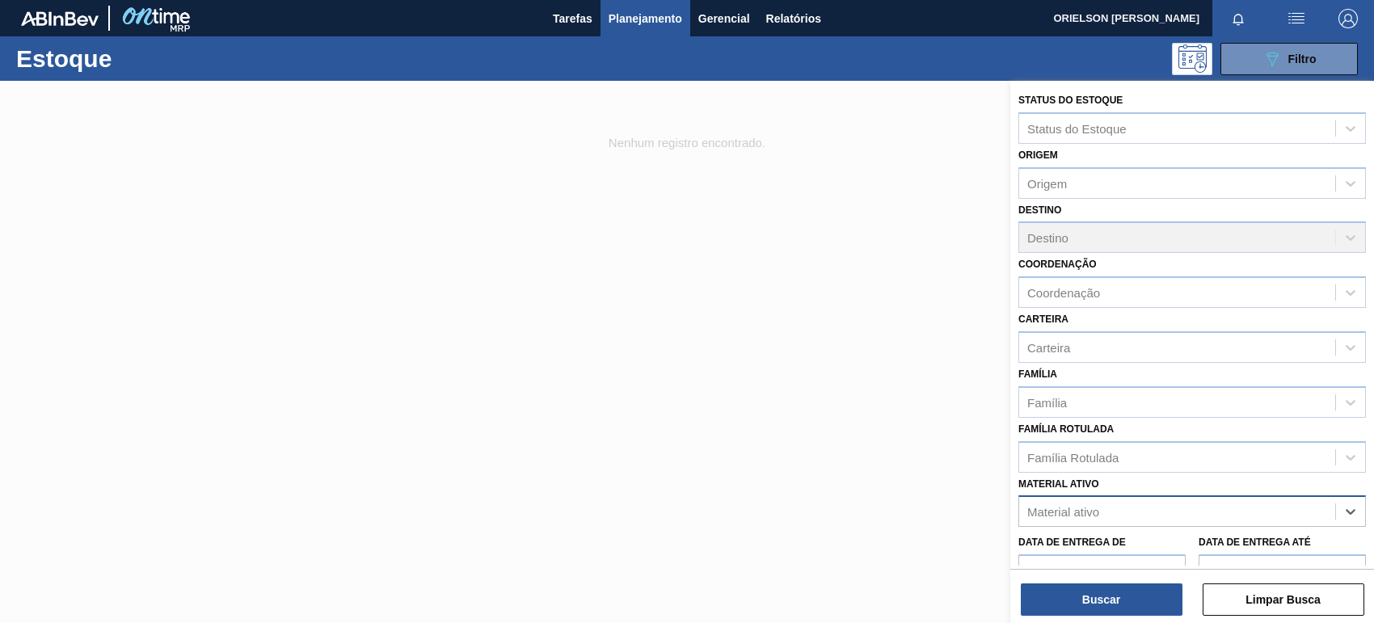
paste ativo "20008817"
type ativo "20008817"
click at [1178, 554] on div "20008817 - CONCENTRADO COMPONENTE SC20.12.FE1656" at bounding box center [1193, 552] width 348 height 30
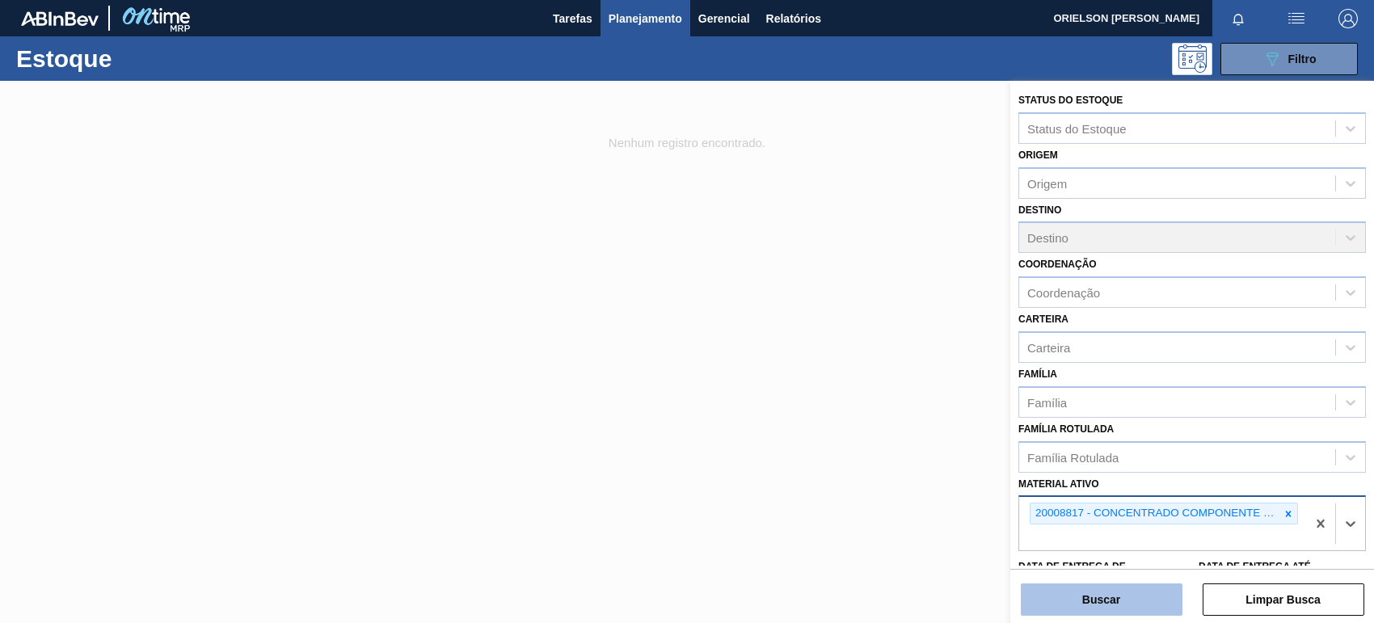
click at [1126, 609] on button "Buscar" at bounding box center [1102, 600] width 162 height 32
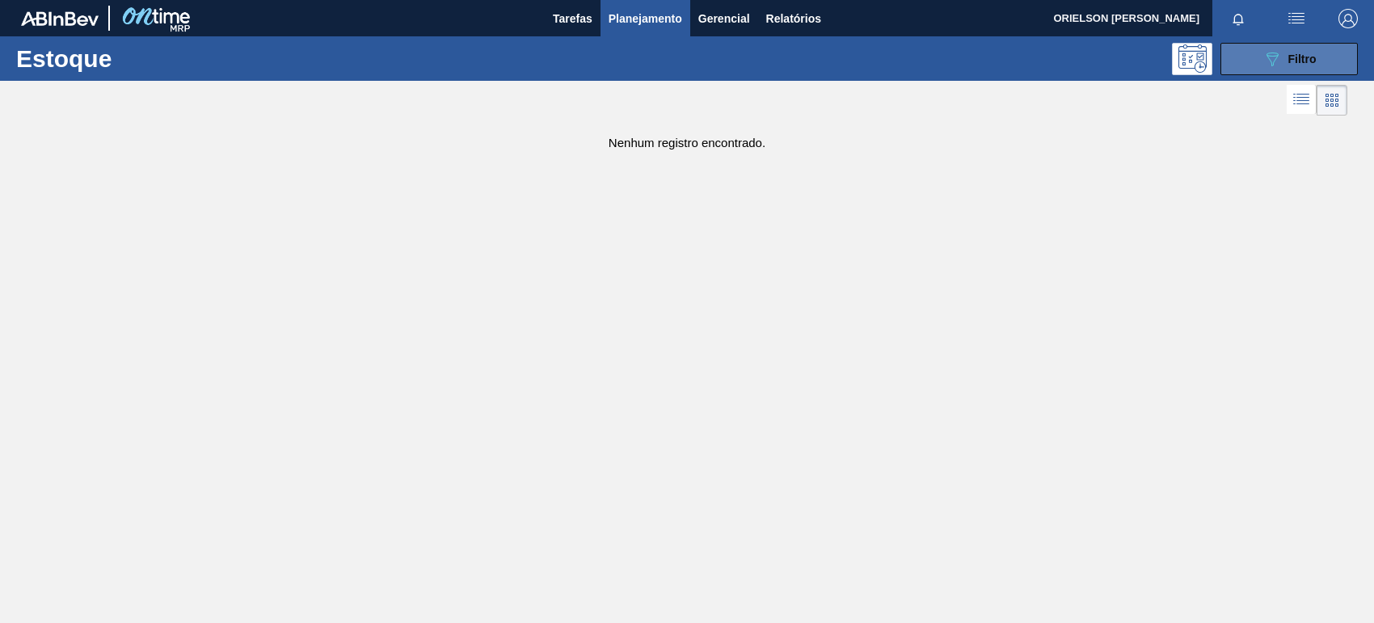
click at [1324, 57] on button "089F7B8B-B2A5-4AFE-B5C0-19BA573D28AC Filtro" at bounding box center [1289, 59] width 137 height 32
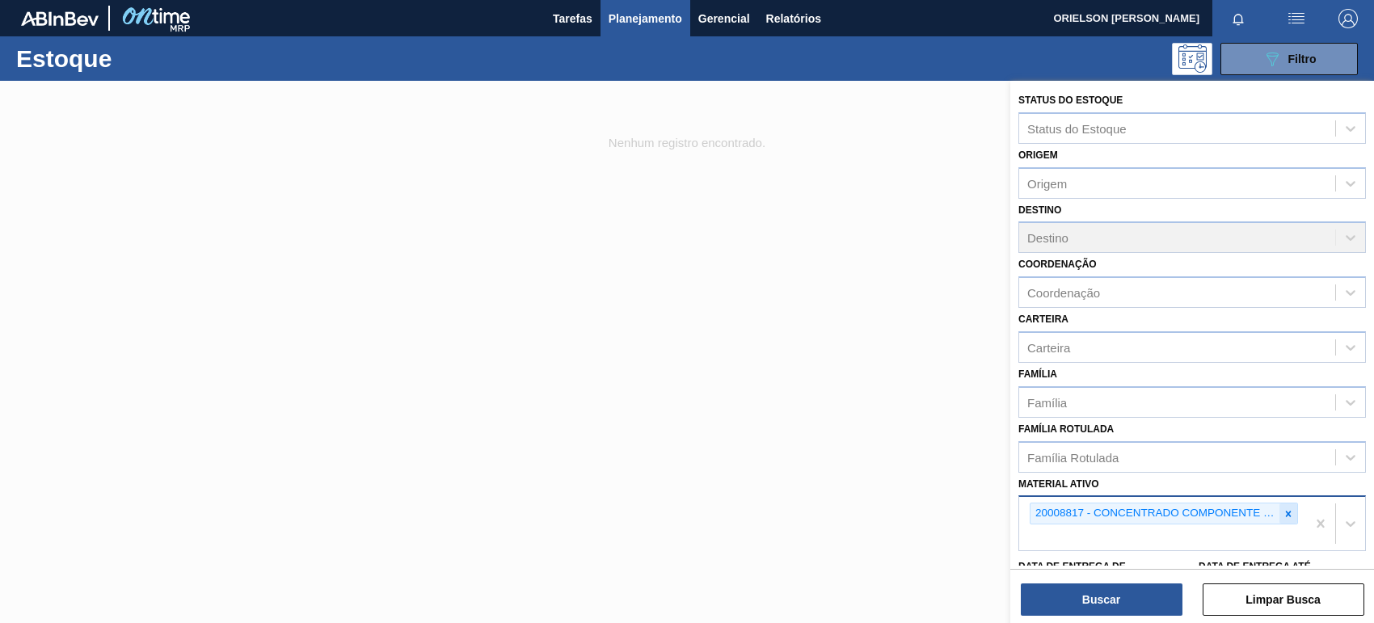
click at [1281, 510] on div at bounding box center [1289, 514] width 18 height 20
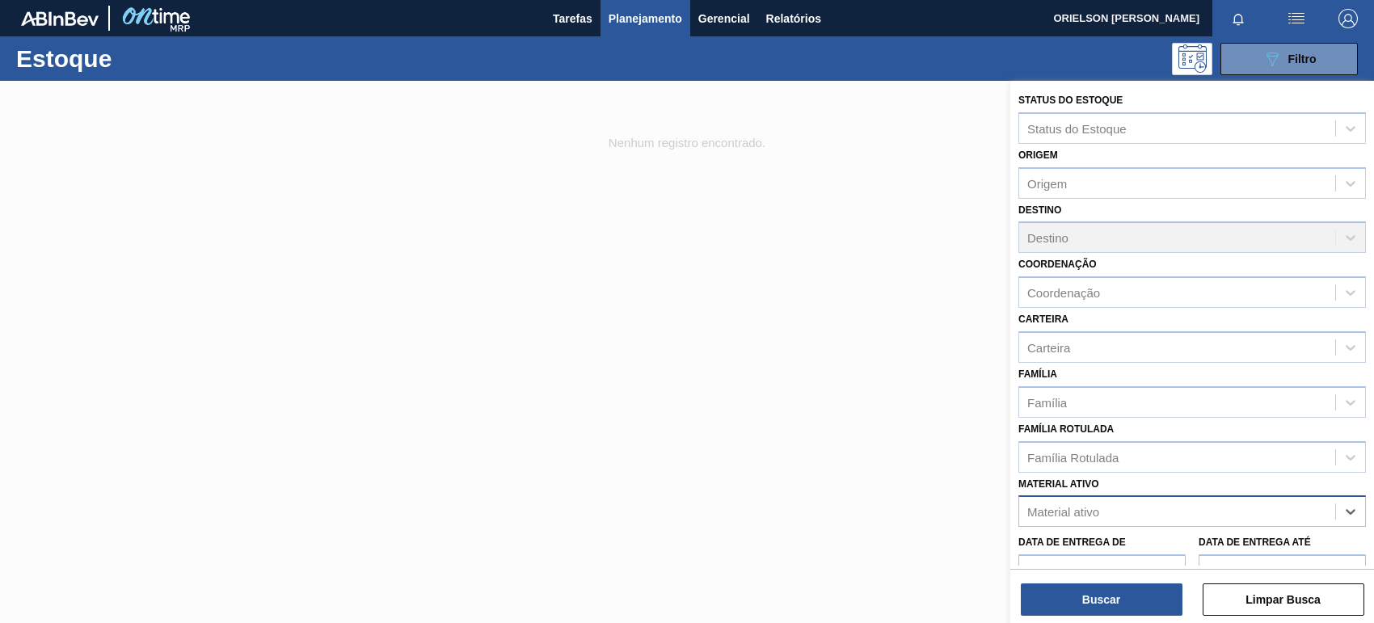
click at [1281, 510] on div "Material ativo" at bounding box center [1177, 511] width 316 height 23
paste ativo "30031247"
type ativo "30031247"
click at [1179, 547] on div "30031247 - SUCO UVA CONC PRESV 255KG" at bounding box center [1193, 552] width 348 height 30
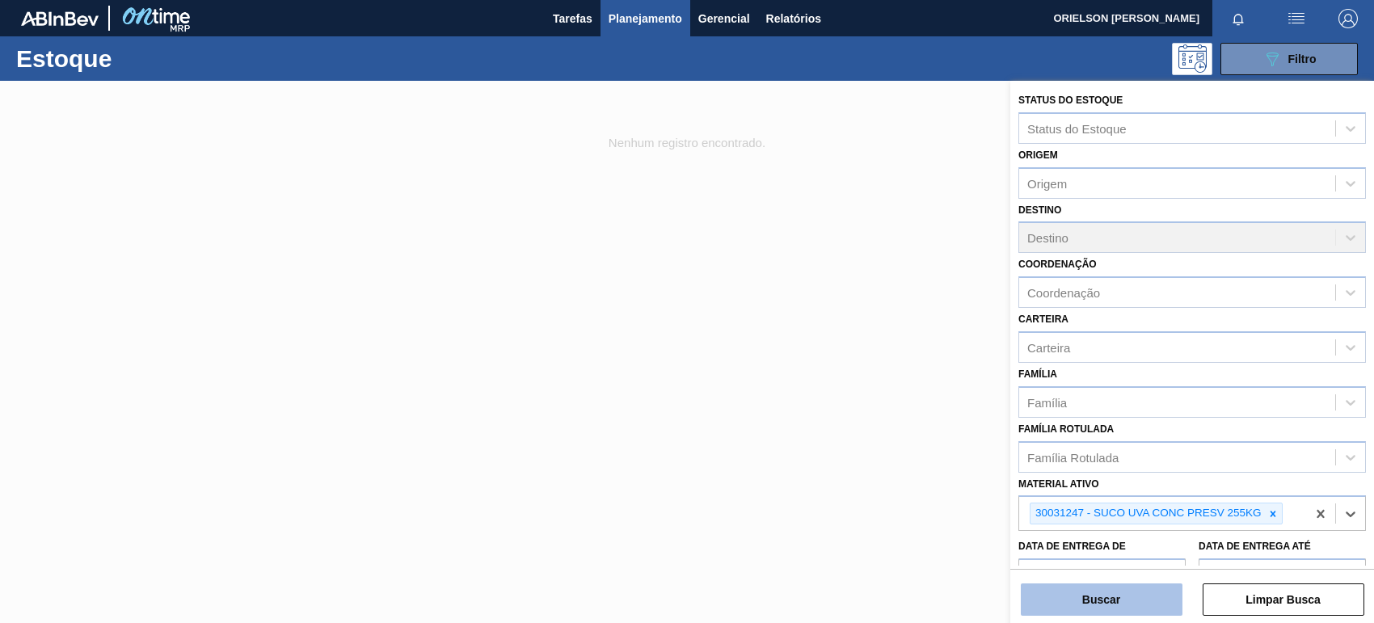
click at [1137, 586] on button "Buscar" at bounding box center [1102, 600] width 162 height 32
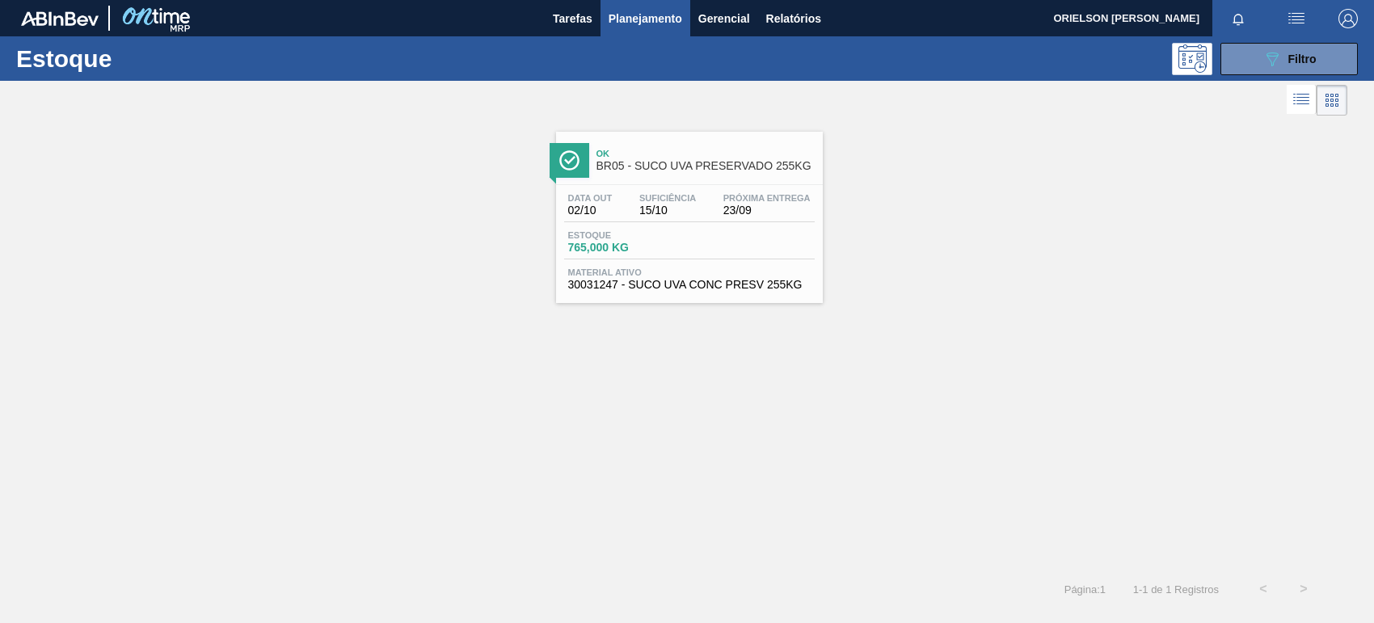
click at [706, 219] on div "Data out 02/10 Suficiência 15/10 Próxima Entrega 23/09" at bounding box center [689, 207] width 251 height 29
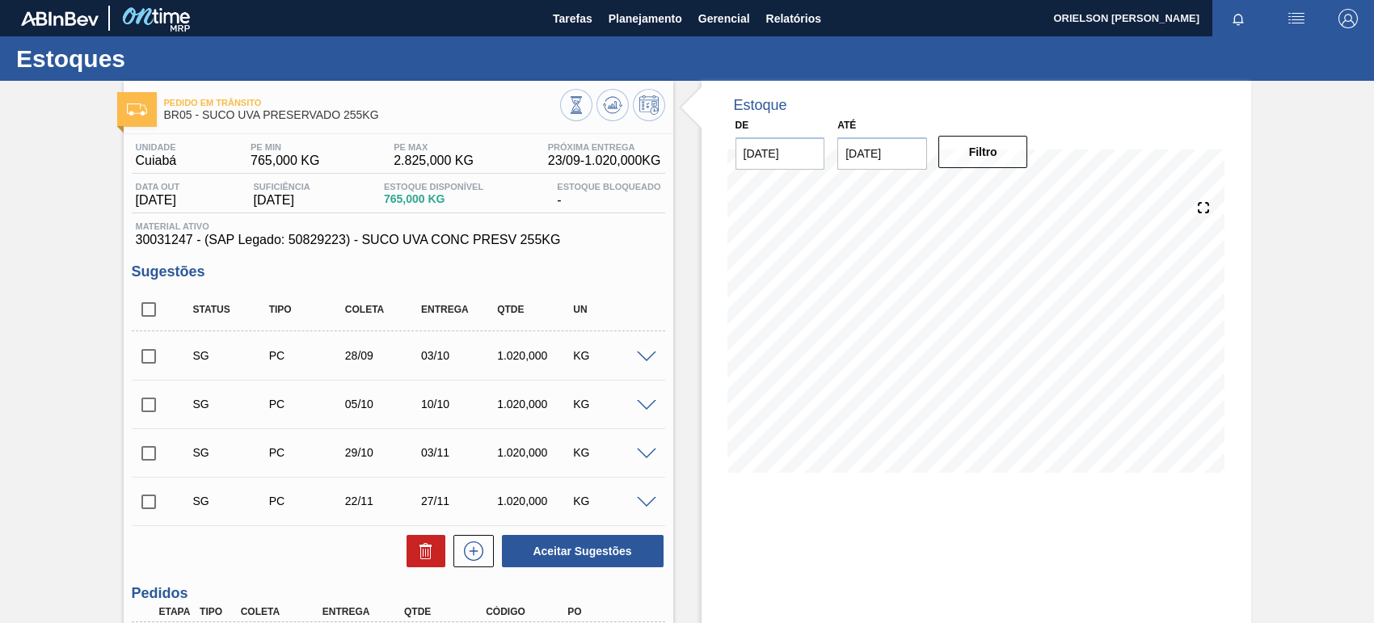
click at [425, 358] on div "03/10" at bounding box center [459, 355] width 84 height 13
click at [449, 361] on div "03/10" at bounding box center [459, 355] width 84 height 13
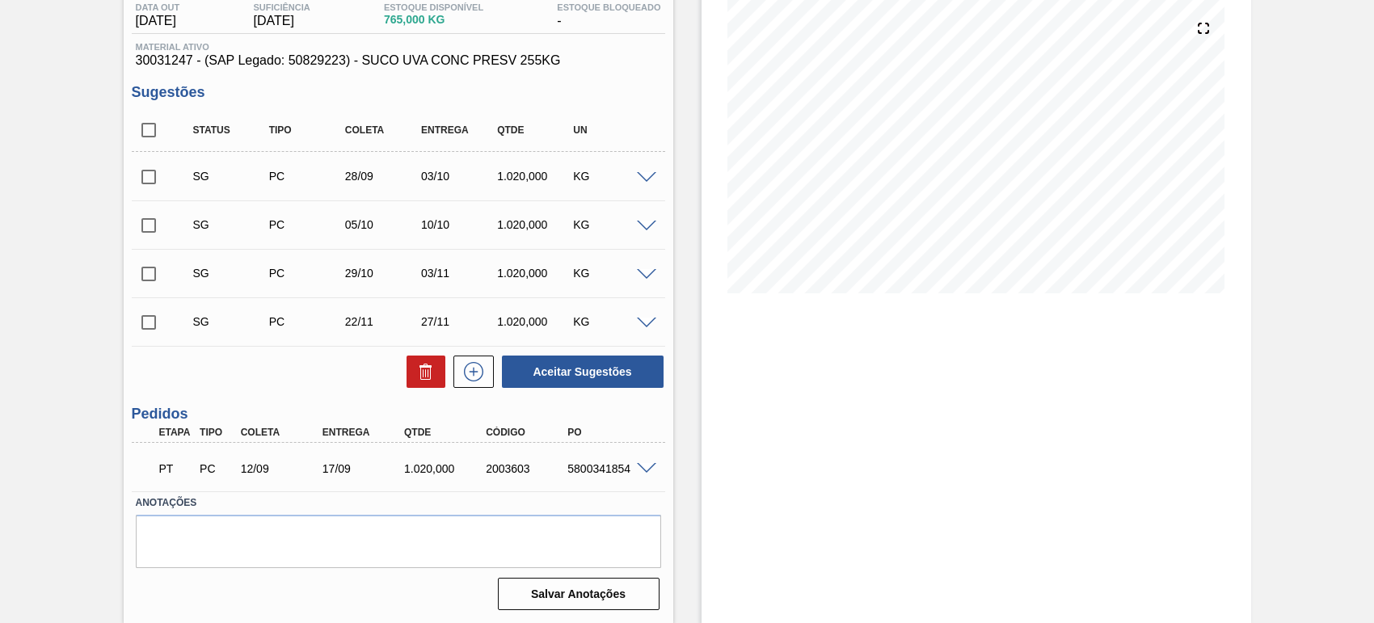
scroll to position [182, 0]
drag, startPoint x: 350, startPoint y: 469, endPoint x: 311, endPoint y: 466, distance: 38.9
click at [312, 466] on div "17/09" at bounding box center [353, 468] width 82 height 13
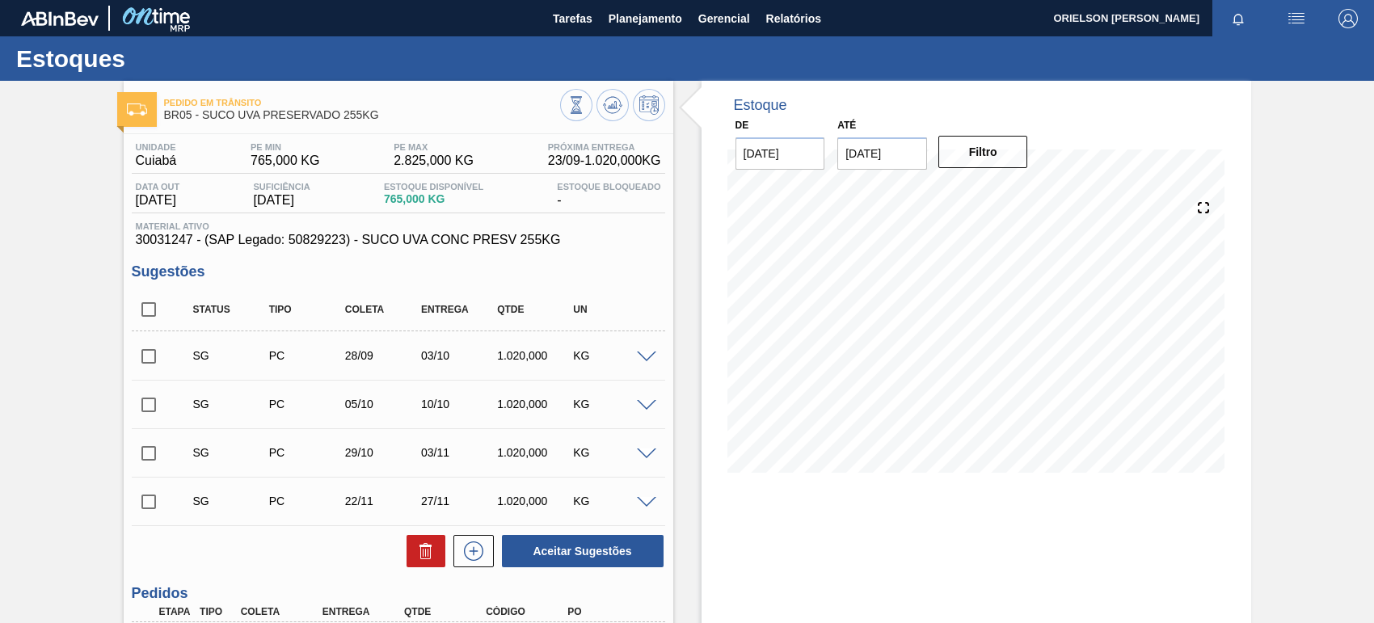
click at [164, 240] on span "30031247 - (SAP Legado: 50829223) - SUCO UVA CONC PRESV 255KG" at bounding box center [398, 240] width 525 height 15
click at [163, 240] on span "30031247 - (SAP Legado: 50829223) - SUCO UVA CONC PRESV 255KG" at bounding box center [398, 240] width 525 height 15
copy span "30031247"
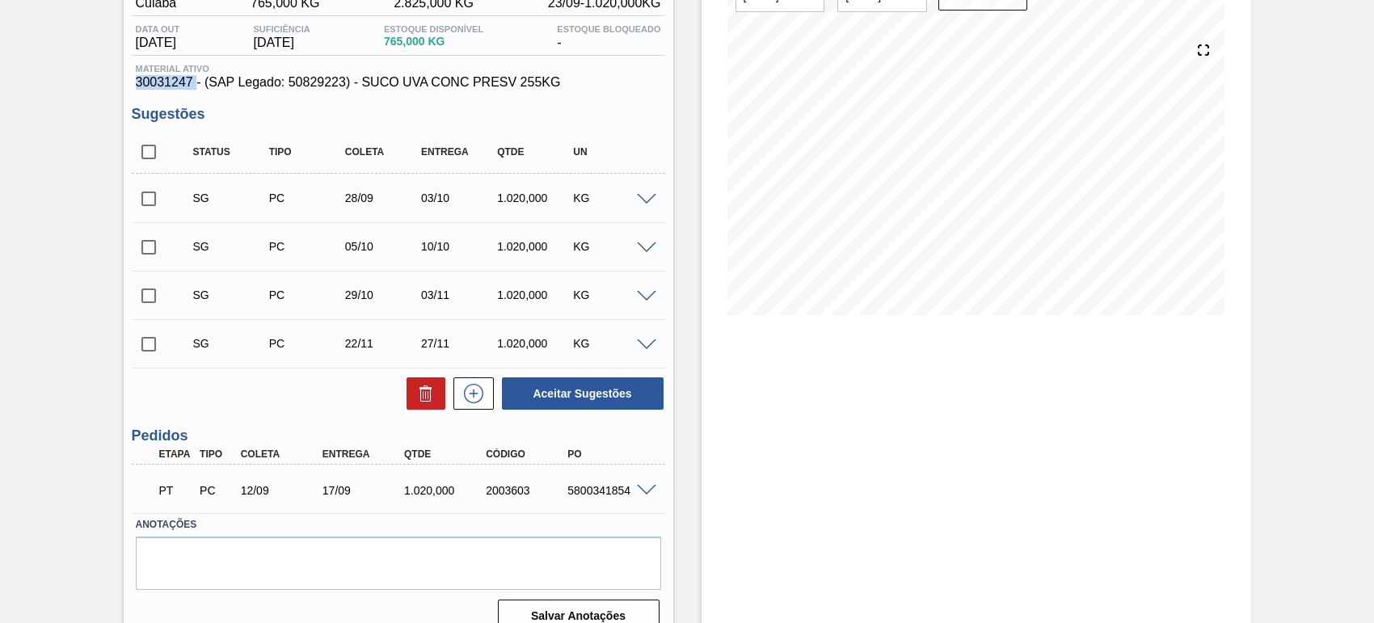
scroll to position [182, 0]
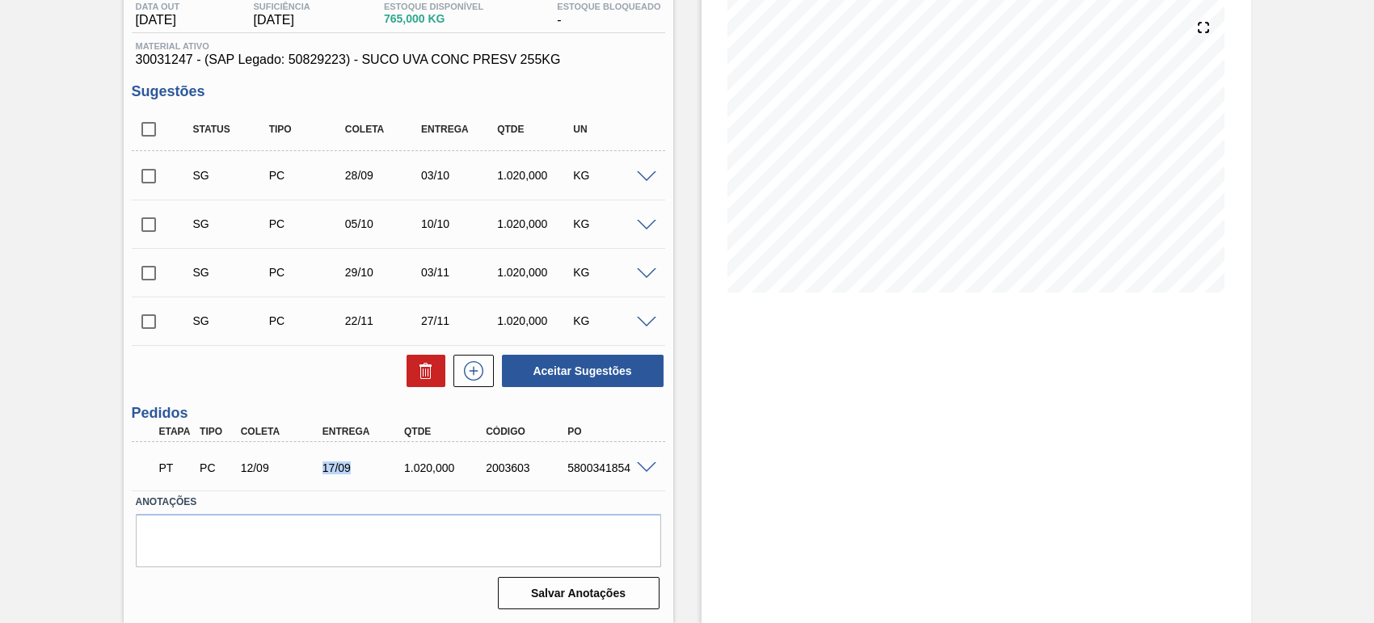
drag, startPoint x: 312, startPoint y: 466, endPoint x: 357, endPoint y: 463, distance: 45.3
click at [357, 463] on div "17/09" at bounding box center [353, 468] width 82 height 13
copy div "17/09"
